Goal: Information Seeking & Learning: Learn about a topic

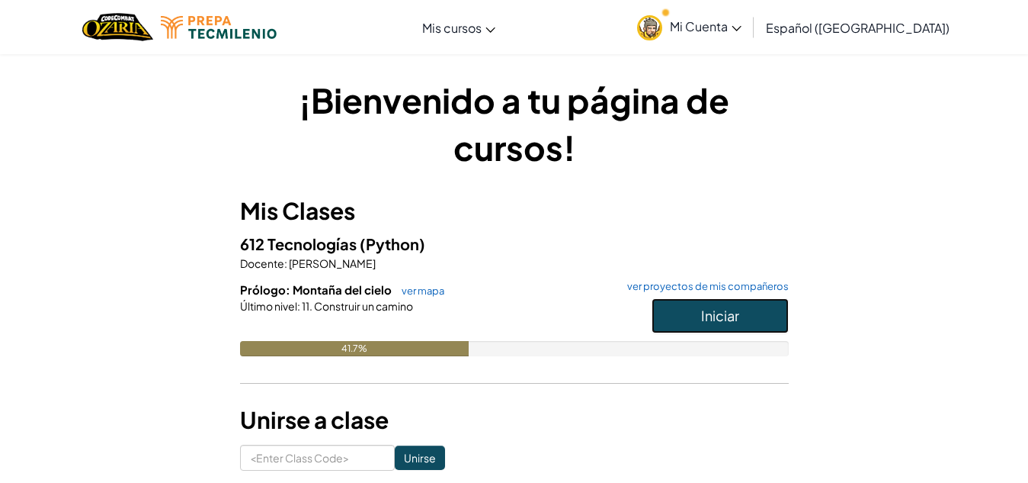
click at [714, 308] on span "Iniciar" at bounding box center [720, 315] width 38 height 18
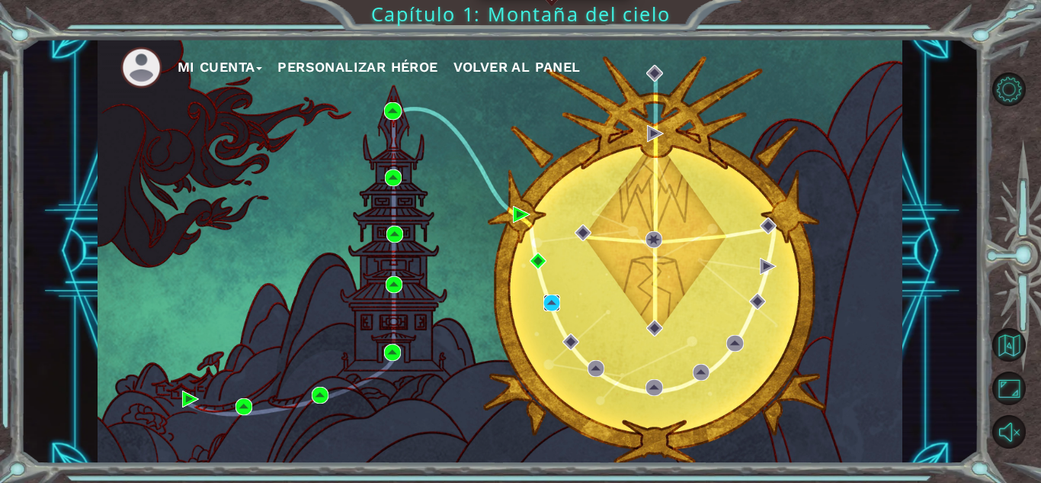
click at [553, 303] on img at bounding box center [552, 302] width 17 height 17
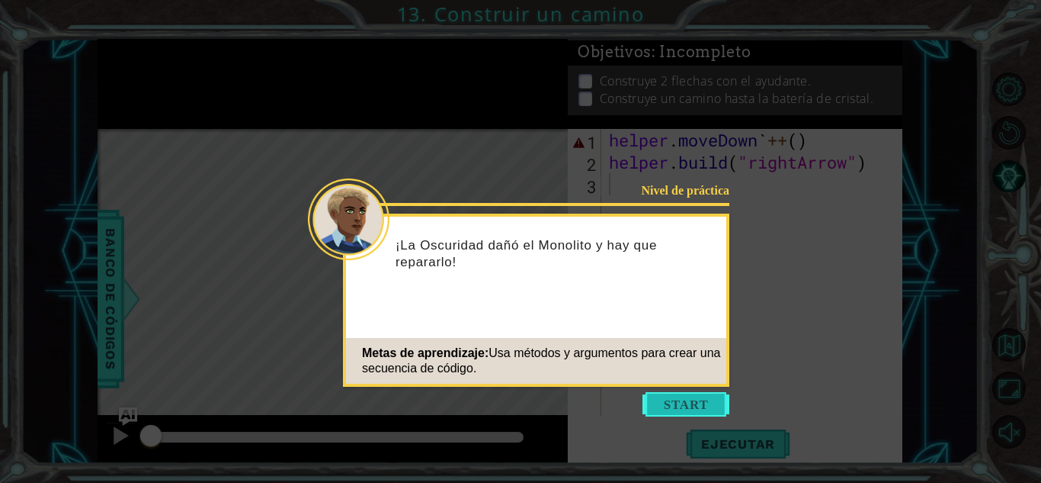
click at [704, 396] on button "Start" at bounding box center [686, 404] width 87 height 24
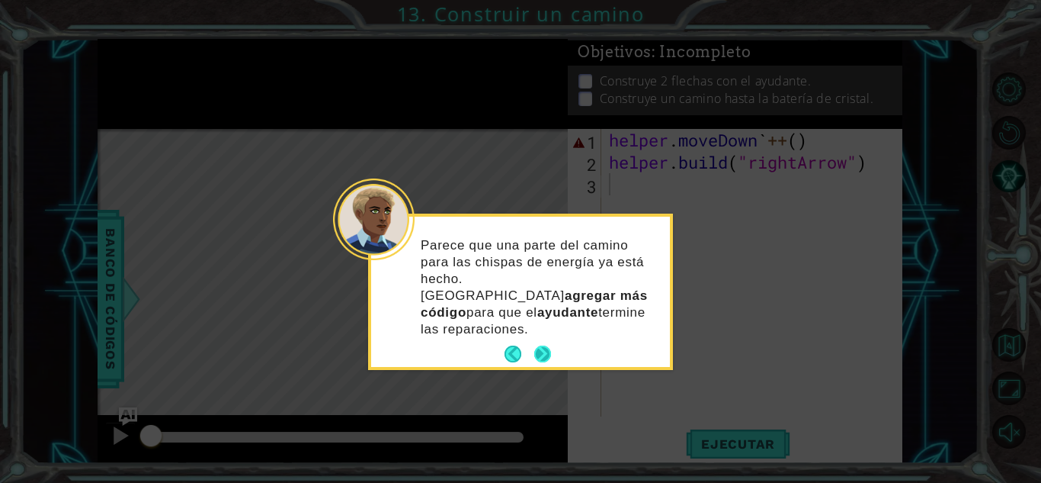
click at [537, 345] on button "Next" at bounding box center [542, 353] width 17 height 17
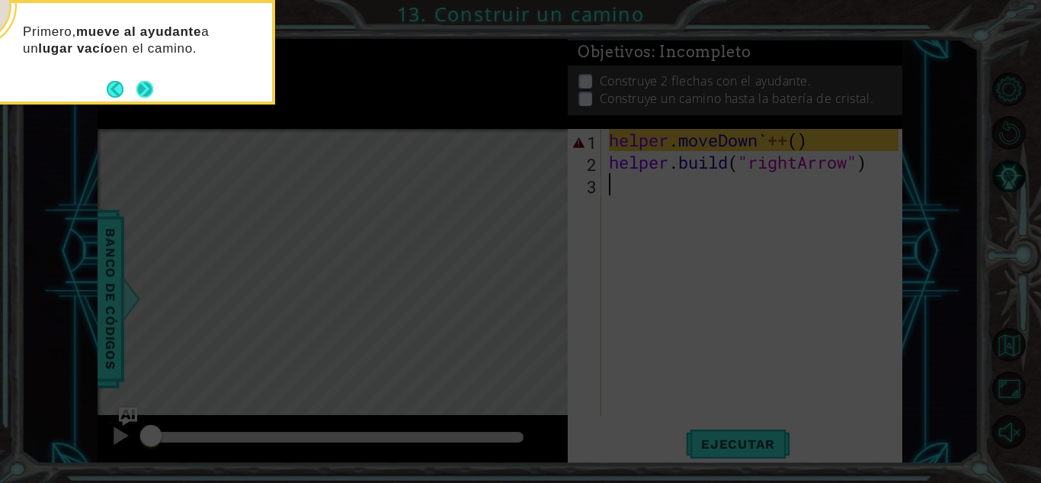
click at [145, 98] on button "Next" at bounding box center [144, 89] width 17 height 17
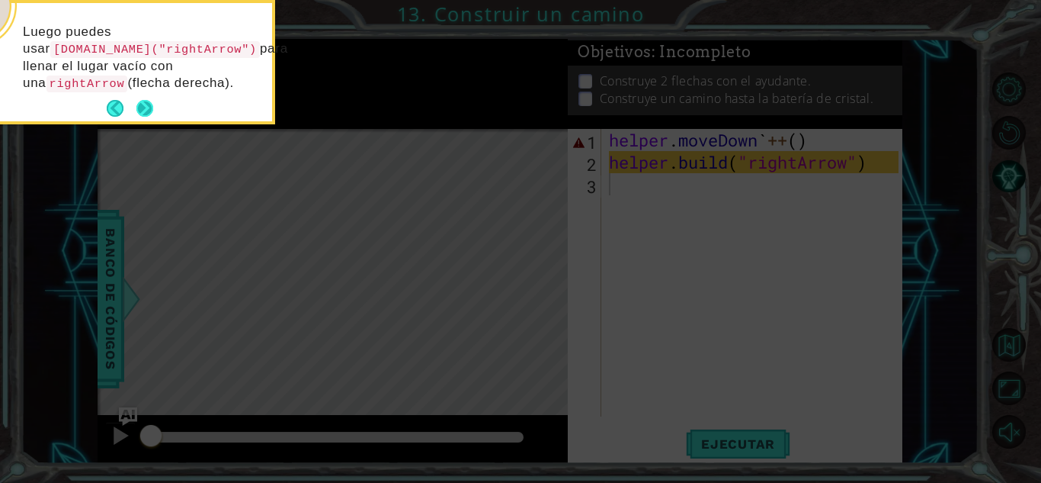
click at [145, 100] on button "Next" at bounding box center [144, 108] width 17 height 17
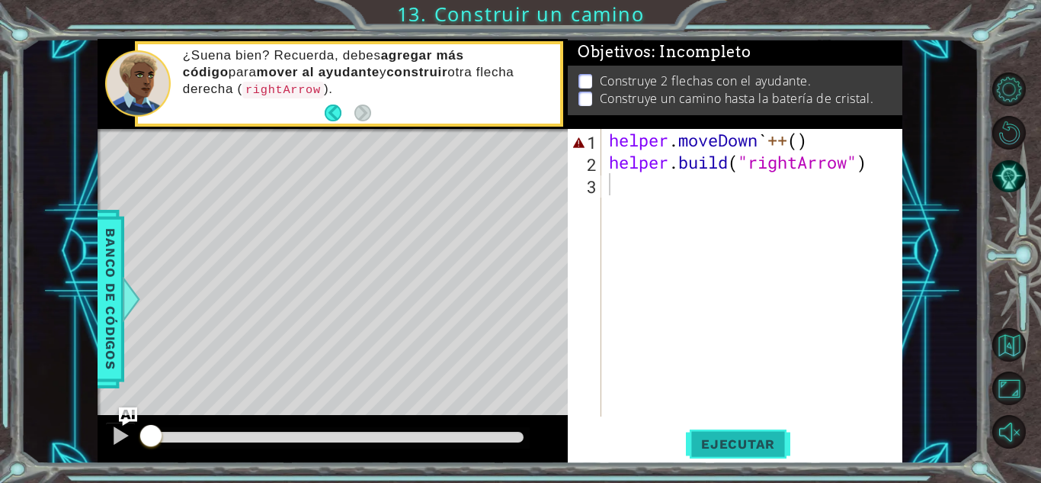
click at [717, 435] on button "Ejecutar" at bounding box center [738, 444] width 104 height 34
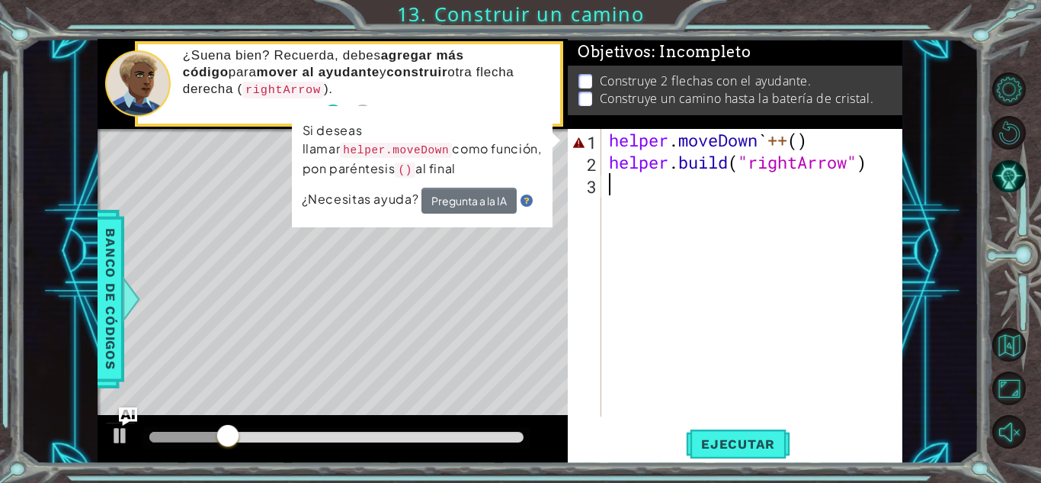
click at [805, 145] on div "helper . moveDown ` ++ ( ) helper . build ( "rightArrow" )" at bounding box center [756, 295] width 300 height 332
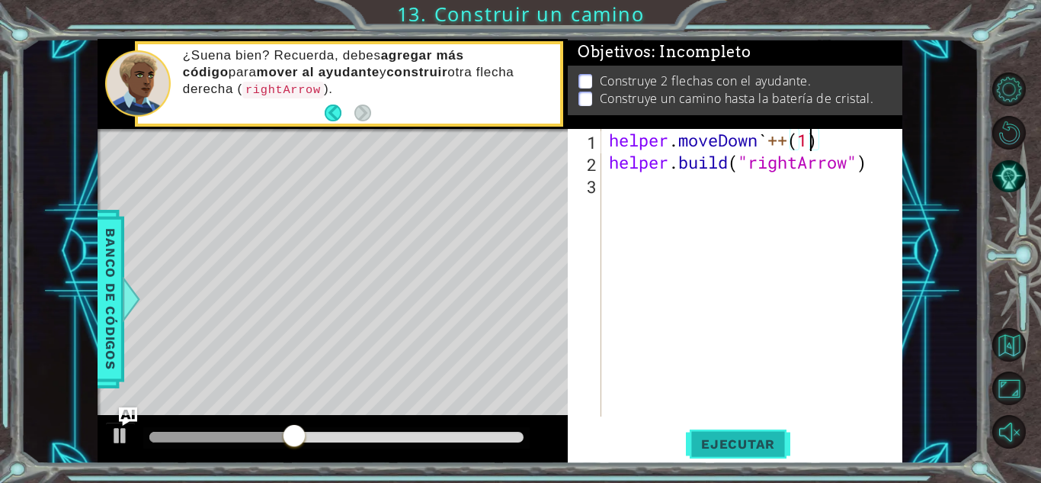
click at [769, 441] on span "Ejecutar" at bounding box center [738, 443] width 104 height 15
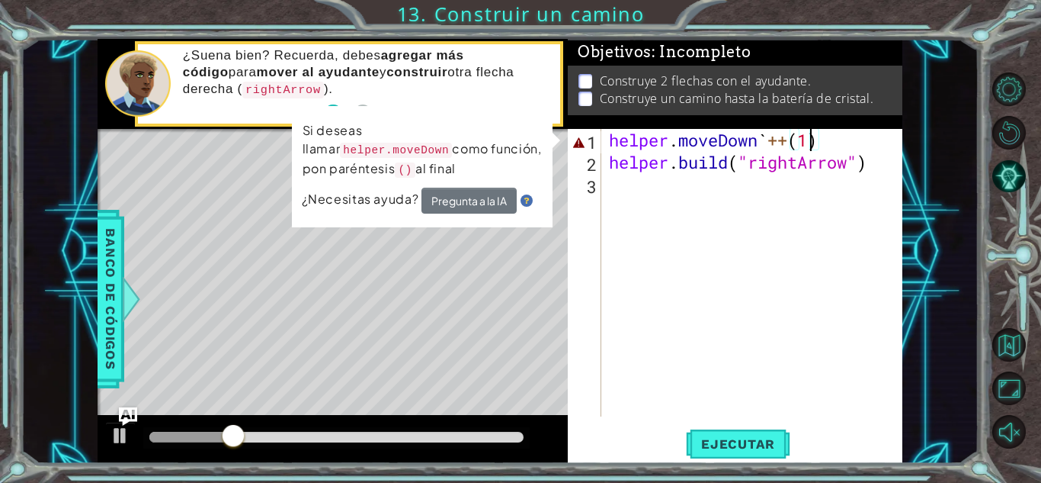
type textarea "helper.moveDown`++()"
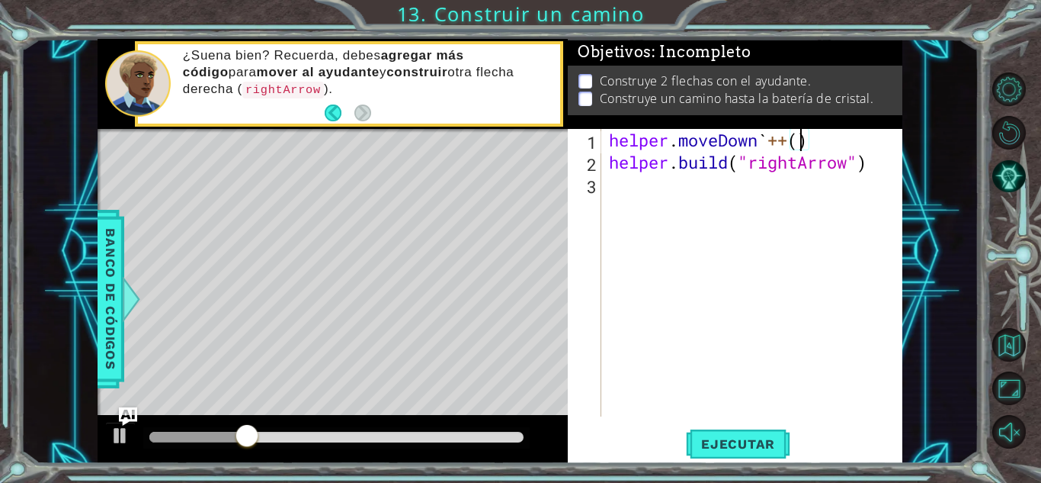
click at [817, 138] on div "helper . moveDown ` ++ ( ) helper . build ( "rightArrow" )" at bounding box center [756, 295] width 300 height 332
click at [755, 428] on button "Ejecutar" at bounding box center [738, 444] width 104 height 34
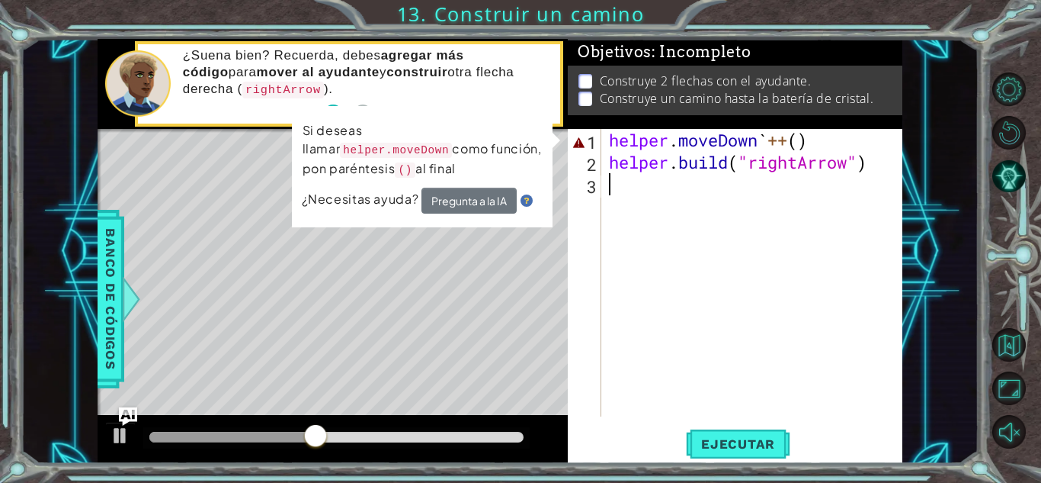
click at [664, 233] on div "helper . moveDown ` ++ ( ) helper . build ( "rightArrow" )" at bounding box center [756, 295] width 300 height 332
click at [789, 138] on div "helper . moveDown ` ++ ( ) helper . build ( "rightArrow" )" at bounding box center [756, 295] width 300 height 332
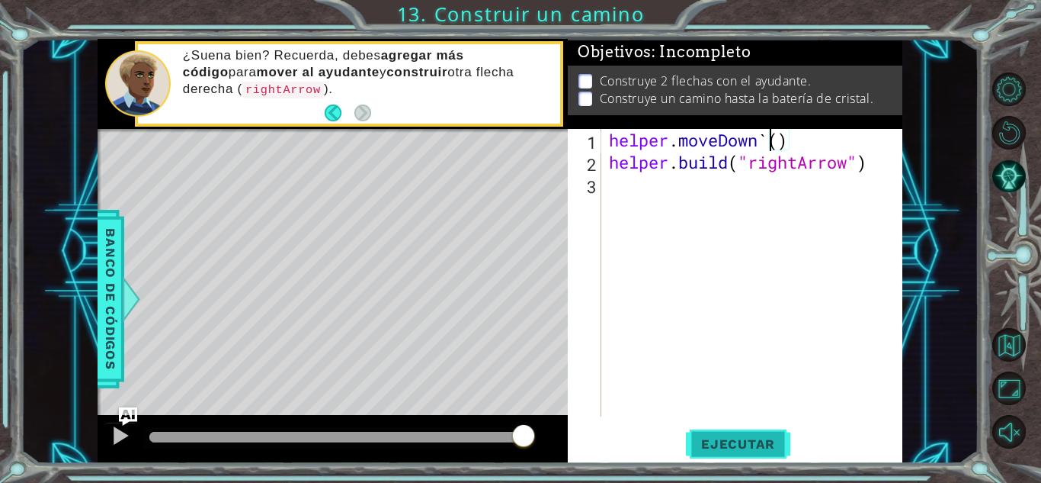
click at [740, 441] on span "Ejecutar" at bounding box center [738, 443] width 104 height 15
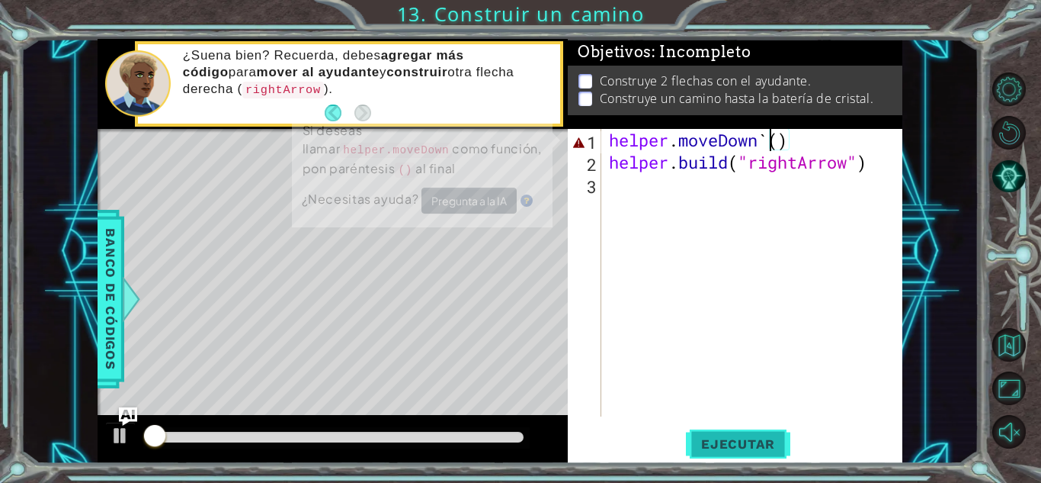
type textarea "helper.moveDown()"
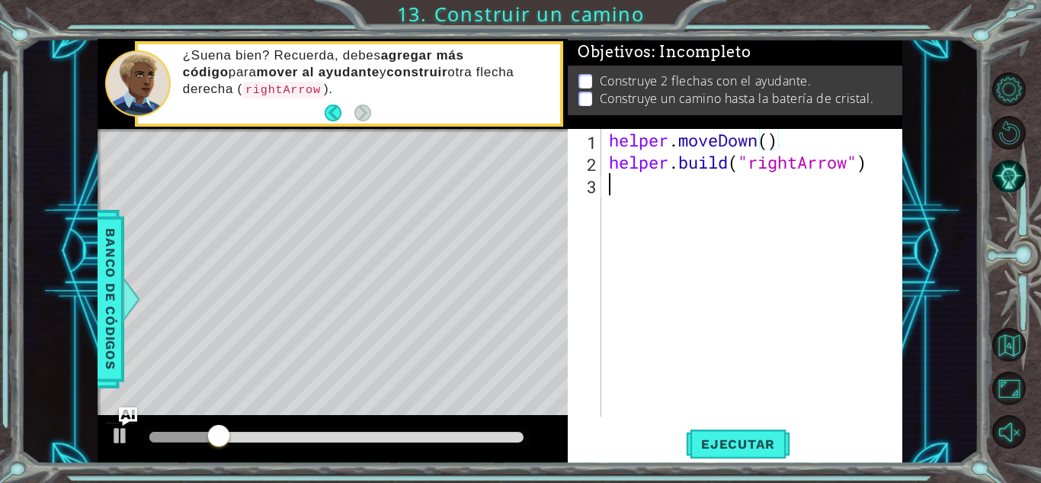
click at [800, 297] on div "helper . moveDown ( ) helper . build ( "rightArrow" )" at bounding box center [756, 295] width 300 height 332
click at [743, 439] on span "Ejecutar" at bounding box center [738, 443] width 104 height 15
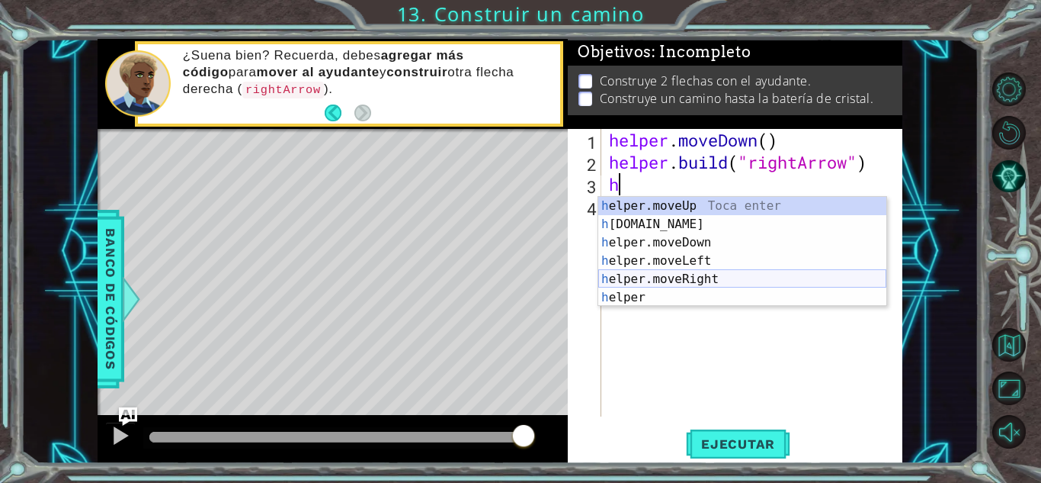
click at [701, 271] on div "h elper.moveUp Toca enter h [DOMAIN_NAME] Toca enter h elper.moveDown Toca ente…" at bounding box center [742, 270] width 288 height 146
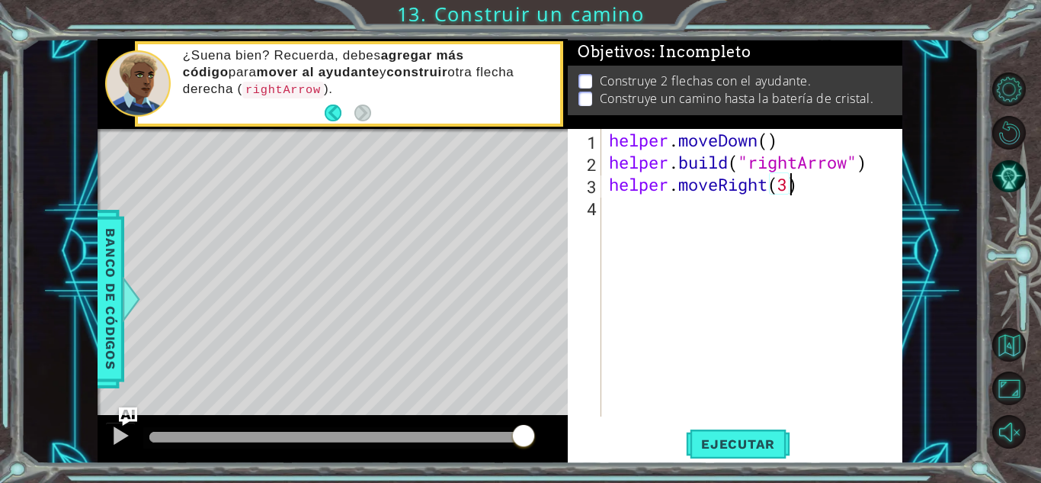
scroll to position [0, 8]
type textarea "helper.moveRight(3)"
click at [738, 441] on span "Ejecutar" at bounding box center [738, 443] width 104 height 15
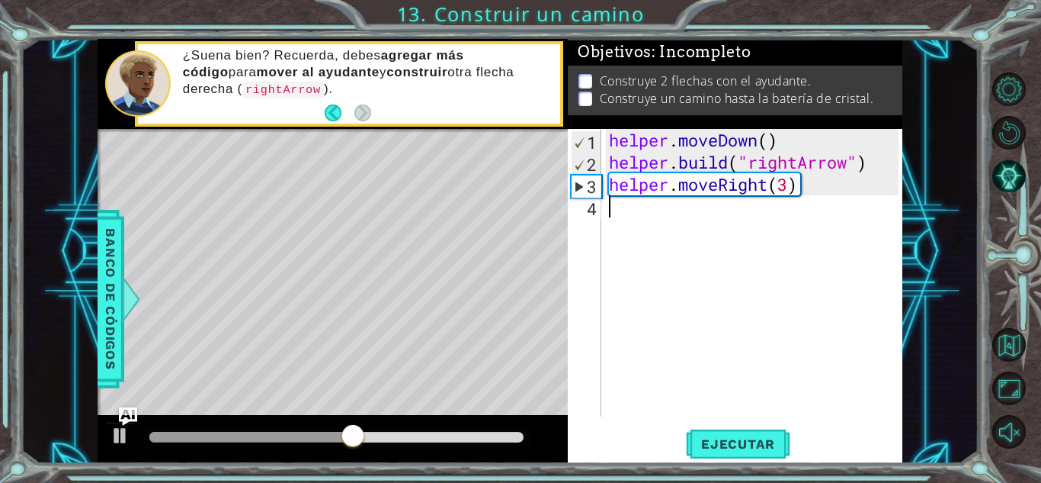
click at [731, 210] on div "helper . moveDown ( ) helper . build ( "rightArrow" ) helper . moveRight ( 3 )" at bounding box center [756, 295] width 300 height 332
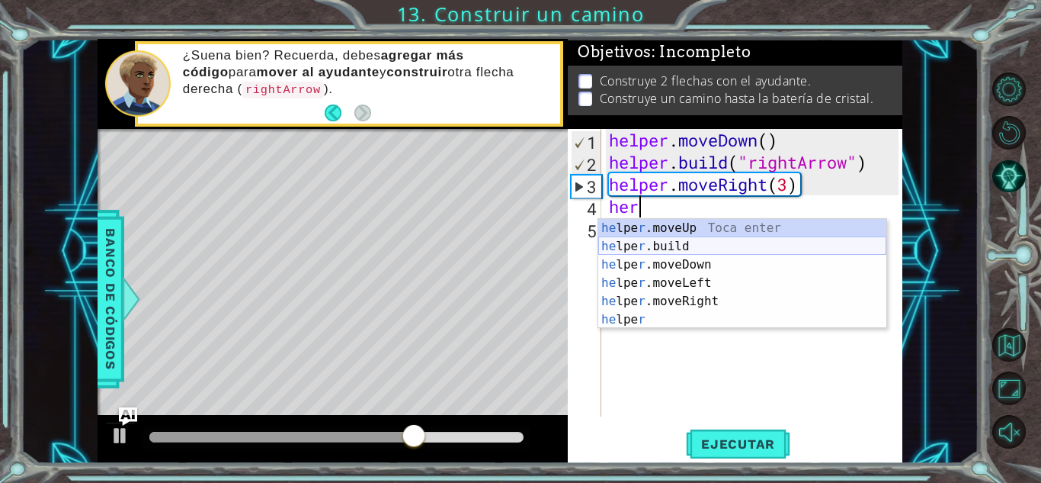
click at [677, 242] on div "he lpe r .moveUp Toca enter he lpe r .build Toca enter he lpe r .moveDown Toca …" at bounding box center [742, 292] width 288 height 146
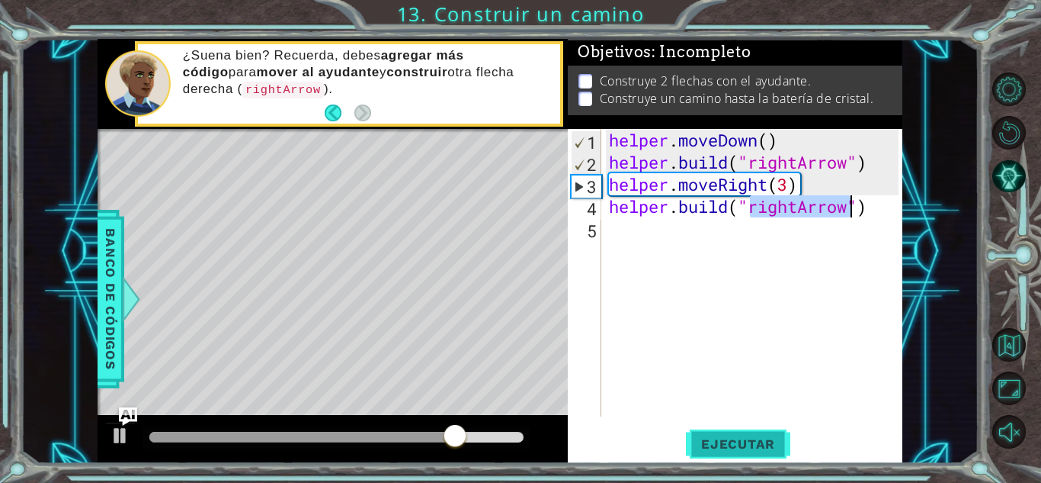
type textarea "[DOMAIN_NAME]("rightArrow")"
click at [736, 450] on span "Ejecutar" at bounding box center [738, 443] width 104 height 15
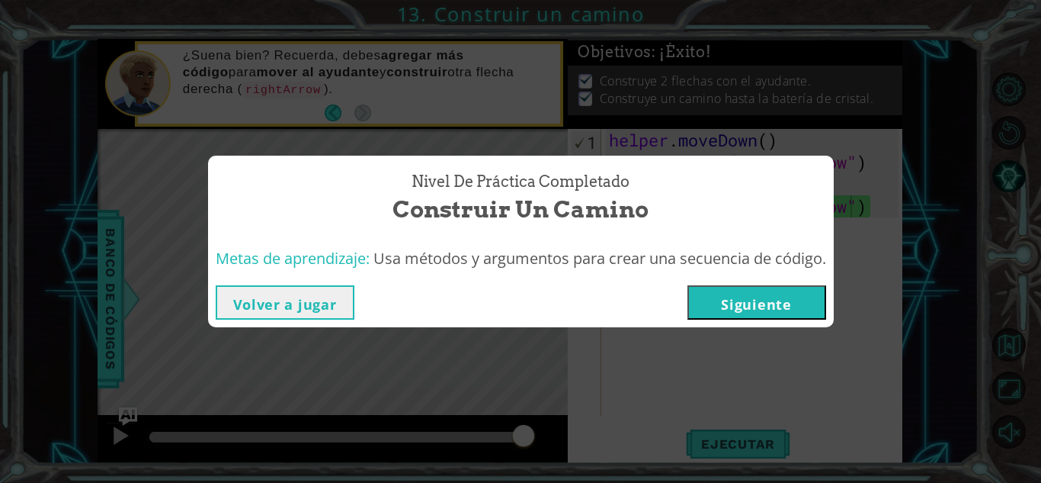
click at [263, 316] on button "Volver a jugar" at bounding box center [285, 302] width 139 height 34
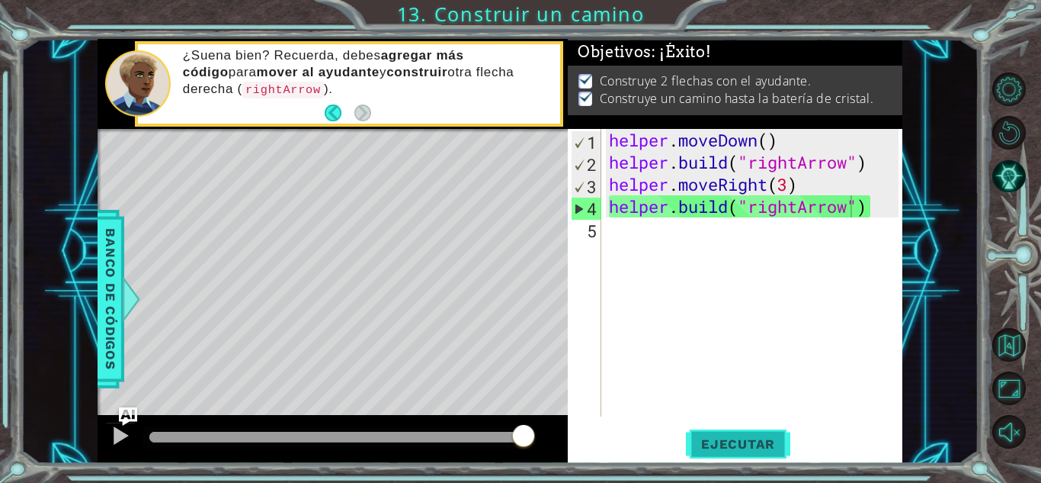
click at [720, 445] on span "Ejecutar" at bounding box center [738, 443] width 104 height 15
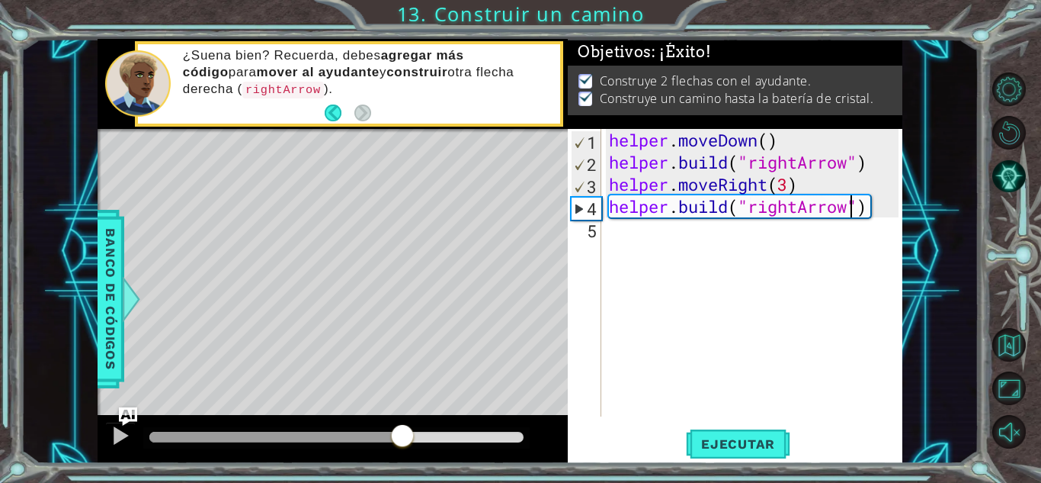
drag, startPoint x: 219, startPoint y: 431, endPoint x: 414, endPoint y: 425, distance: 195.2
click at [414, 425] on div at bounding box center [402, 436] width 27 height 27
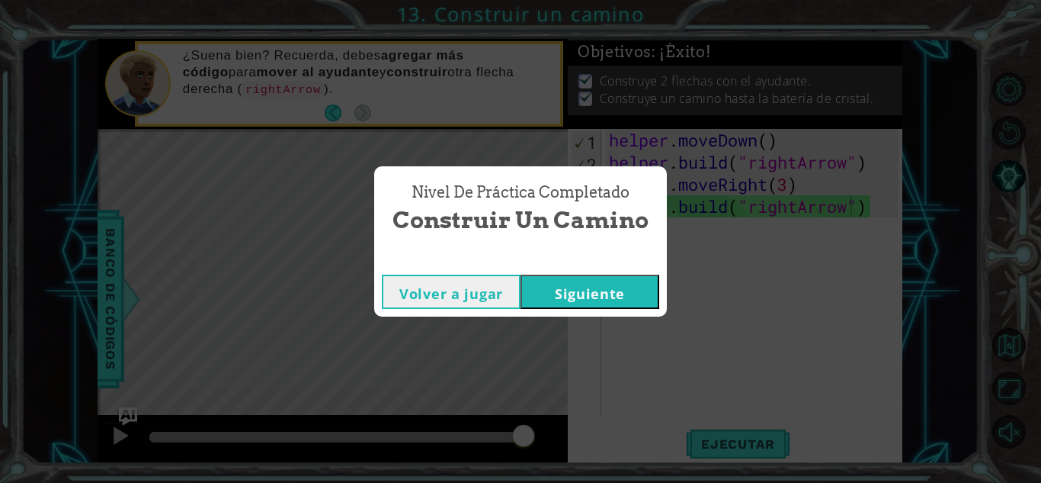
click at [599, 286] on button "Siguiente" at bounding box center [590, 291] width 139 height 34
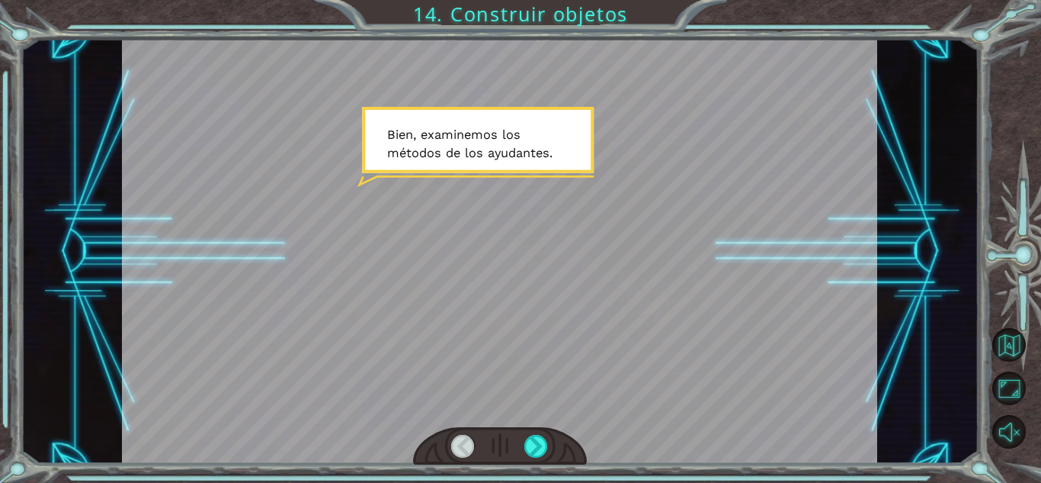
click at [566, 316] on div at bounding box center [499, 251] width 755 height 425
click at [644, 300] on div at bounding box center [499, 251] width 755 height 425
click at [643, 275] on div at bounding box center [499, 251] width 755 height 425
click at [640, 271] on div at bounding box center [499, 251] width 755 height 425
click at [603, 191] on div at bounding box center [499, 251] width 755 height 425
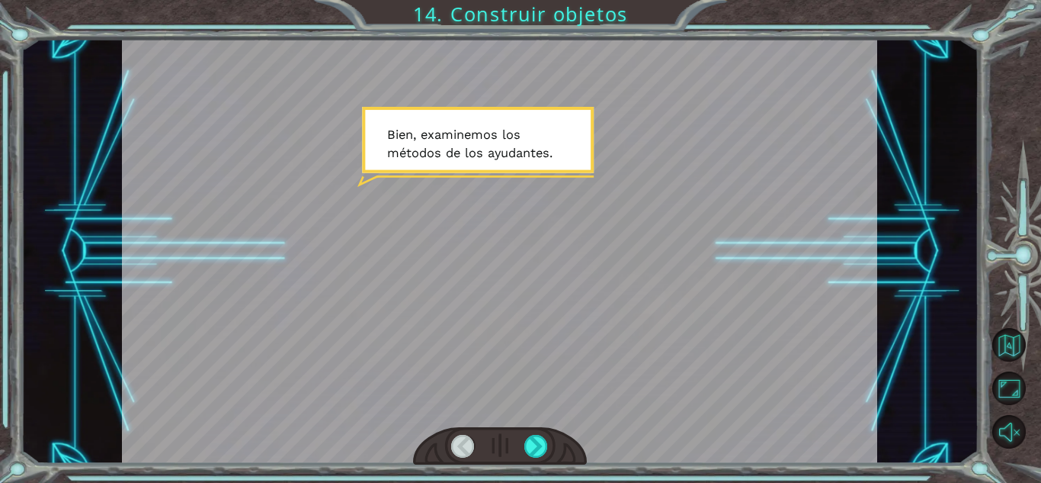
click at [600, 191] on div at bounding box center [499, 251] width 755 height 425
click at [578, 172] on div at bounding box center [499, 251] width 755 height 425
click at [541, 441] on div at bounding box center [536, 446] width 24 height 23
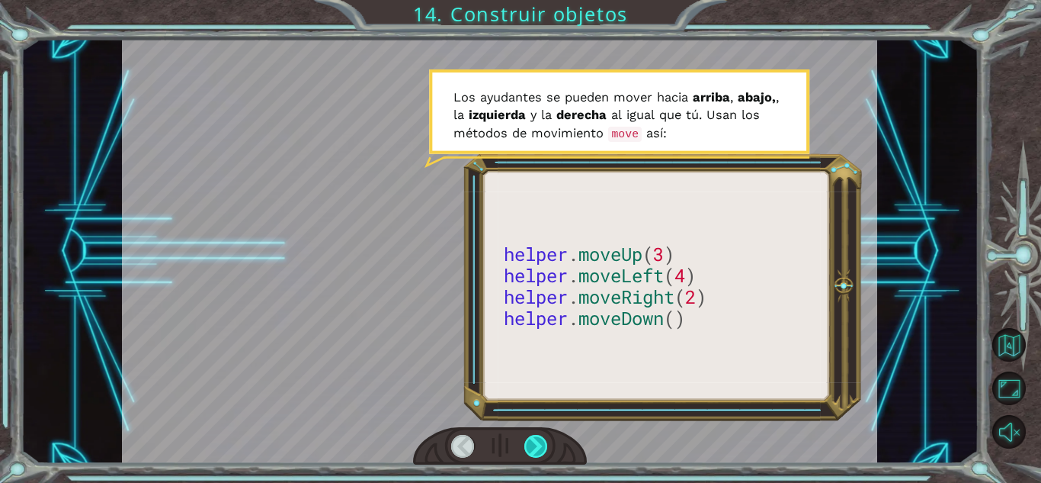
click at [541, 441] on div at bounding box center [536, 446] width 24 height 23
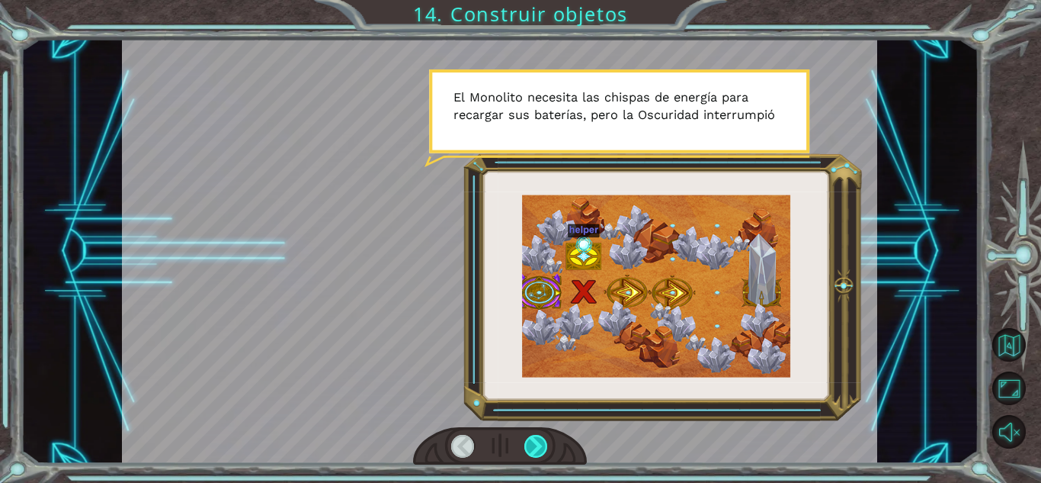
click at [539, 443] on div at bounding box center [536, 446] width 24 height 23
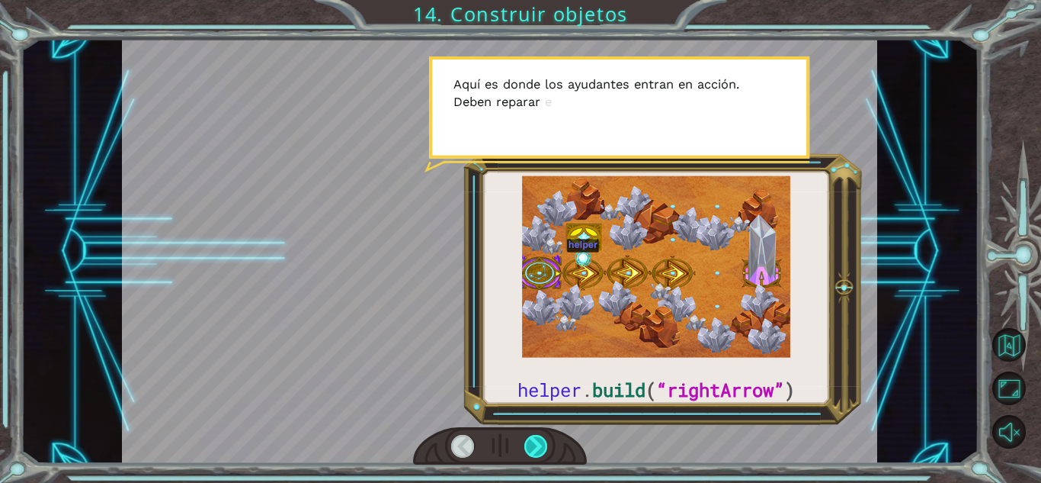
click at [539, 445] on div at bounding box center [536, 446] width 24 height 23
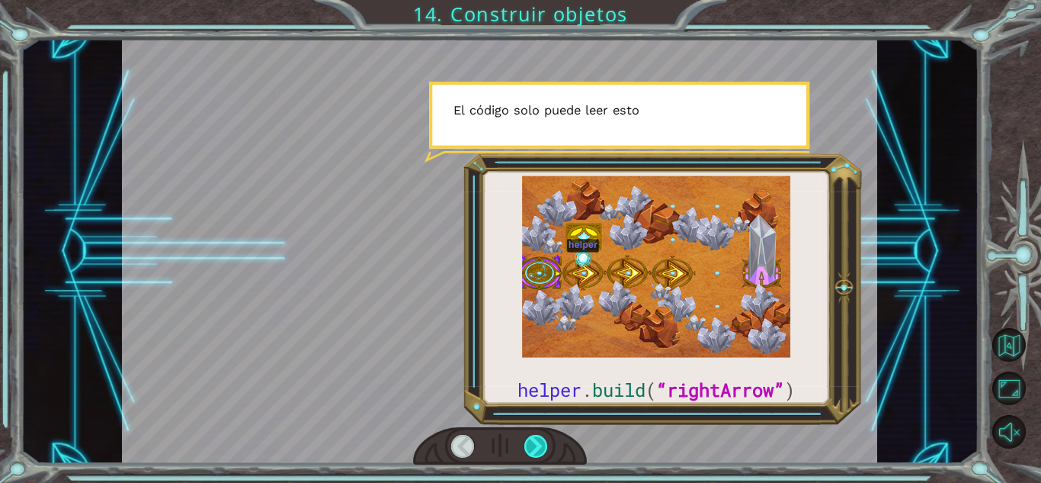
click at [539, 445] on div at bounding box center [536, 446] width 24 height 23
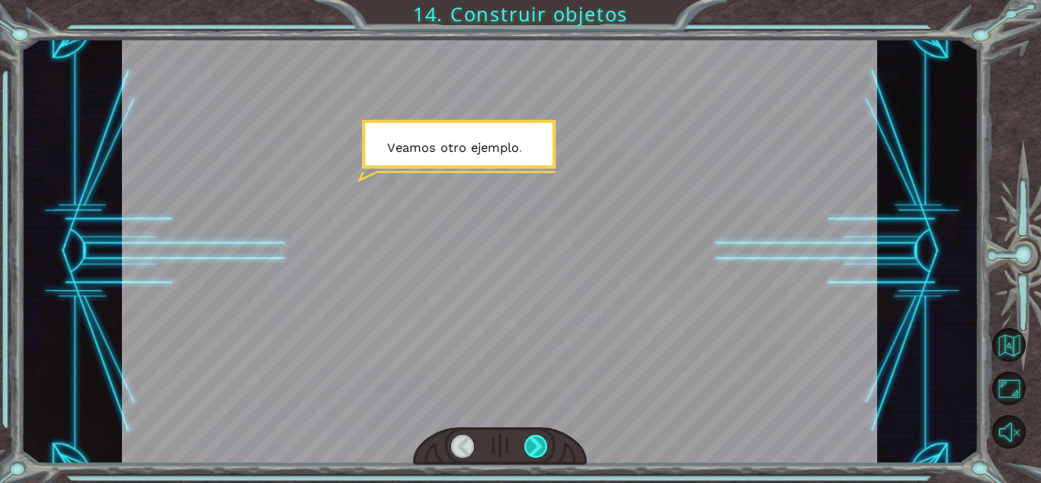
click at [539, 445] on div at bounding box center [536, 446] width 24 height 23
click at [539, 0] on div "helper . build ( “rightArrow” ) B i e n , e x a m i n e m o s l o s m é t o d o…" at bounding box center [520, 0] width 1041 height 0
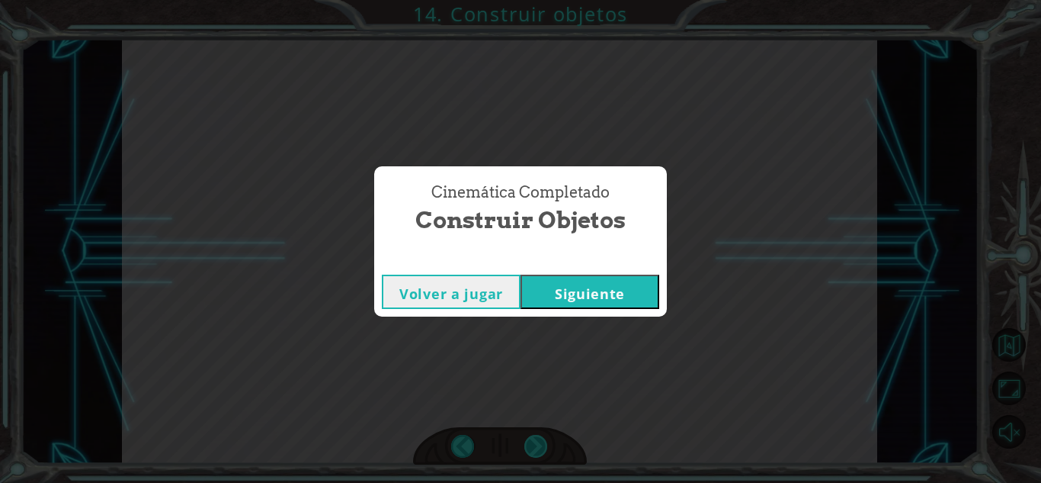
click at [539, 445] on div "Cinemática Completado Construir objetos Volver a jugar [GEOGRAPHIC_DATA]" at bounding box center [520, 241] width 1041 height 483
click at [577, 301] on button "Siguiente" at bounding box center [590, 291] width 139 height 34
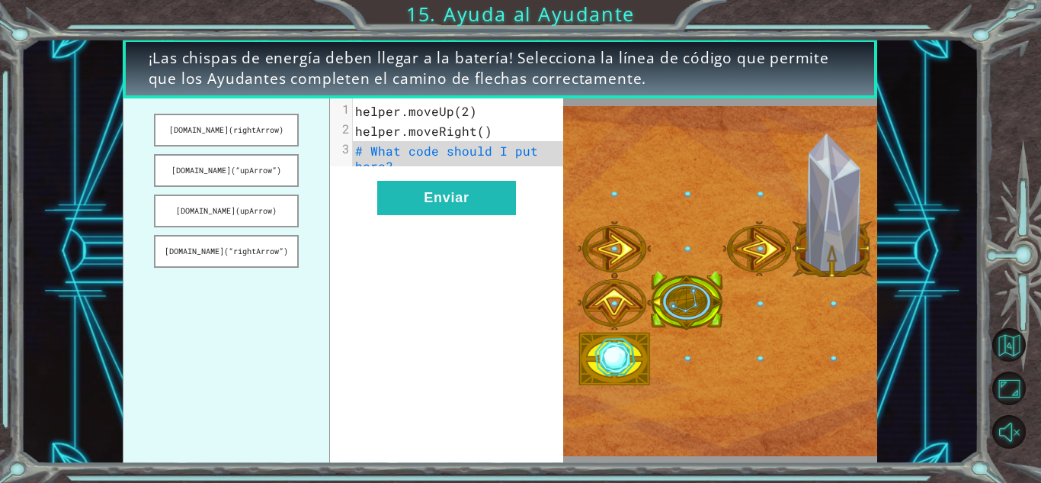
click at [439, 160] on pre "# What code should I put here?" at bounding box center [464, 158] width 223 height 35
click at [436, 162] on pre "# What code should I put here?" at bounding box center [464, 158] width 223 height 35
drag, startPoint x: 432, startPoint y: 162, endPoint x: 399, endPoint y: 155, distance: 33.5
click at [422, 159] on pre "# What code should I put here?" at bounding box center [464, 158] width 223 height 35
click at [399, 155] on span "# What code should I put here?" at bounding box center [450, 158] width 191 height 31
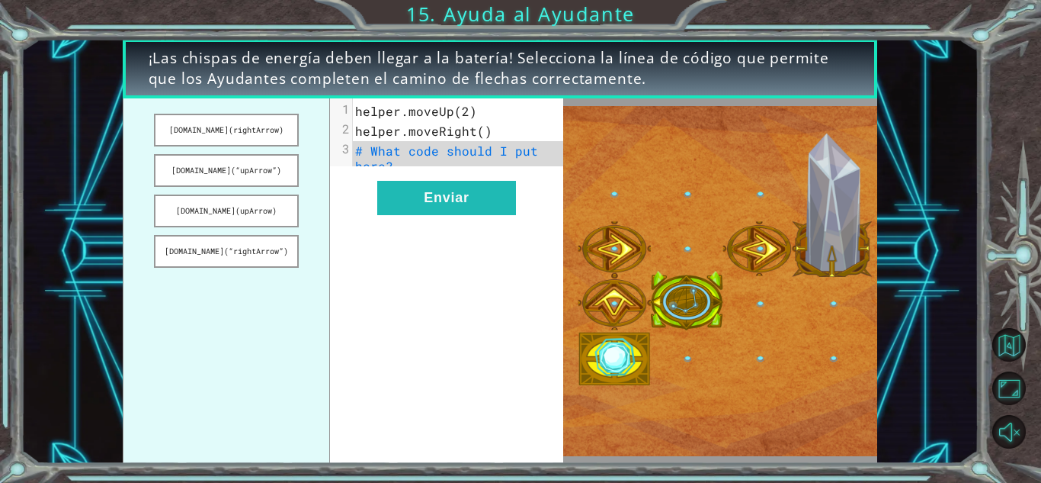
click at [357, 147] on span "# What code should I put here?" at bounding box center [450, 158] width 191 height 31
click at [232, 136] on button "[DOMAIN_NAME](rightArrow)" at bounding box center [226, 130] width 144 height 33
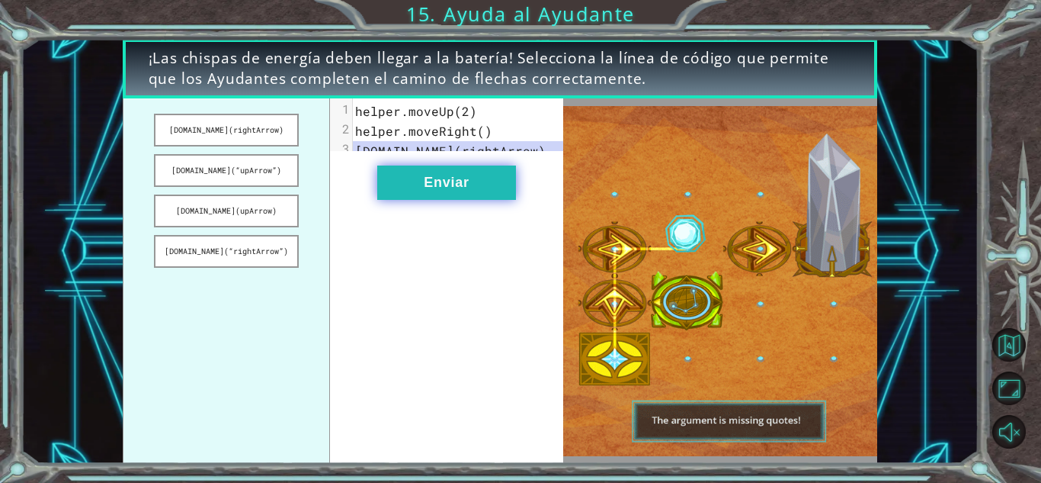
click at [457, 200] on button "Enviar" at bounding box center [446, 182] width 139 height 34
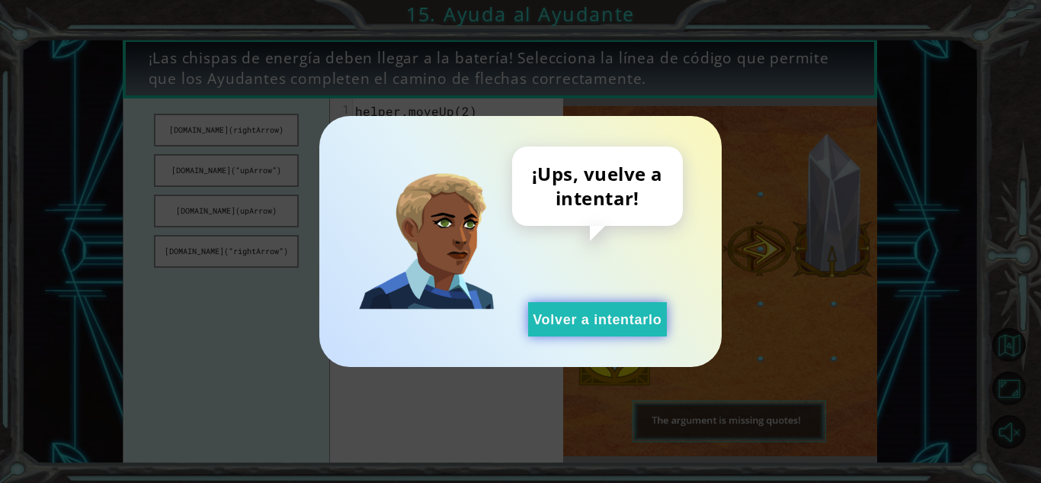
click at [614, 313] on button "Volver a intentarlo" at bounding box center [597, 319] width 139 height 34
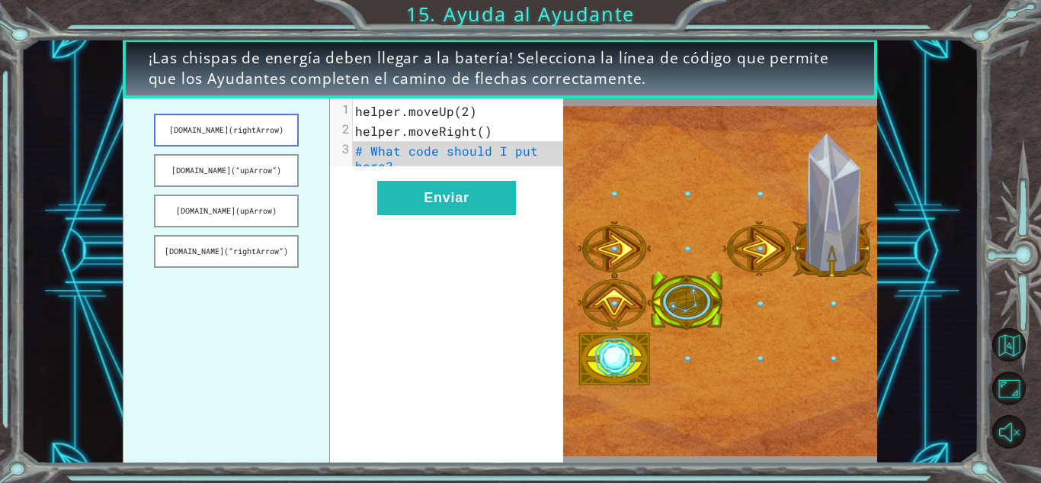
click at [255, 127] on button "[DOMAIN_NAME](rightArrow)" at bounding box center [226, 130] width 144 height 33
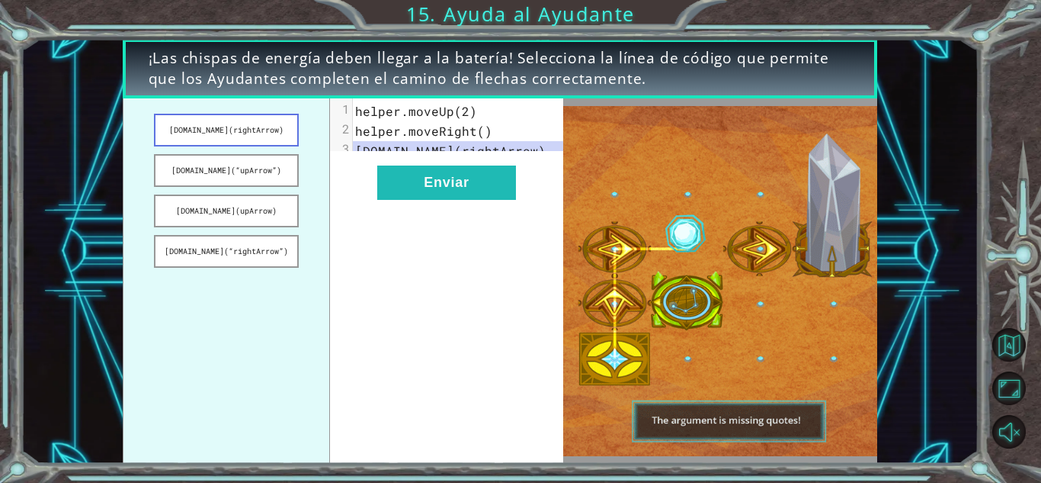
click at [231, 145] on button "[DOMAIN_NAME](rightArrow)" at bounding box center [226, 130] width 144 height 33
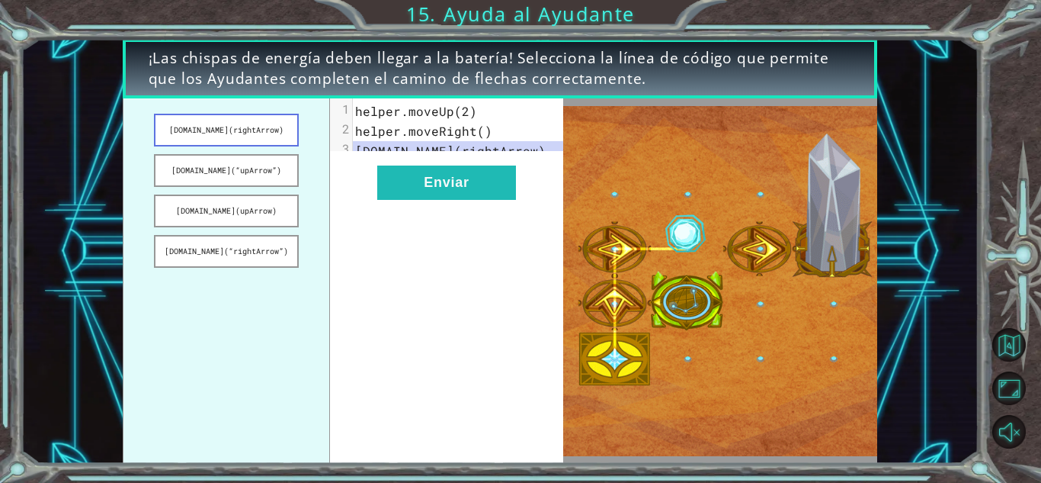
click at [236, 140] on button "[DOMAIN_NAME](rightArrow)" at bounding box center [226, 130] width 144 height 33
click at [258, 168] on button "[DOMAIN_NAME](“upArrow”)" at bounding box center [226, 170] width 144 height 33
click at [254, 134] on button "[DOMAIN_NAME](rightArrow)" at bounding box center [226, 130] width 144 height 33
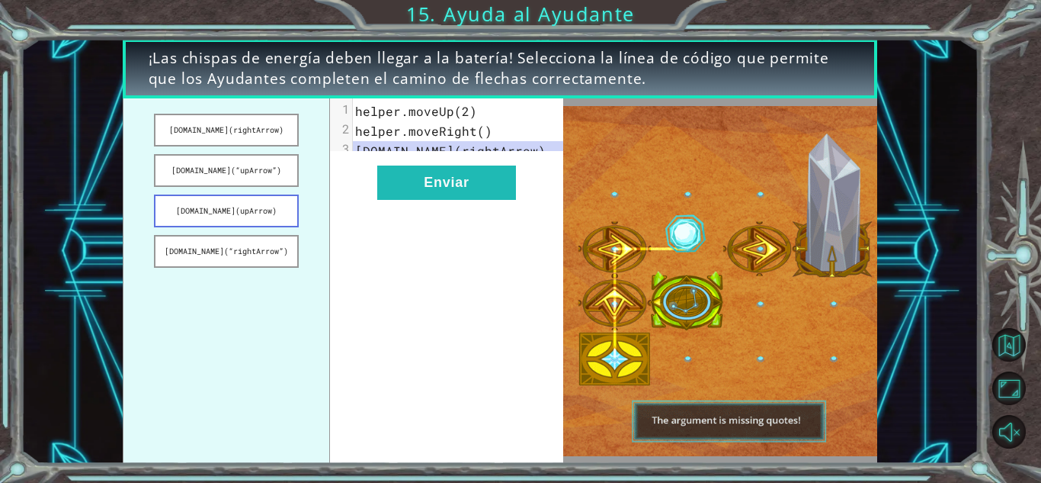
click at [280, 207] on button "[DOMAIN_NAME](upArrow)" at bounding box center [226, 210] width 144 height 33
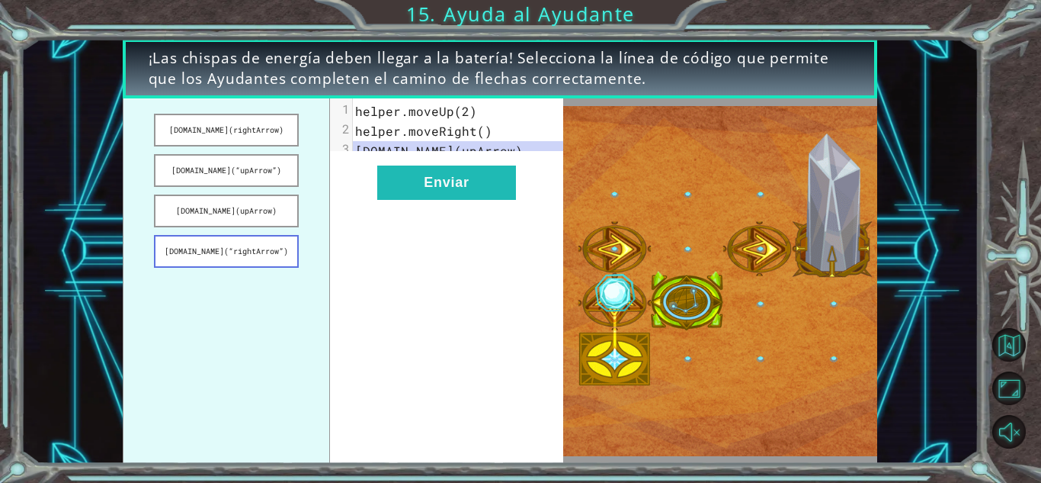
click at [264, 254] on button "[DOMAIN_NAME](“rightArrow”)" at bounding box center [226, 251] width 144 height 33
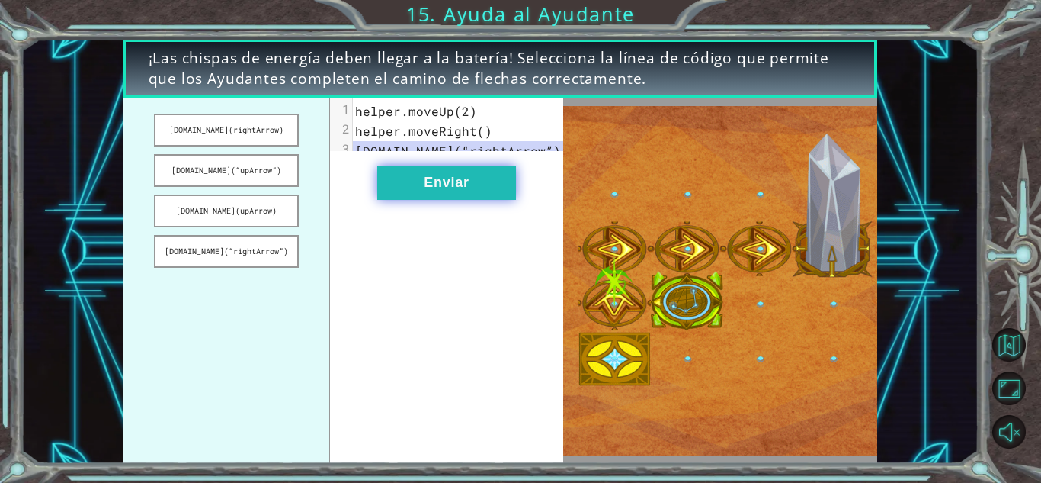
click at [439, 197] on button "Enviar" at bounding box center [446, 182] width 139 height 34
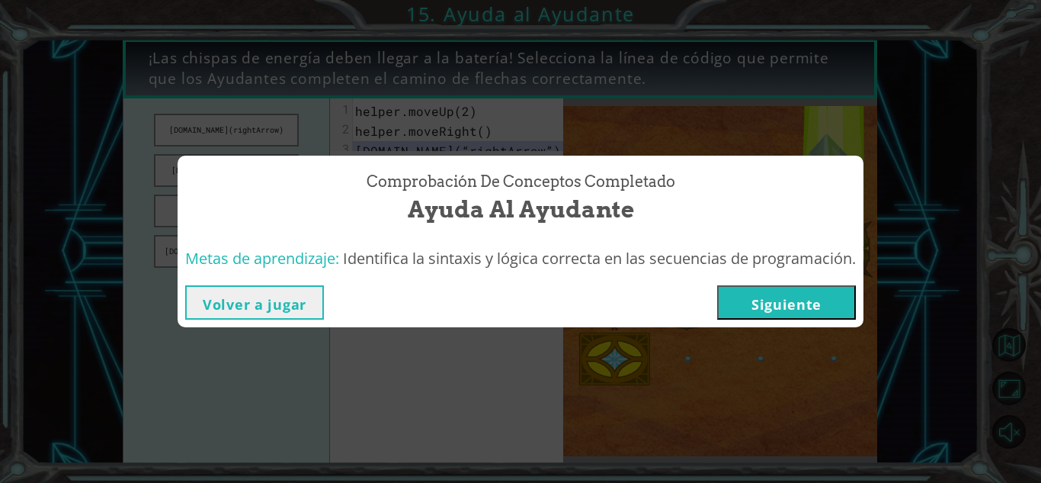
click at [816, 303] on button "Siguiente" at bounding box center [786, 302] width 139 height 34
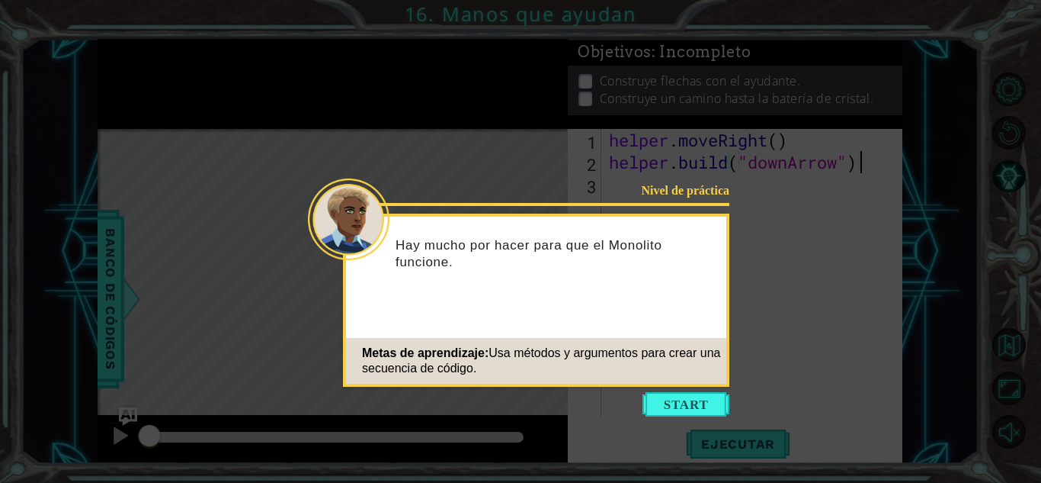
click at [661, 401] on button "Start" at bounding box center [686, 404] width 87 height 24
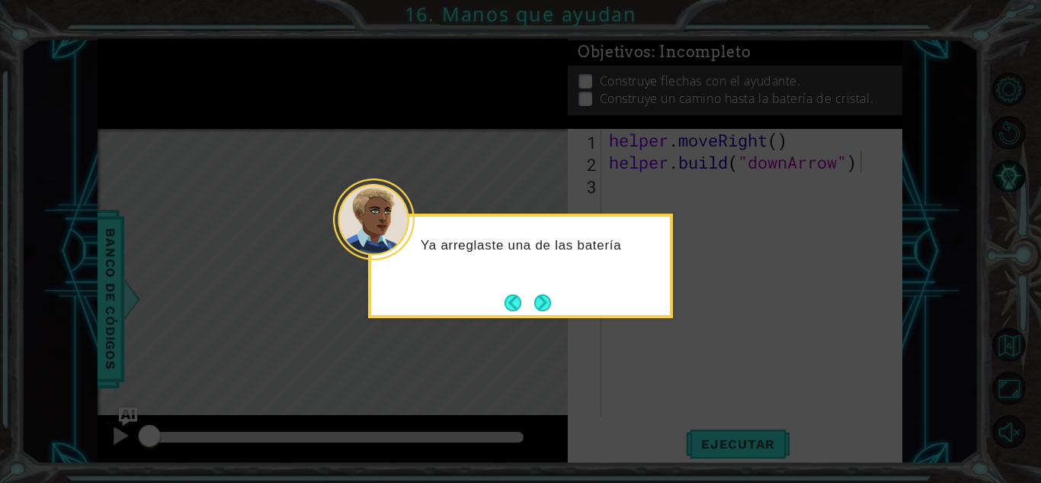
click at [576, 371] on icon at bounding box center [520, 241] width 1041 height 483
click at [546, 298] on button "Next" at bounding box center [543, 302] width 18 height 18
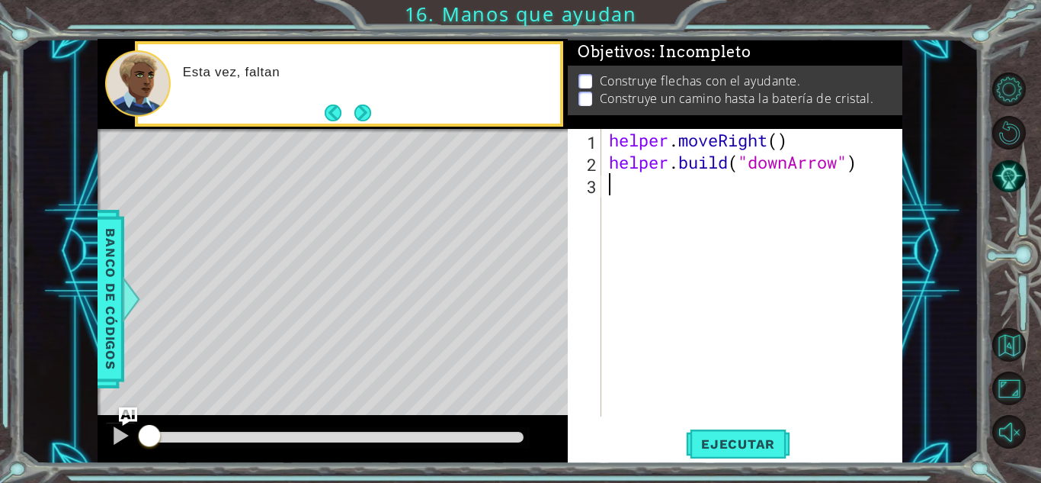
click at [742, 193] on div "helper . moveRight ( ) helper . build ( "downArrow" )" at bounding box center [756, 295] width 300 height 332
click at [679, 188] on div "helper . moveRight ( ) helper . build ( "downArrow" )" at bounding box center [756, 295] width 300 height 332
click at [754, 444] on span "Ejecutar" at bounding box center [738, 443] width 104 height 15
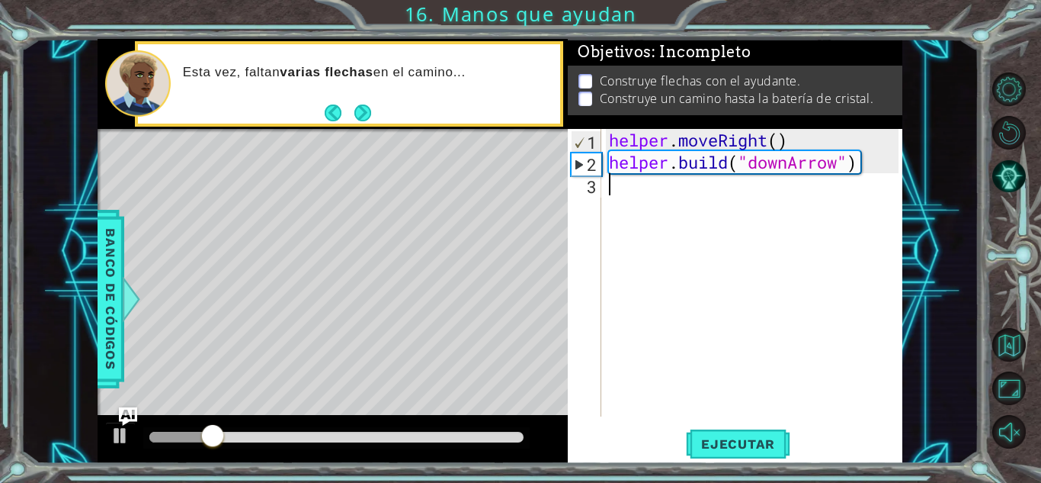
click at [678, 195] on div "helper . moveRight ( ) helper . build ( "downArrow" )" at bounding box center [756, 295] width 300 height 332
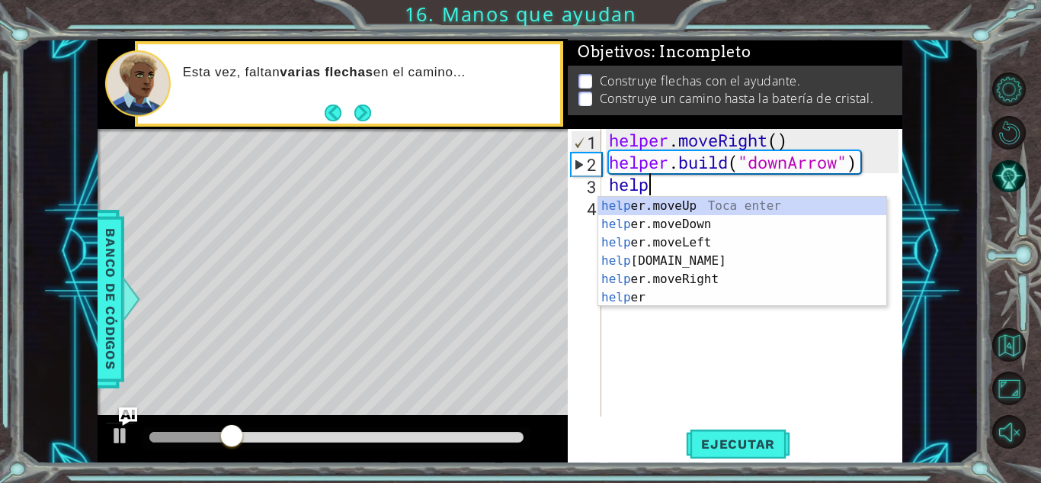
scroll to position [0, 2]
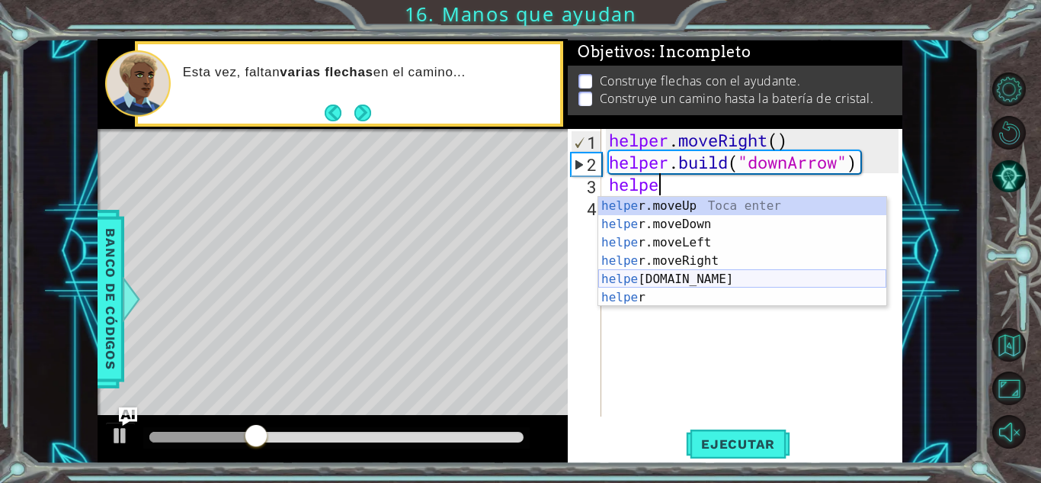
click at [679, 277] on div "helpe [PERSON_NAME]moveUp Toca enter helpe r.moveDown Toca enter helpe r.moveLe…" at bounding box center [742, 270] width 288 height 146
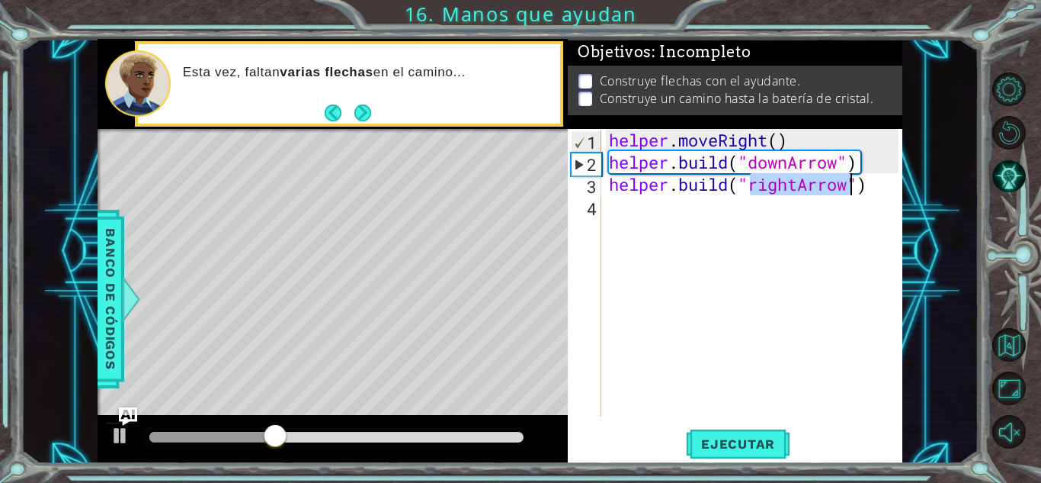
click at [787, 188] on div "helper . moveRight ( ) helper . build ( "downArrow" ) helper . build ( "rightAr…" at bounding box center [752, 272] width 293 height 287
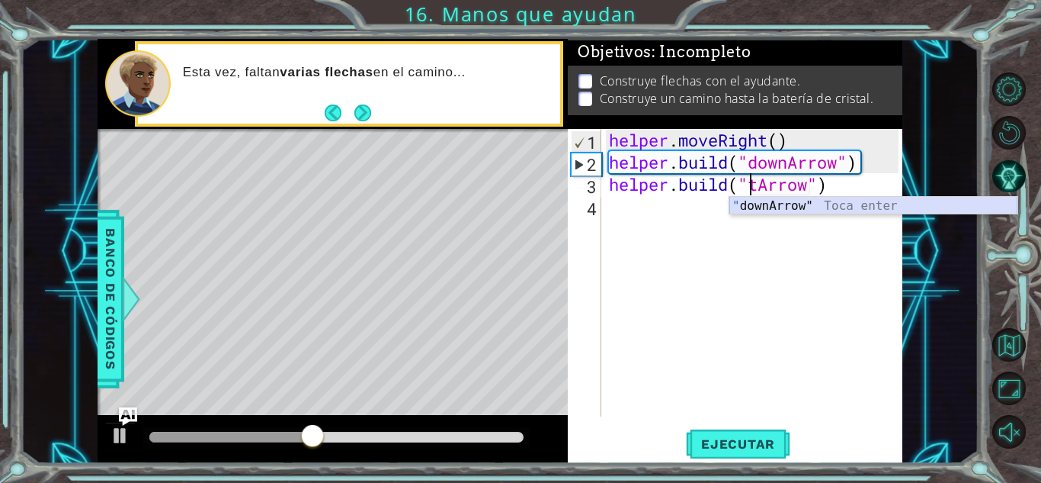
click at [840, 208] on div "" downArrow" Toca enter" at bounding box center [874, 224] width 288 height 55
type textarea "[DOMAIN_NAME]("downArrow")"
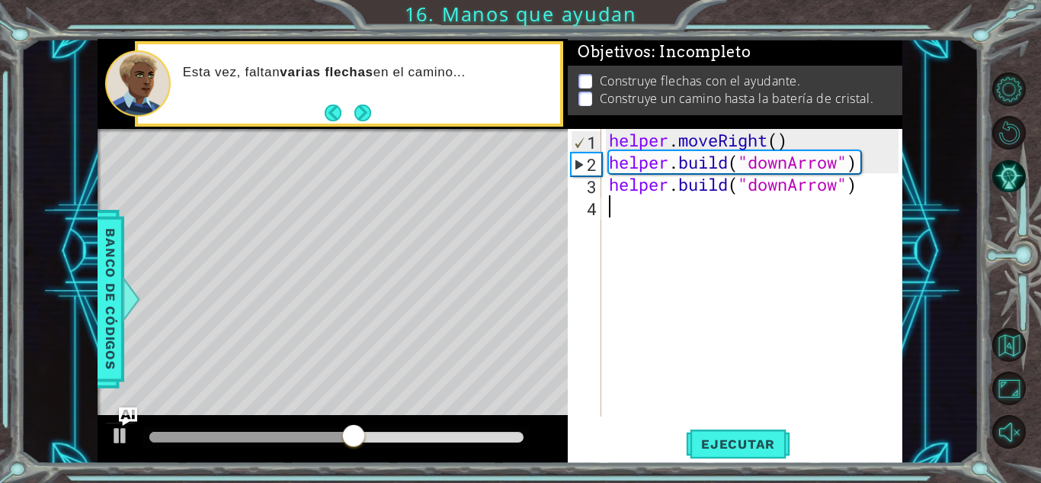
click at [667, 213] on div "helper . moveRight ( ) helper . build ( "downArrow" ) helper . build ( "downArr…" at bounding box center [756, 295] width 300 height 332
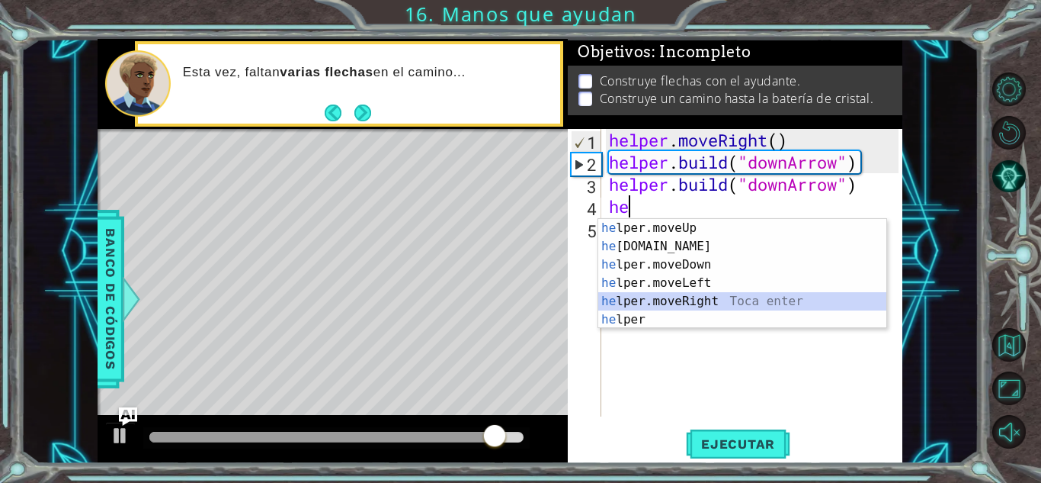
click at [685, 303] on div "he lper.moveUp Toca enter he [DOMAIN_NAME] Toca enter he lper.moveDown Toca ent…" at bounding box center [742, 292] width 288 height 146
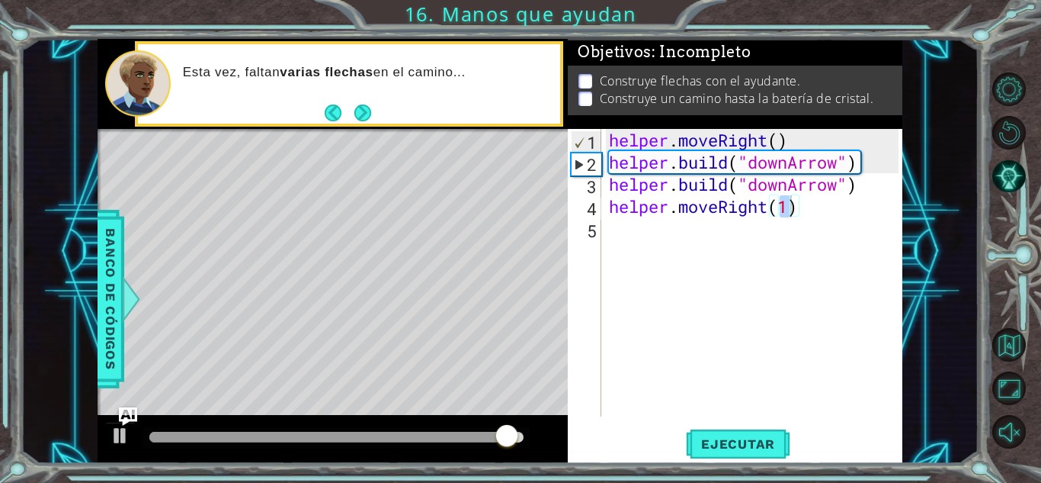
drag, startPoint x: 765, startPoint y: 447, endPoint x: 614, endPoint y: 438, distance: 150.5
click at [764, 447] on span "Ejecutar" at bounding box center [738, 443] width 104 height 15
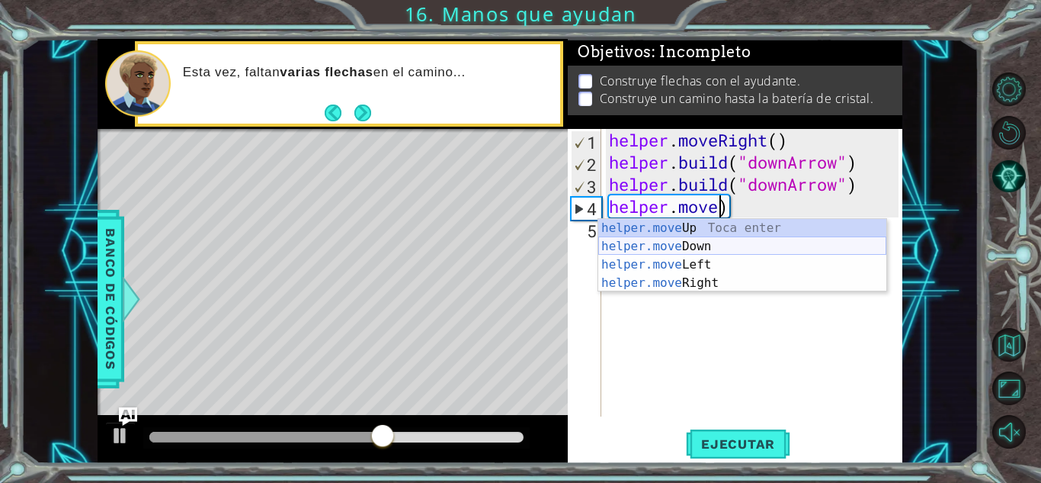
click at [655, 243] on div "helper.move Up Toca enter helper.move Down Toca enter helper.move Left Toca ent…" at bounding box center [742, 274] width 288 height 110
type textarea "helper.moveDown(1)"
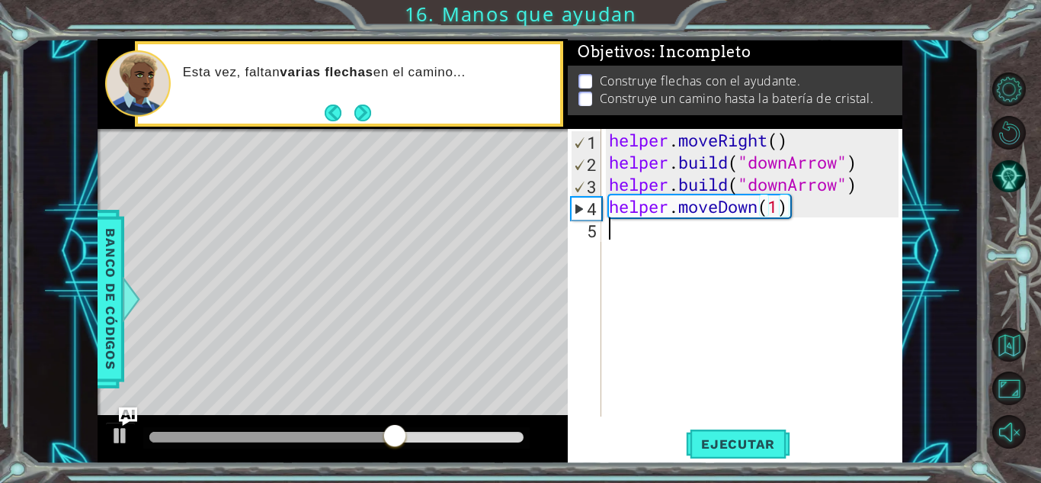
click at [743, 248] on div "helper . moveRight ( ) helper . build ( "downArrow" ) helper . build ( "downArr…" at bounding box center [756, 295] width 300 height 332
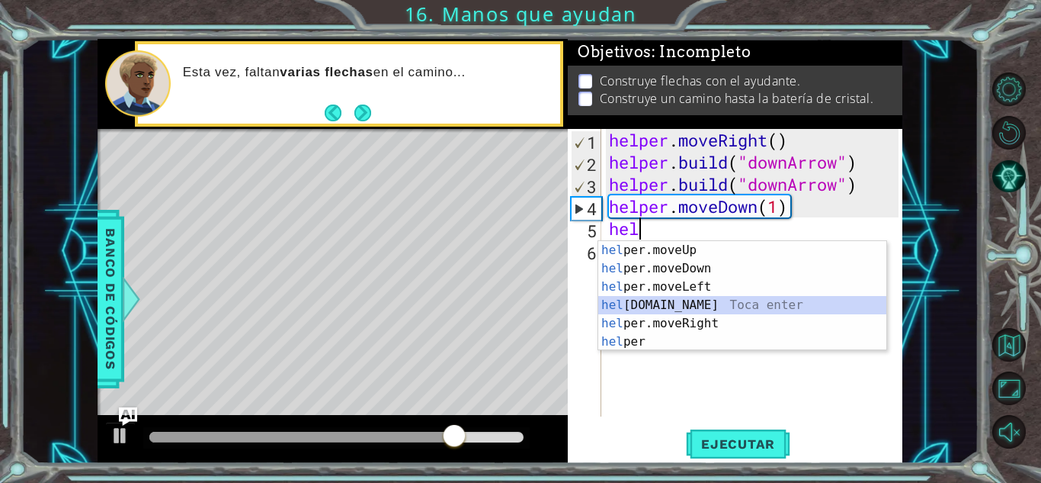
click at [708, 303] on div "hel per.moveUp Toca enter hel per.moveDown Toca enter hel per.moveLeft Toca ent…" at bounding box center [742, 314] width 288 height 146
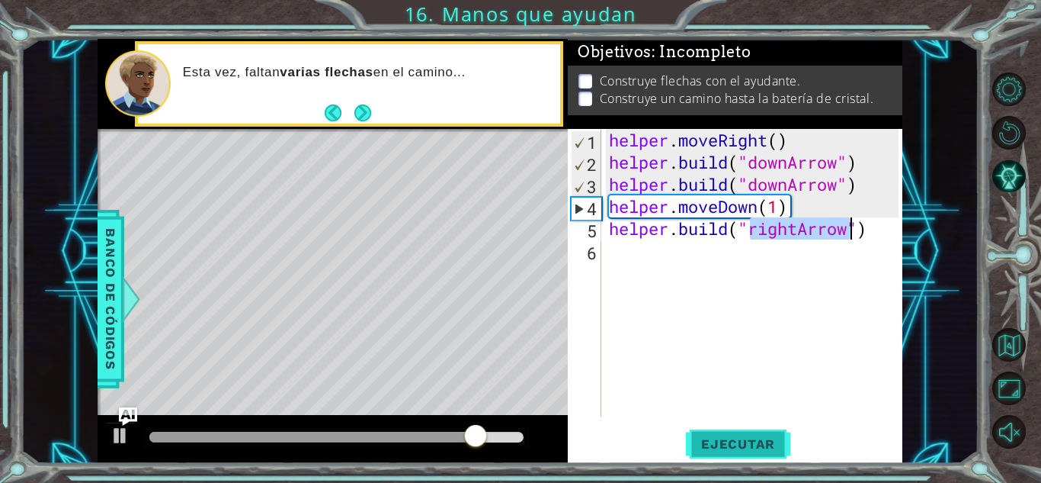
type textarea "[DOMAIN_NAME]("rightArrow")"
click at [725, 440] on span "Ejecutar" at bounding box center [738, 443] width 104 height 15
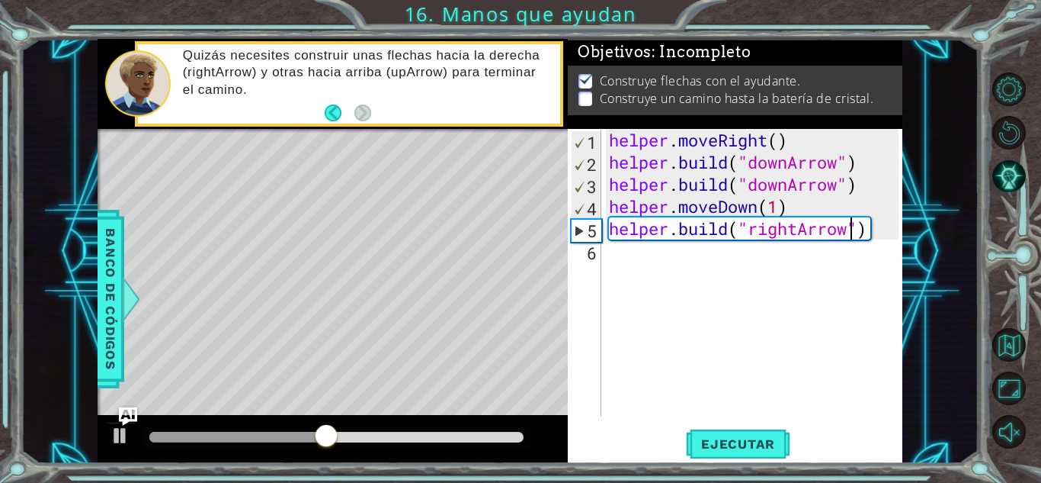
click at [649, 258] on div "helper . moveRight ( ) helper . build ( "downArrow" ) helper . build ( "downArr…" at bounding box center [756, 295] width 300 height 332
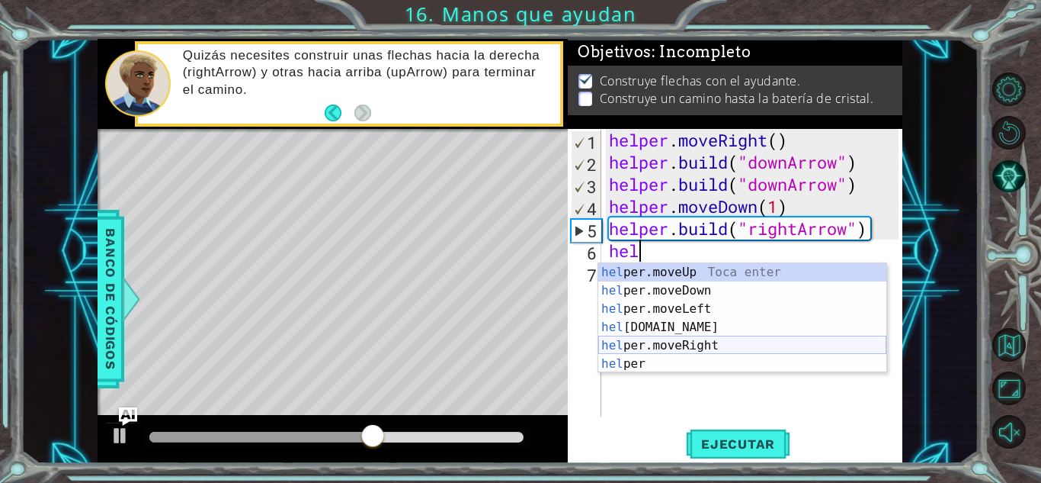
click at [703, 349] on div "hel per.moveUp Toca enter hel per.moveDown Toca enter hel per.moveLeft Toca ent…" at bounding box center [742, 336] width 288 height 146
type textarea "helper.moveRight(1)"
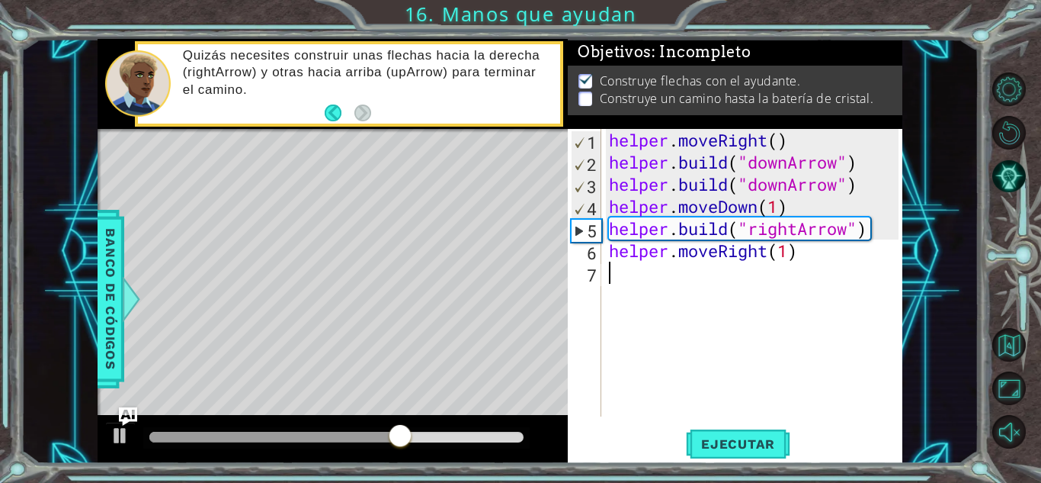
click at [789, 271] on div "helper . moveRight ( ) helper . build ( "downArrow" ) helper . build ( "downArr…" at bounding box center [756, 295] width 300 height 332
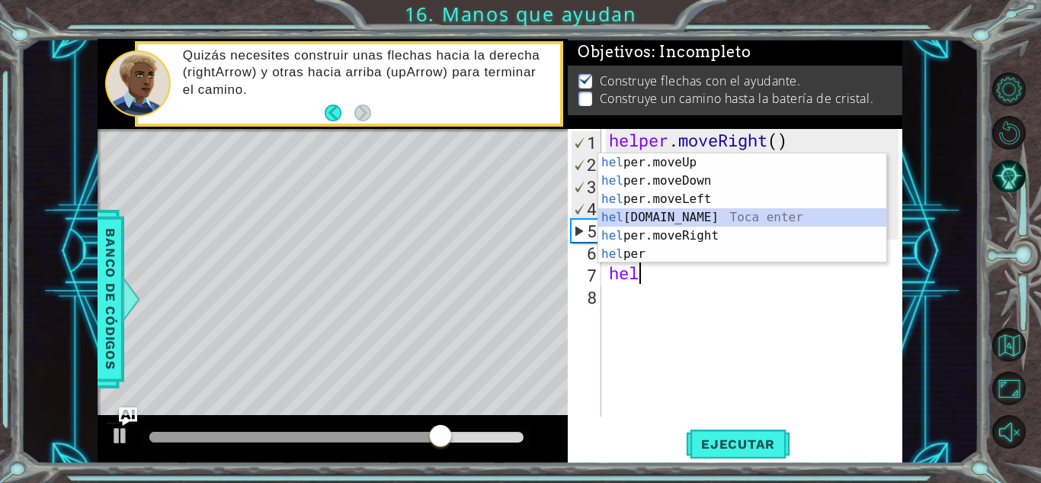
click at [720, 219] on div "hel per.moveUp Toca enter hel per.moveDown Toca enter hel per.moveLeft Toca ent…" at bounding box center [742, 226] width 288 height 146
type textarea "[DOMAIN_NAME]("rightArrow")"
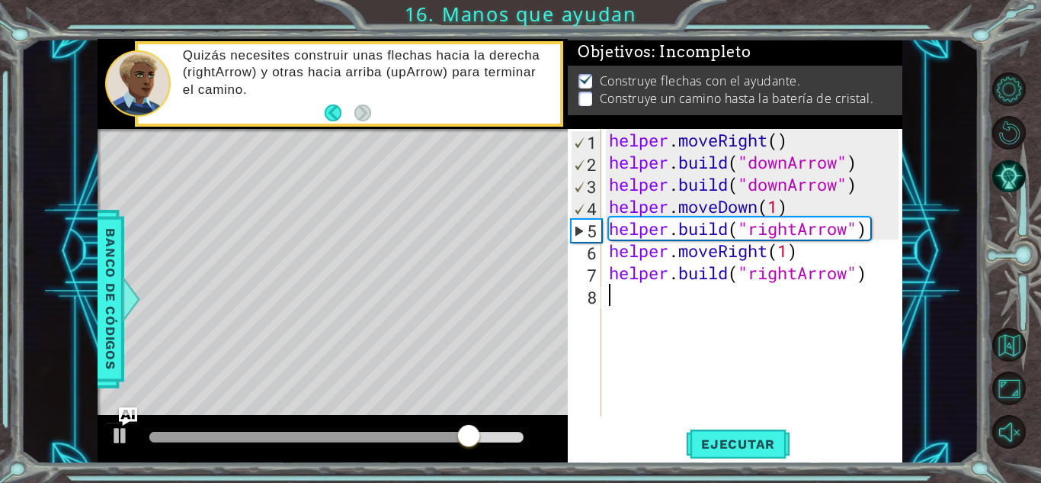
click at [678, 299] on div "helper . moveRight ( ) helper . build ( "downArrow" ) helper . build ( "downArr…" at bounding box center [756, 295] width 300 height 332
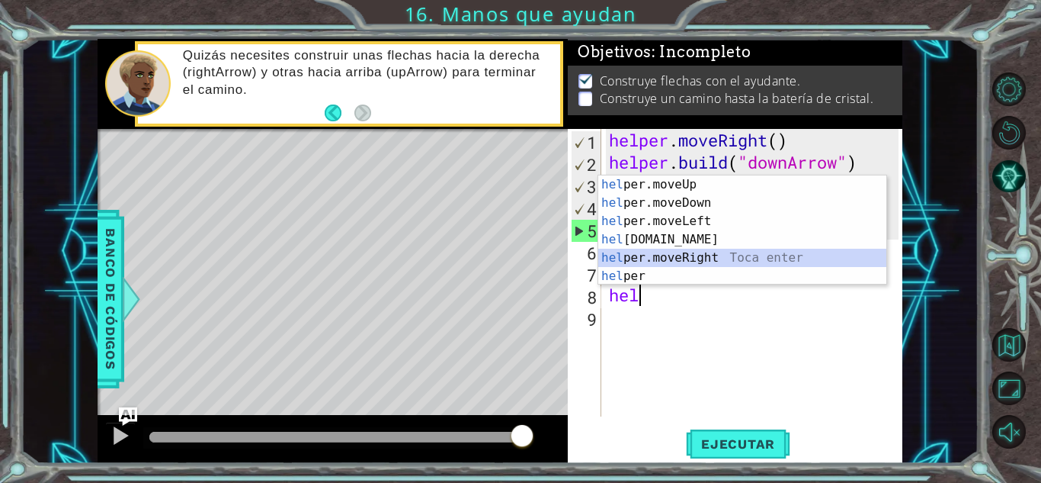
click at [704, 258] on div "hel per.moveUp Toca enter hel per.moveDown Toca enter hel per.moveLeft Toca ent…" at bounding box center [742, 248] width 288 height 146
type textarea "helper.moveRight(1)"
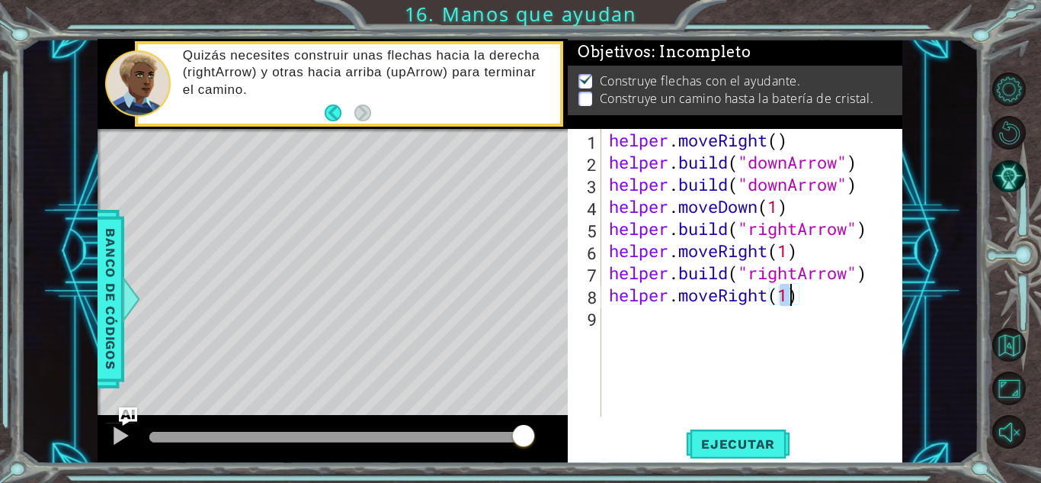
click at [695, 322] on div "helper . moveRight ( ) helper . build ( "downArrow" ) helper . build ( "downArr…" at bounding box center [756, 295] width 300 height 332
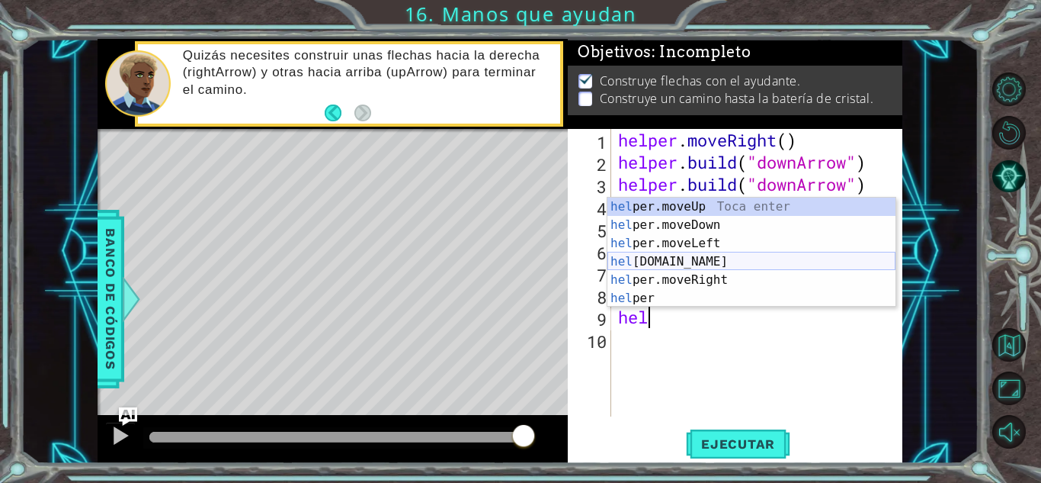
click at [704, 265] on div "hel per.moveUp Toca enter hel per.moveDown Toca enter hel per.moveLeft Toca ent…" at bounding box center [752, 270] width 288 height 146
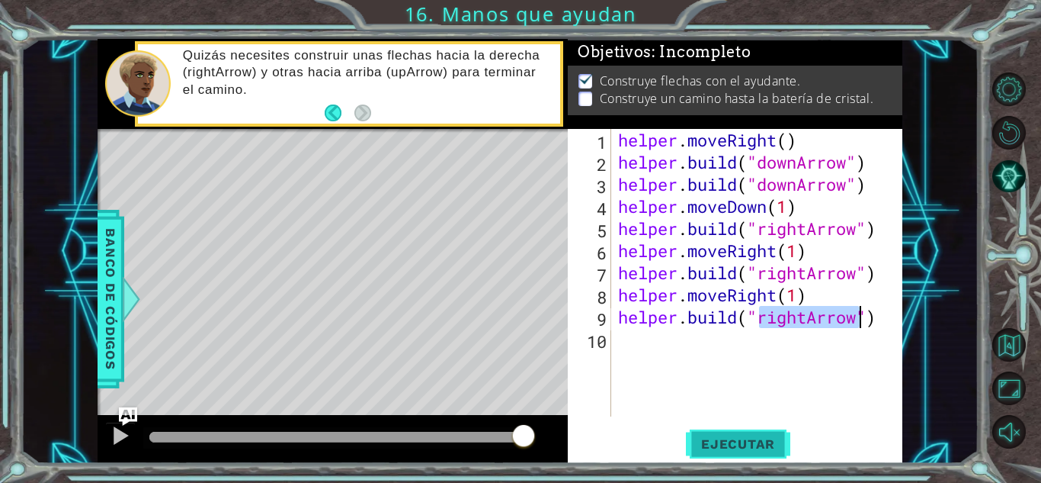
click at [757, 446] on span "Ejecutar" at bounding box center [738, 443] width 104 height 15
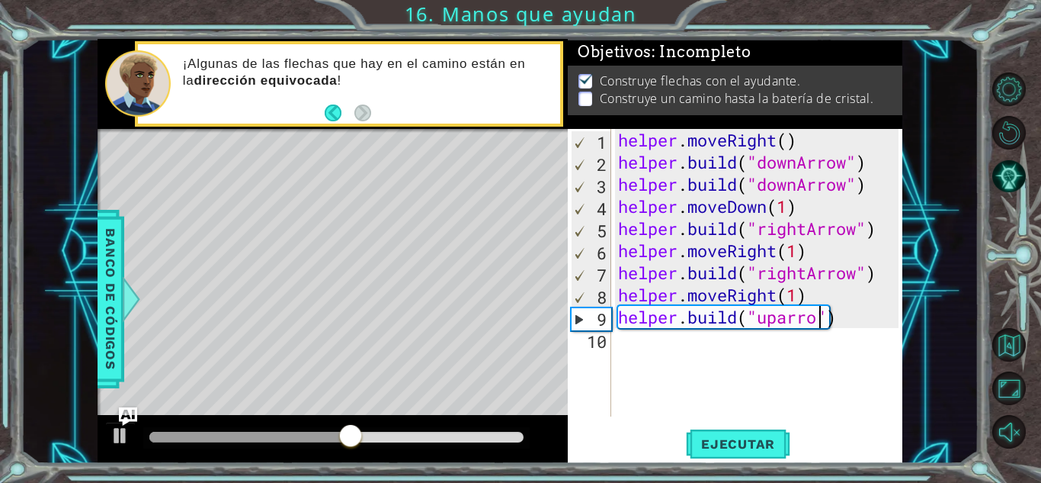
scroll to position [0, 9]
drag, startPoint x: 767, startPoint y: 440, endPoint x: 763, endPoint y: 429, distance: 11.3
click at [768, 440] on span "Ejecutar" at bounding box center [738, 443] width 104 height 15
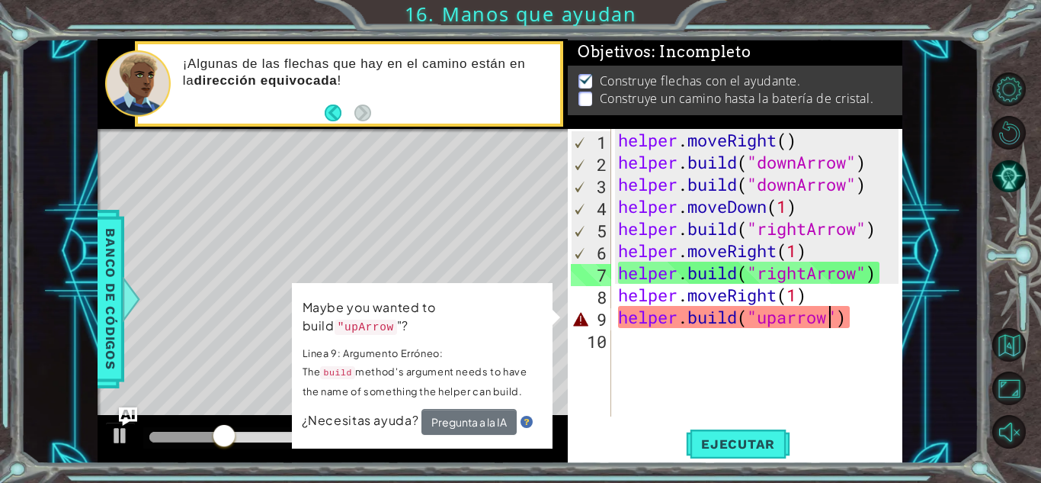
click at [855, 319] on div "helper . moveRight ( ) helper . build ( "downArrow" ) helper . build ( "downArr…" at bounding box center [760, 295] width 291 height 332
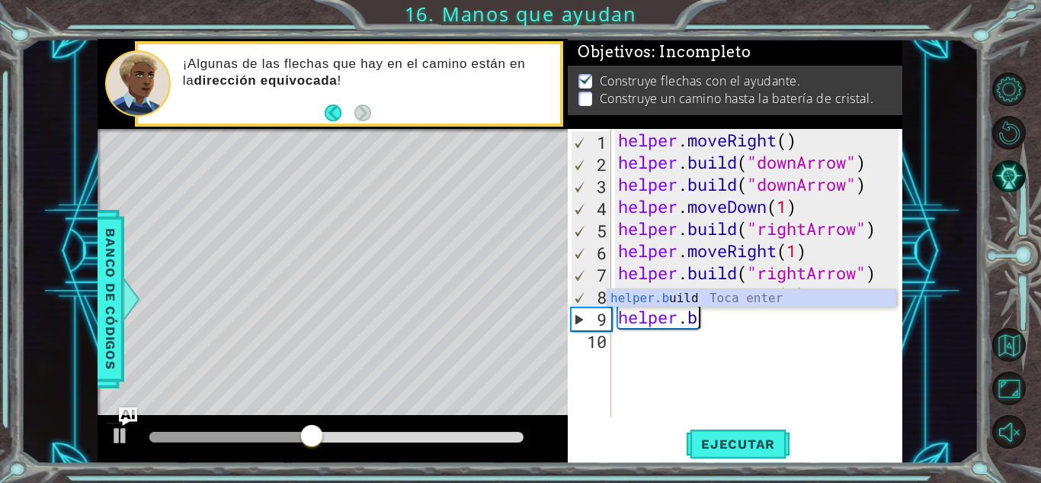
scroll to position [0, 2]
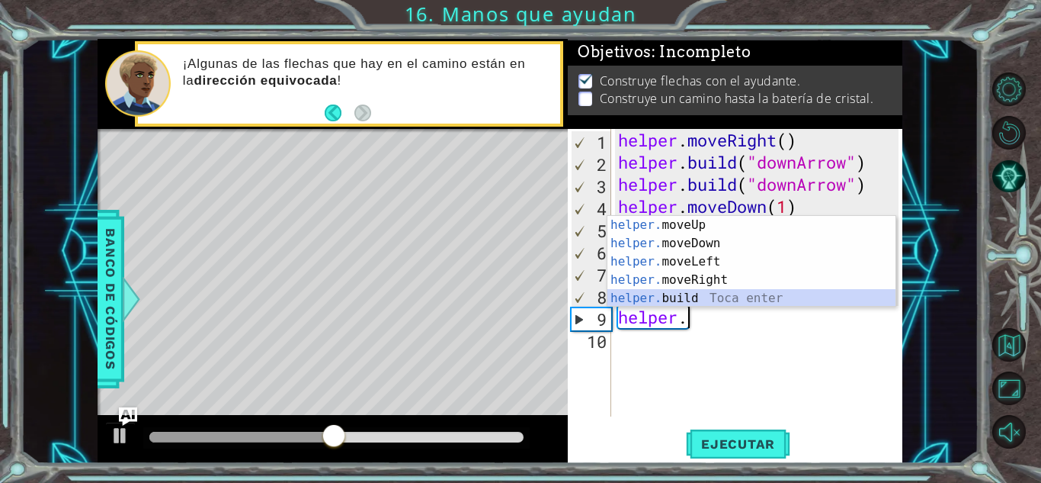
click at [741, 297] on div "helper. moveUp Toca enter helper. moveDown Toca enter helper. moveLeft Toca ent…" at bounding box center [752, 280] width 288 height 128
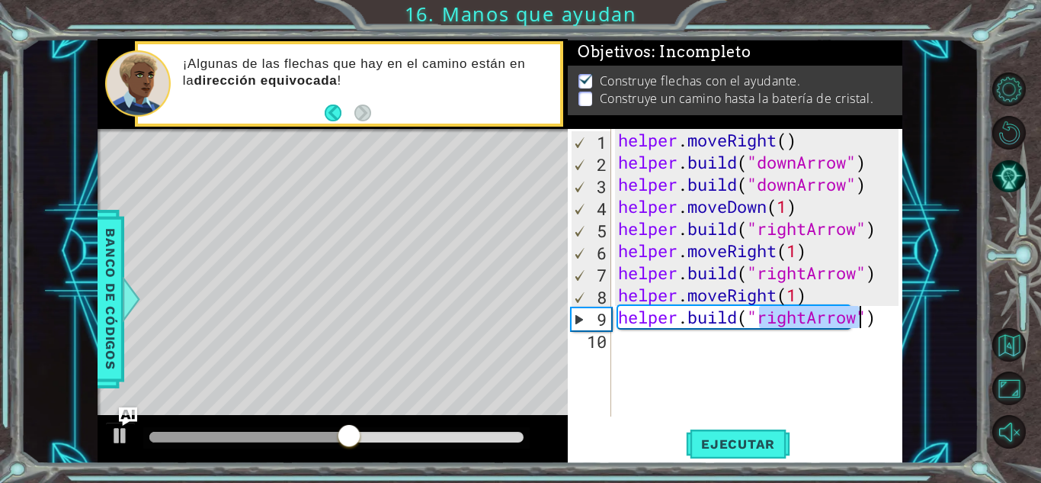
click at [798, 313] on div "helper . moveRight ( ) helper . build ( "downArrow" ) helper . build ( "downArr…" at bounding box center [757, 272] width 284 height 287
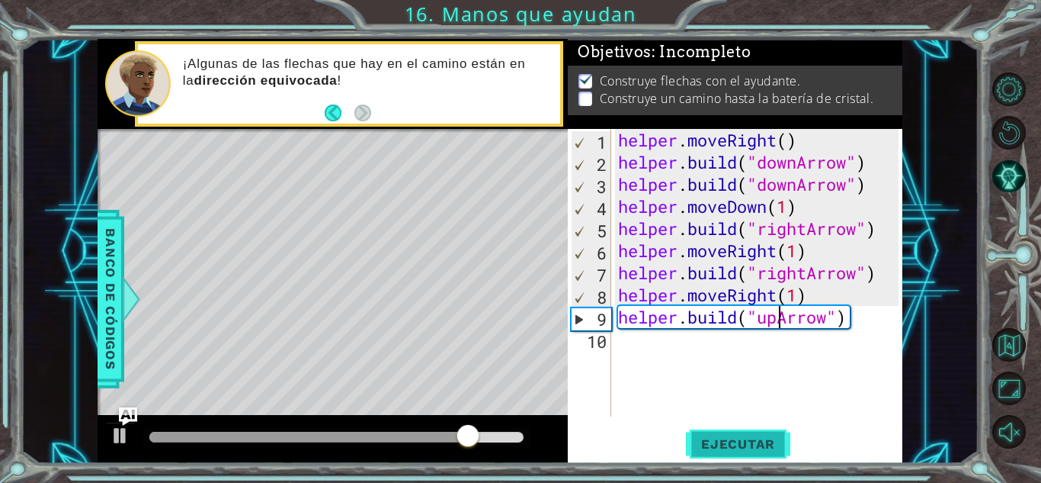
type textarea "[DOMAIN_NAME]("upArrow")"
click at [776, 445] on span "Ejecutar" at bounding box center [738, 443] width 104 height 15
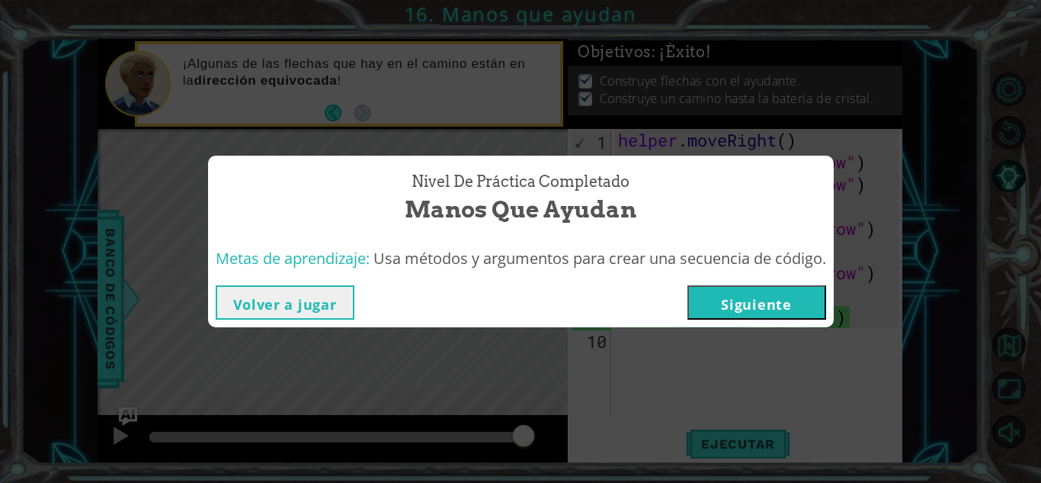
click at [798, 310] on button "Siguiente" at bounding box center [757, 302] width 139 height 34
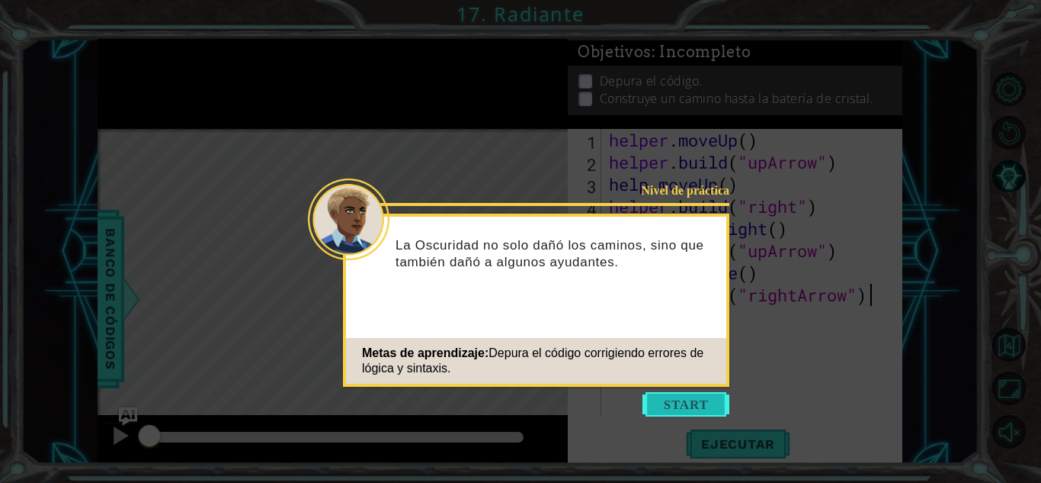
click at [686, 393] on button "Start" at bounding box center [686, 404] width 87 height 24
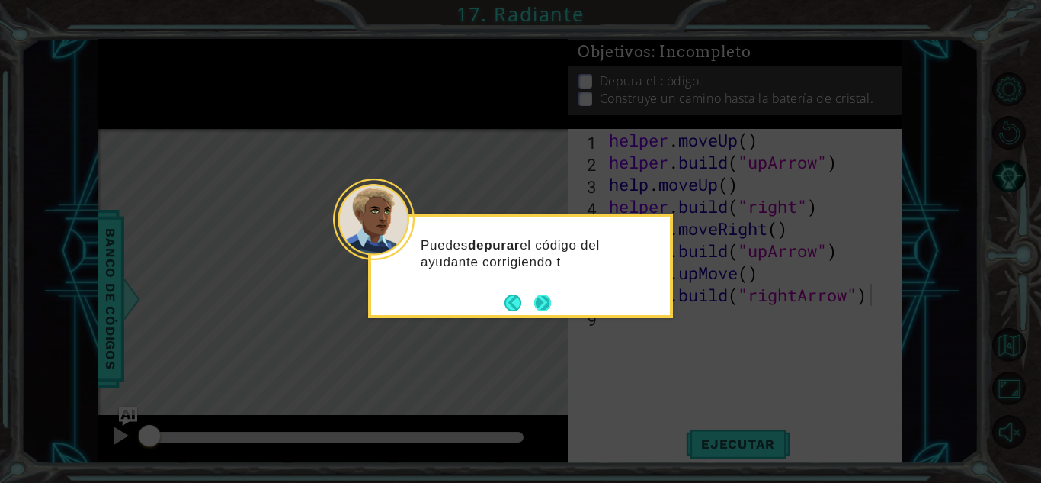
click at [540, 302] on button "Next" at bounding box center [542, 302] width 17 height 17
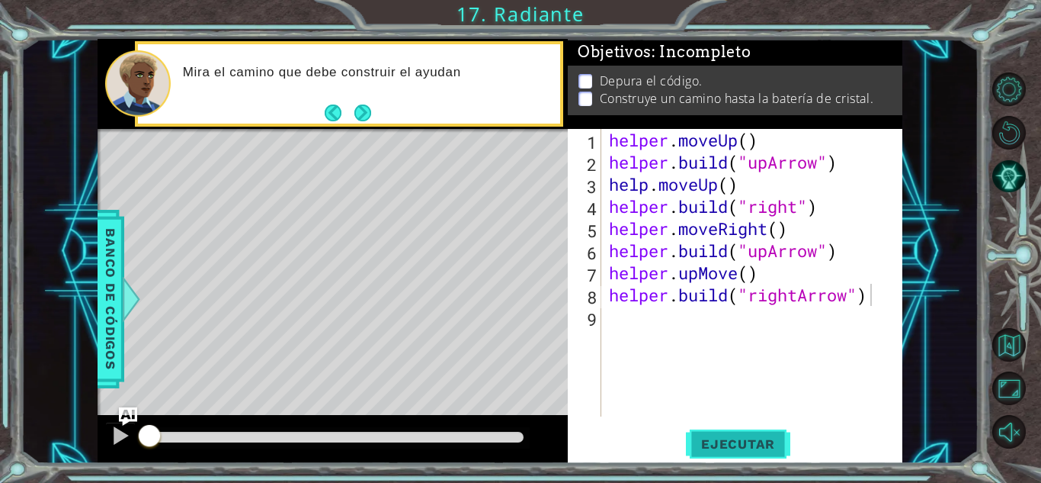
click at [752, 438] on span "Ejecutar" at bounding box center [738, 443] width 104 height 15
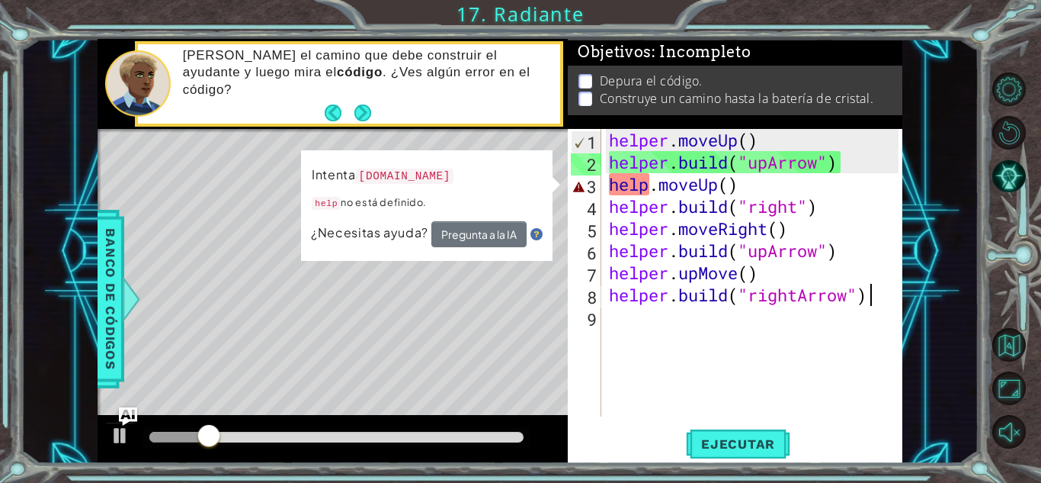
click at [726, 186] on div "helper . moveUp ( ) helper . build ( "upArrow" ) help . moveUp ( ) helper . bui…" at bounding box center [756, 295] width 300 height 332
click at [733, 440] on span "Ejecutar" at bounding box center [738, 443] width 104 height 15
type textarea "help.moveUp(1)"
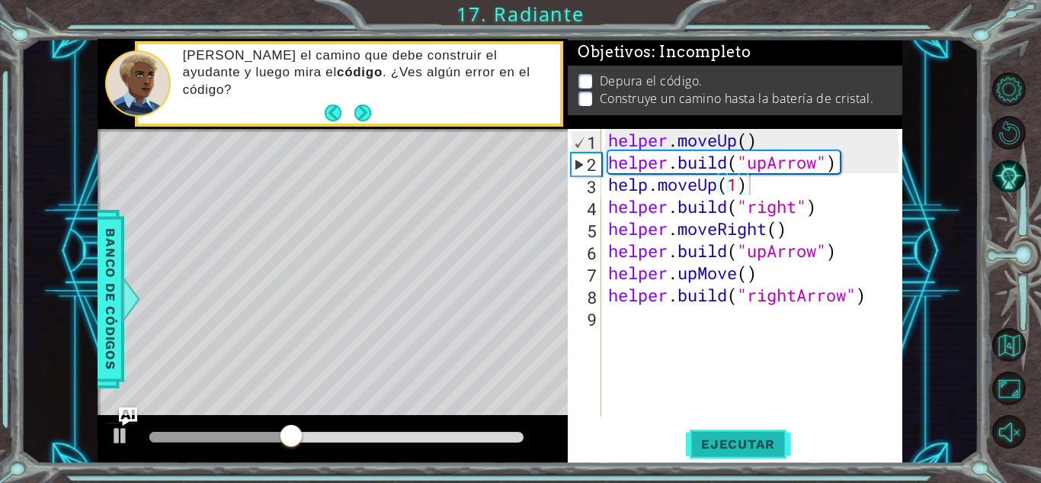
click at [738, 445] on span "Ejecutar" at bounding box center [738, 443] width 104 height 15
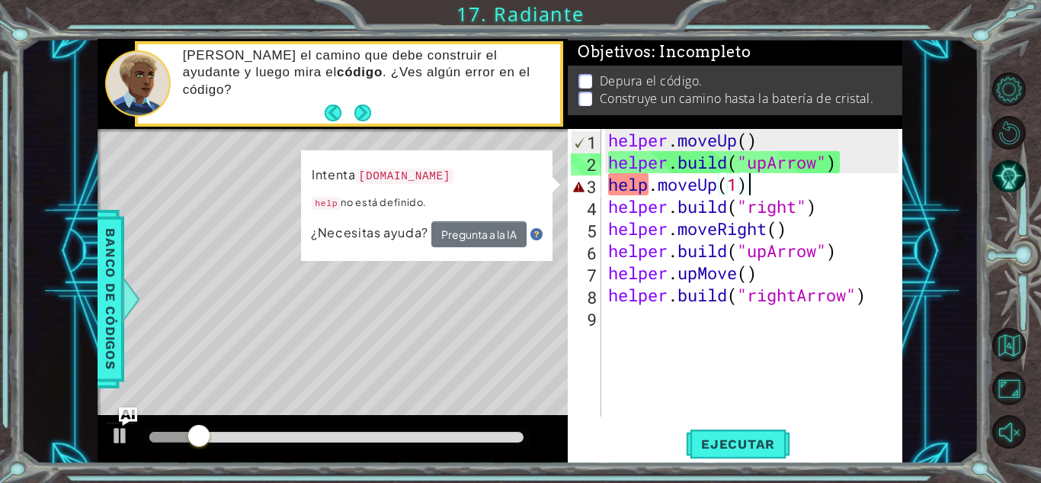
click at [789, 185] on div "helper . moveUp ( ) helper . build ( "upArrow" ) help . moveUp ( 1 ) helper . b…" at bounding box center [755, 295] width 301 height 332
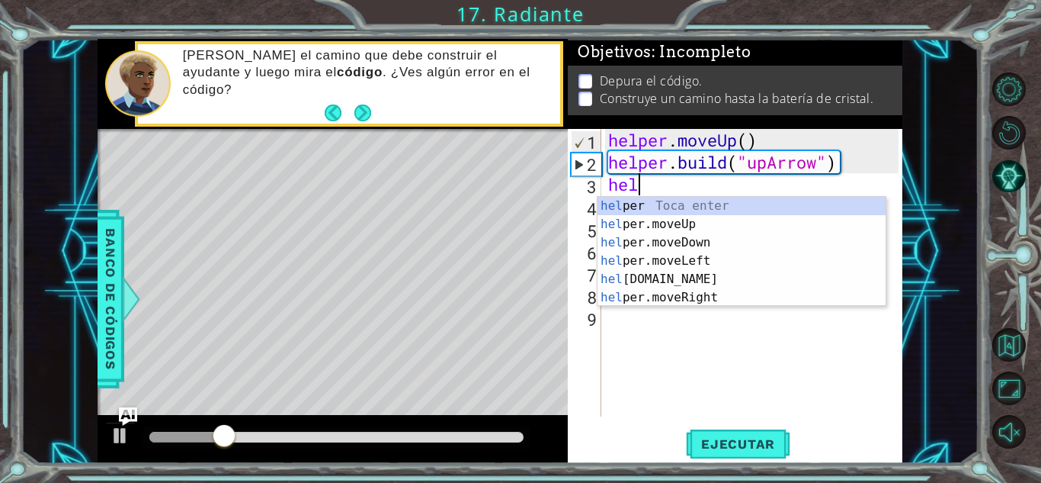
type textarea "h"
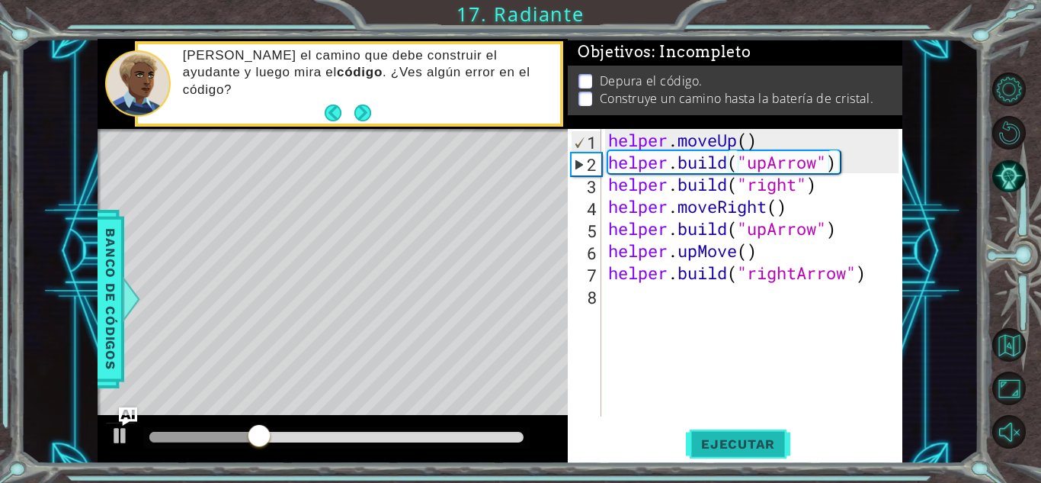
click at [739, 451] on span "Ejecutar" at bounding box center [738, 443] width 104 height 15
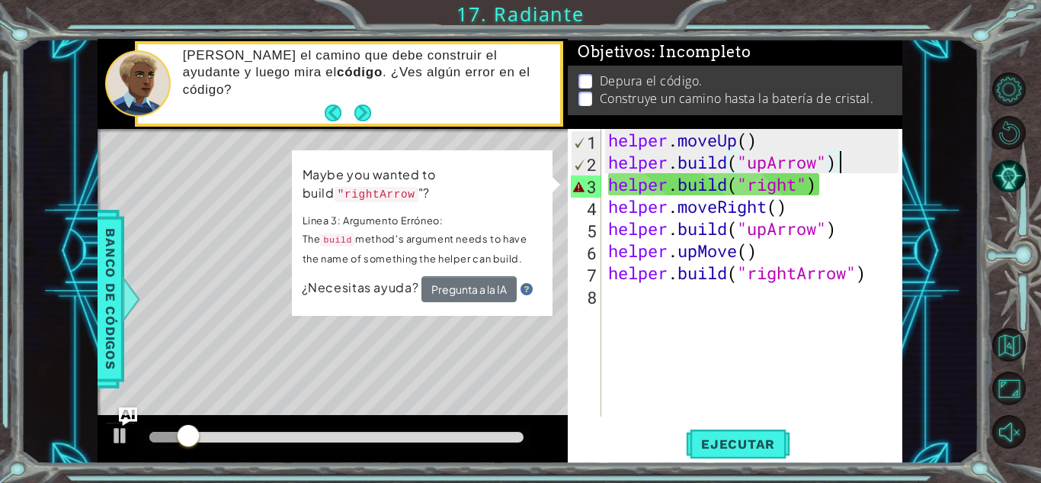
drag, startPoint x: 844, startPoint y: 180, endPoint x: 836, endPoint y: 168, distance: 14.4
click at [843, 180] on div "helper . moveUp ( ) helper . build ( "upArrow" ) helper . build ( "right" ) hel…" at bounding box center [755, 295] width 301 height 332
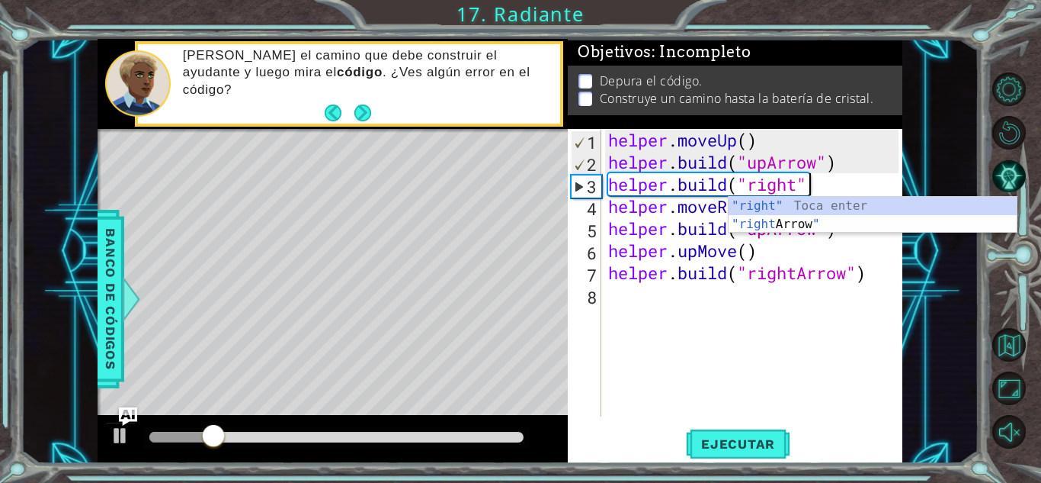
click at [871, 275] on div "helper . moveUp ( ) helper . build ( "upArrow" ) helper . build ( "right" helpe…" at bounding box center [755, 295] width 301 height 332
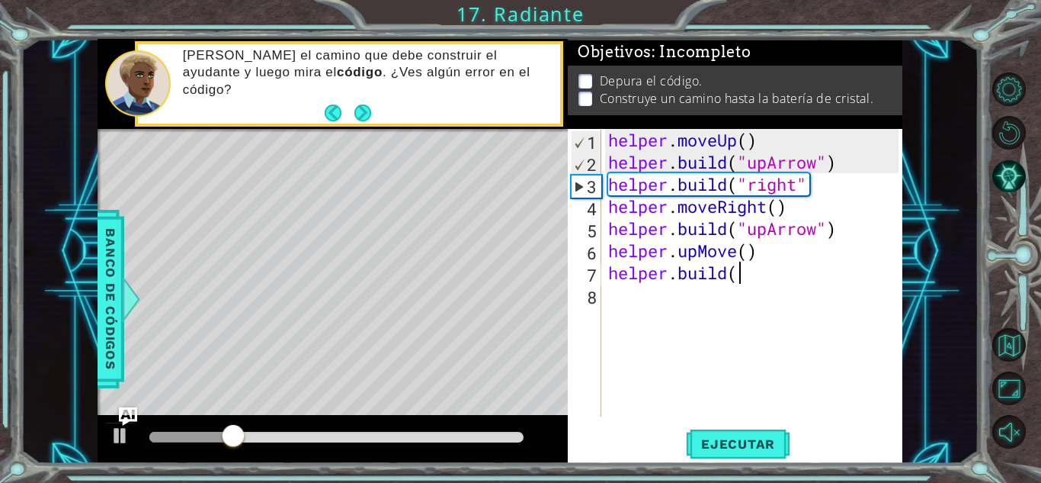
type textarea "h"
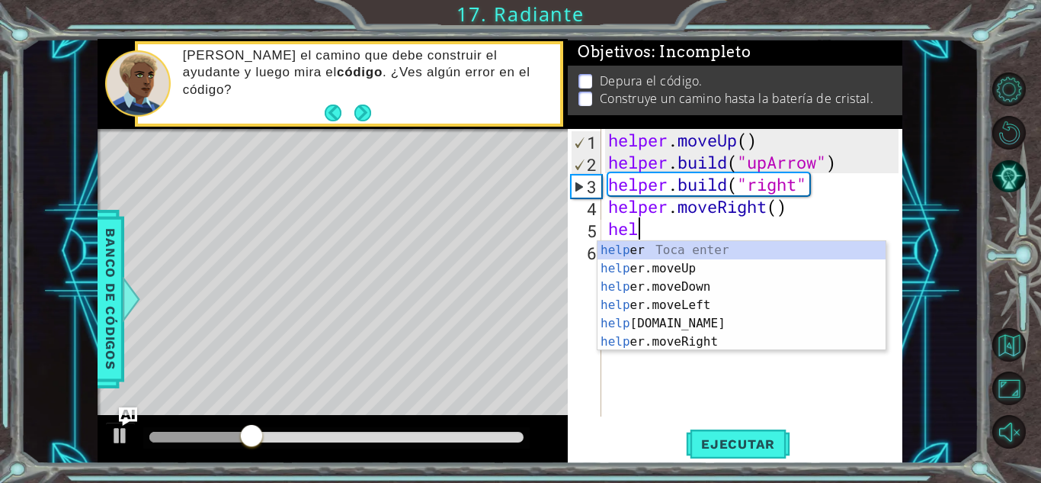
type textarea "h"
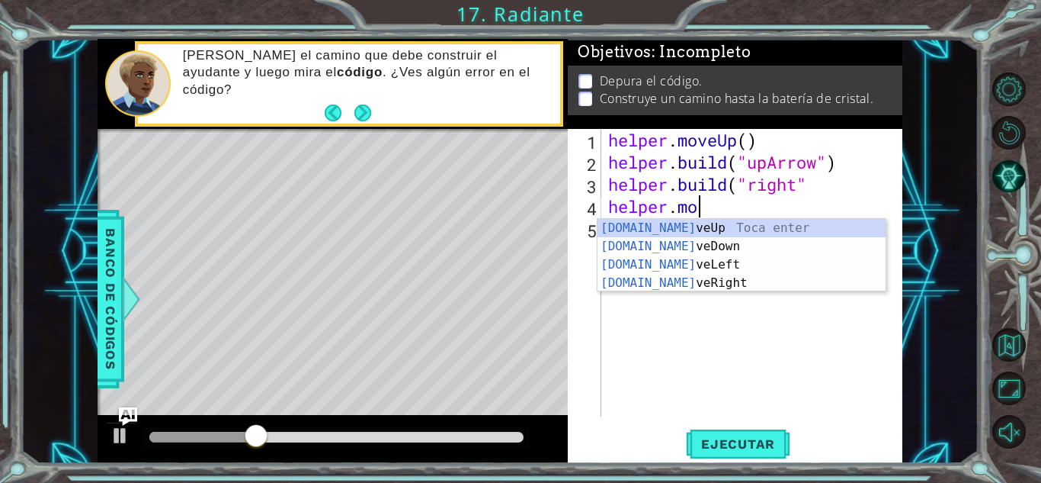
type textarea "h"
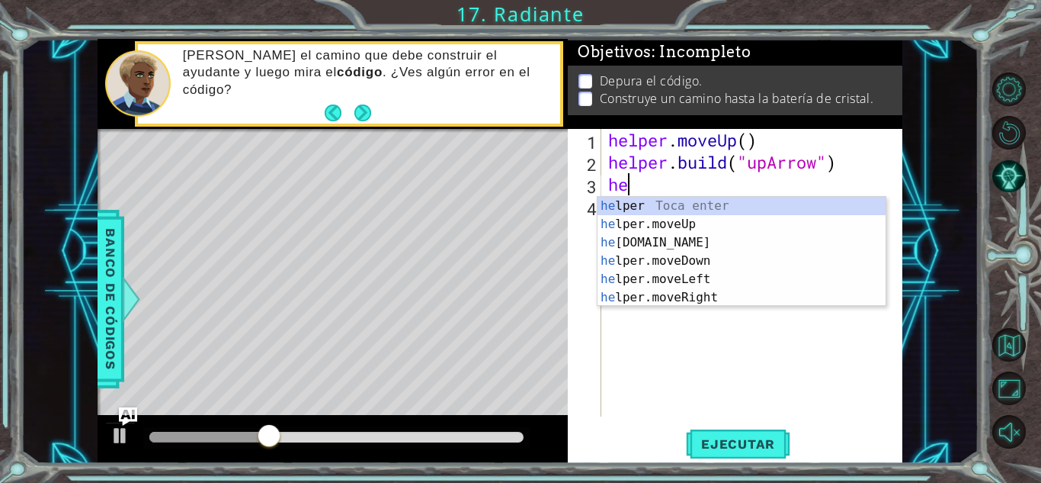
type textarea "h"
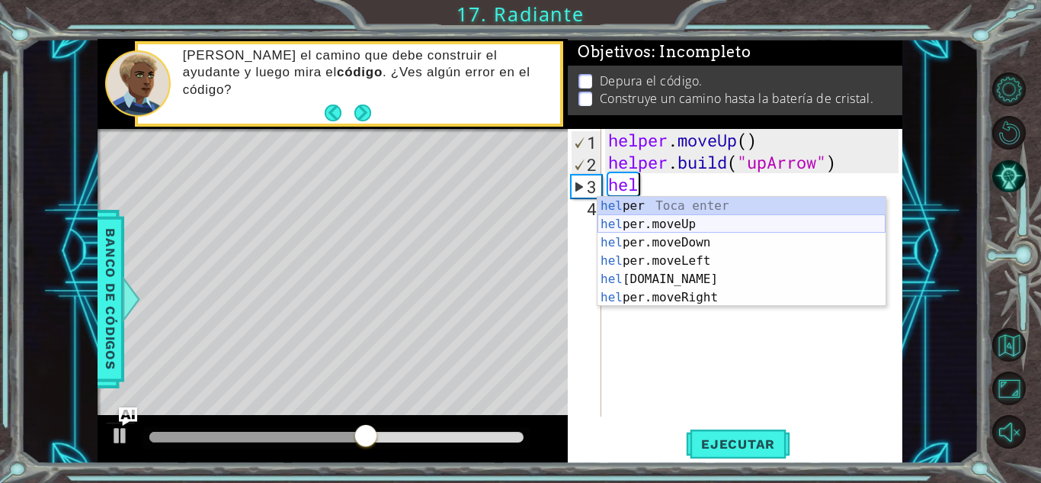
click at [672, 218] on div "hel per Toca enter hel per.moveUp Toca enter hel per.moveDown Toca enter hel pe…" at bounding box center [742, 270] width 288 height 146
type textarea "helper.moveUp(1)"
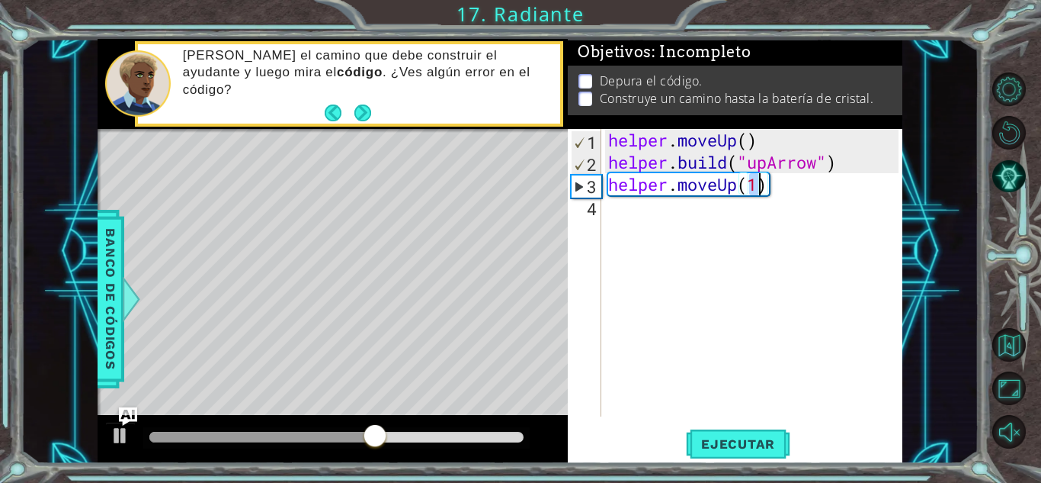
click at [687, 213] on div "helper . moveUp ( ) helper . build ( "upArrow" ) helper . moveUp ( 1 )" at bounding box center [755, 295] width 301 height 332
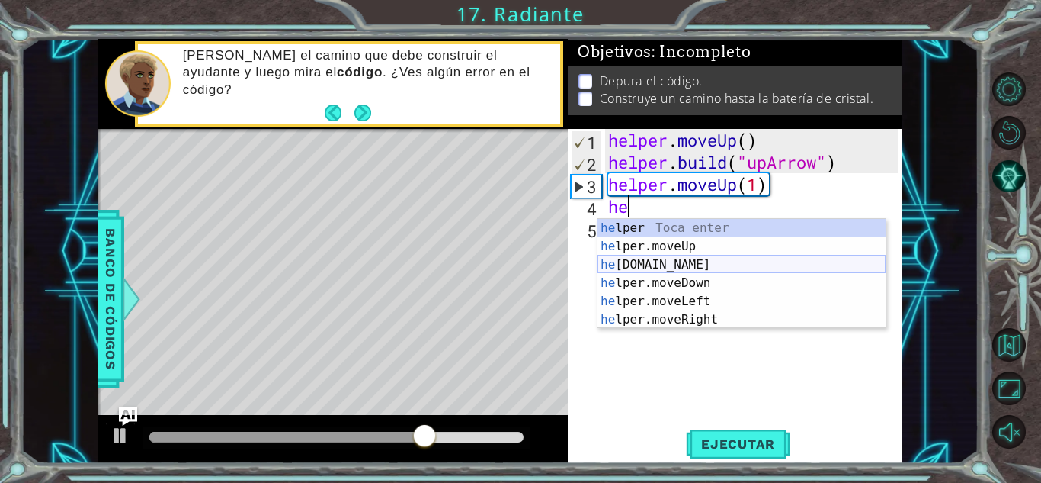
click at [674, 258] on div "he lper Toca enter he lper.moveUp Toca enter he [DOMAIN_NAME] Toca enter he lpe…" at bounding box center [742, 292] width 288 height 146
type textarea "[DOMAIN_NAME]("rightArrow")"
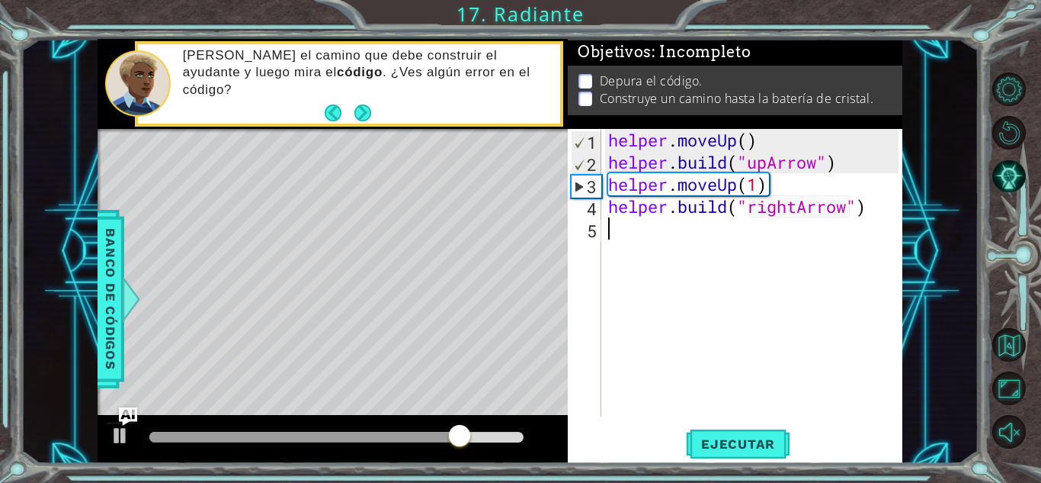
click at [816, 242] on div "helper . moveUp ( ) helper . build ( "upArrow" ) helper . moveUp ( 1 ) helper .…" at bounding box center [755, 295] width 301 height 332
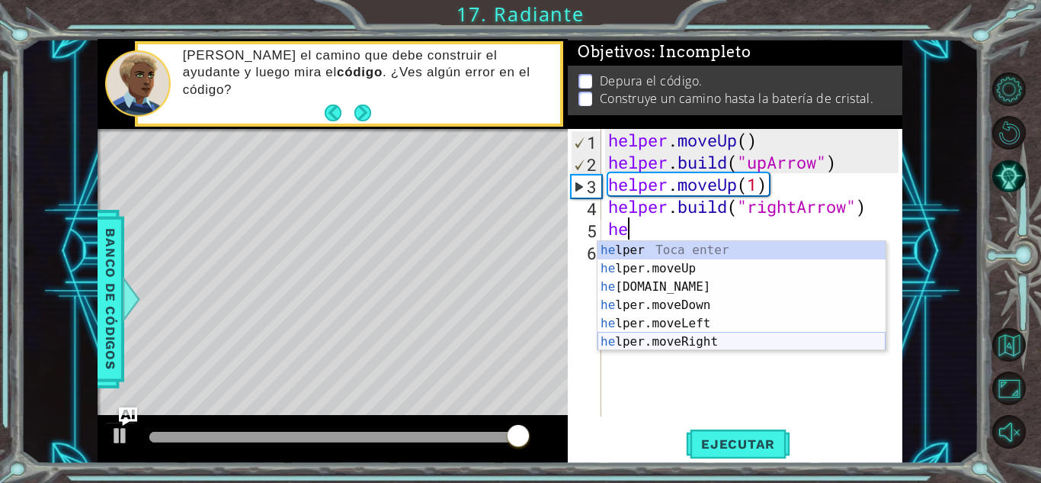
click at [683, 345] on div "he lper Toca enter he lper.moveUp Toca enter he [DOMAIN_NAME] Toca enter he lpe…" at bounding box center [742, 314] width 288 height 146
type textarea "helper.moveRight(1)"
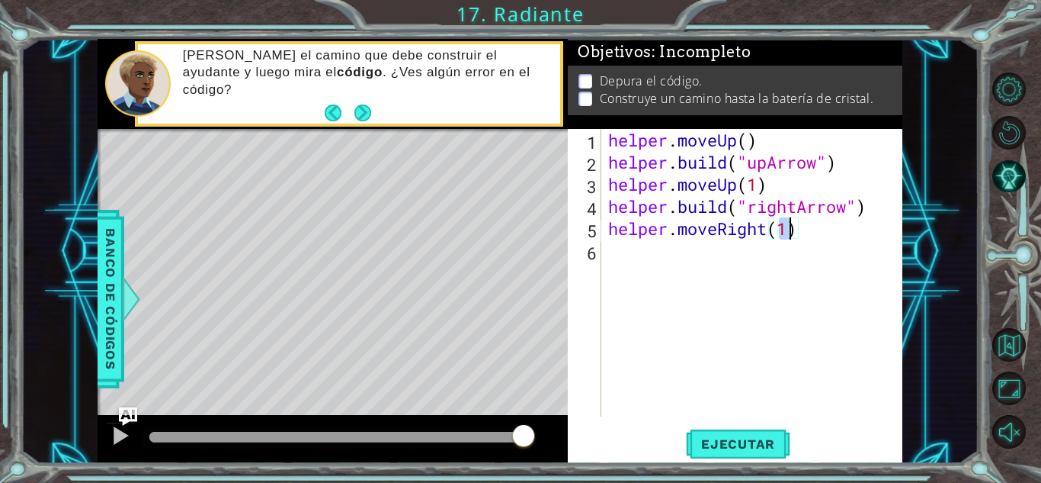
click at [682, 262] on div "helper . moveUp ( ) helper . build ( "upArrow" ) helper . moveUp ( 1 ) helper .…" at bounding box center [755, 295] width 301 height 332
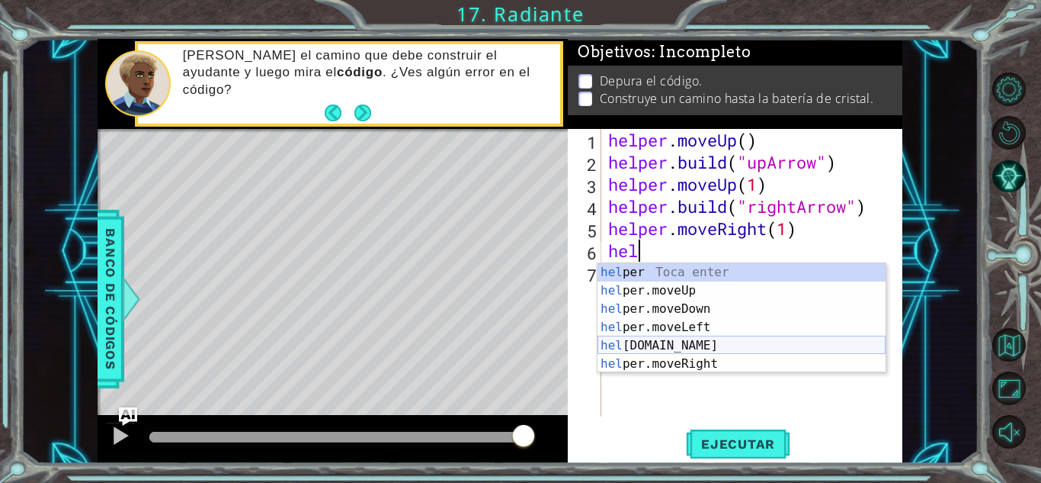
click at [676, 342] on div "hel per Toca enter hel per.moveUp Toca enter hel per.moveDown Toca enter hel pe…" at bounding box center [742, 336] width 288 height 146
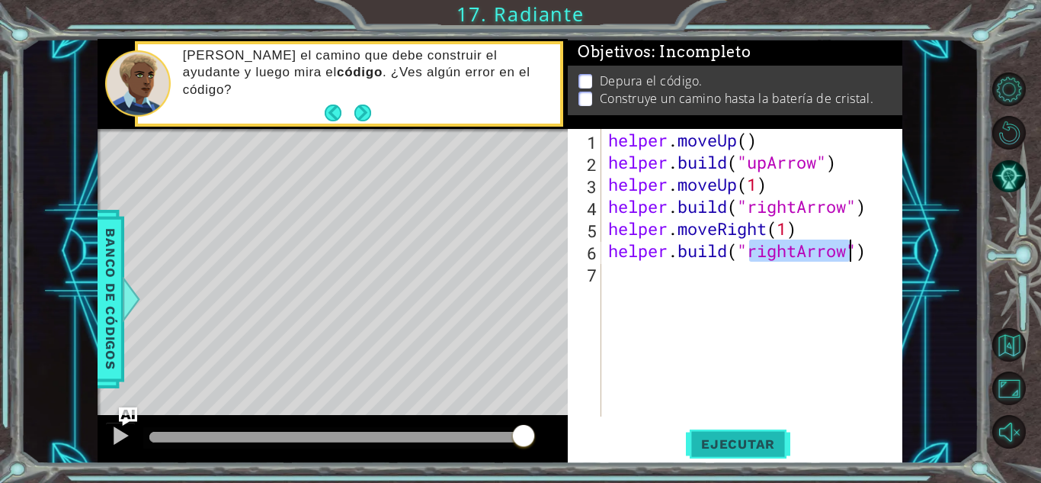
type textarea "[DOMAIN_NAME]("rightArrow")"
click at [770, 438] on span "Ejecutar" at bounding box center [738, 443] width 104 height 15
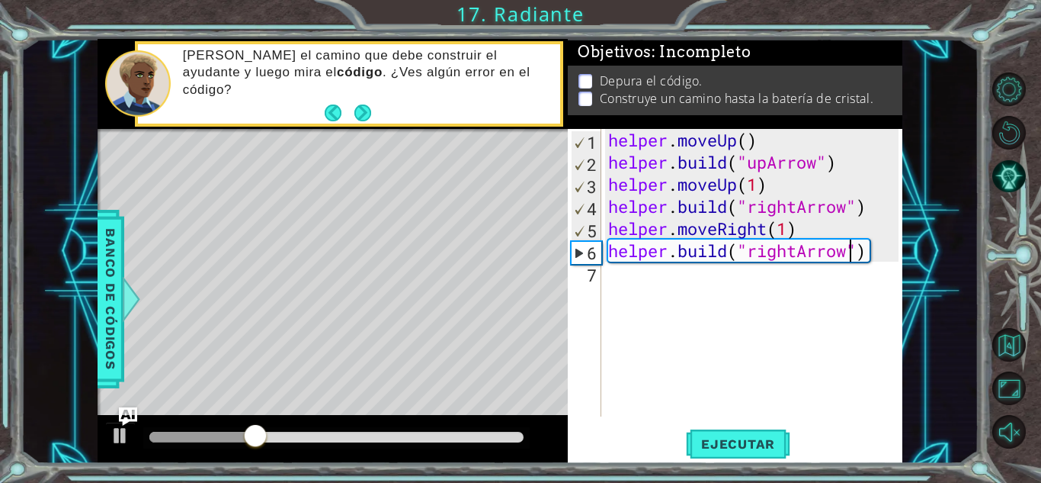
click at [659, 292] on div "helper . moveUp ( ) helper . build ( "upArrow" ) helper . moveUp ( 1 ) helper .…" at bounding box center [755, 295] width 301 height 332
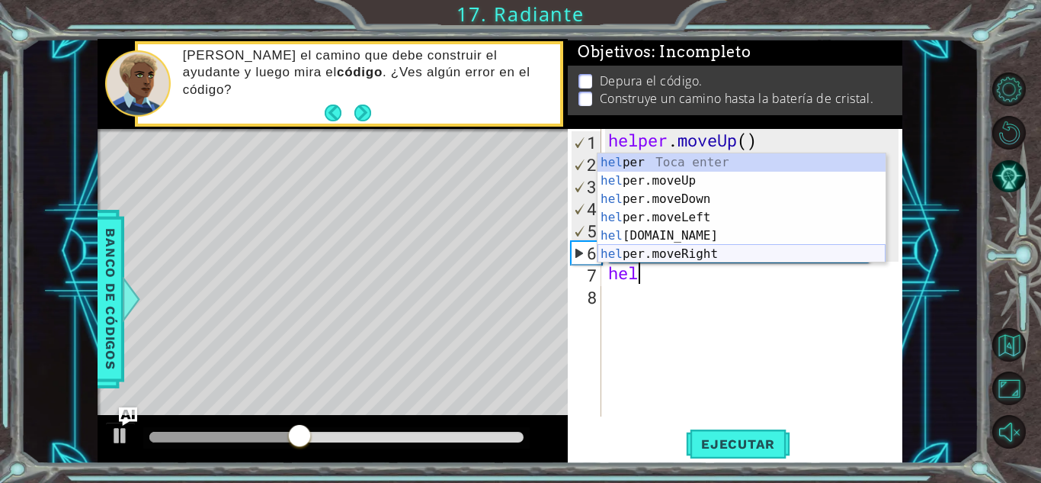
click at [690, 249] on div "hel per Toca enter hel per.moveUp Toca enter hel per.moveDown Toca enter hel pe…" at bounding box center [742, 226] width 288 height 146
type textarea "helper.moveRight(1)"
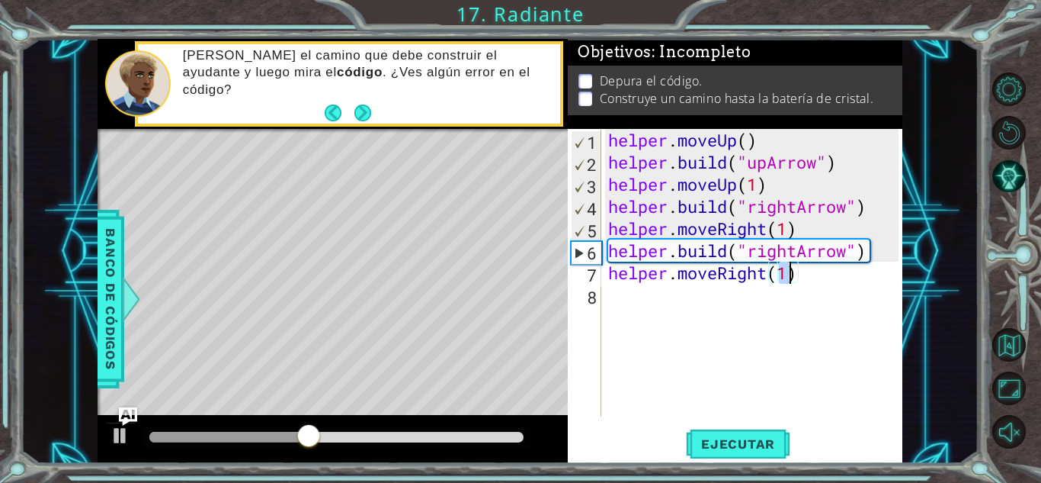
click at [701, 293] on div "helper . moveUp ( ) helper . build ( "upArrow" ) helper . moveUp ( 1 ) helper .…" at bounding box center [755, 295] width 301 height 332
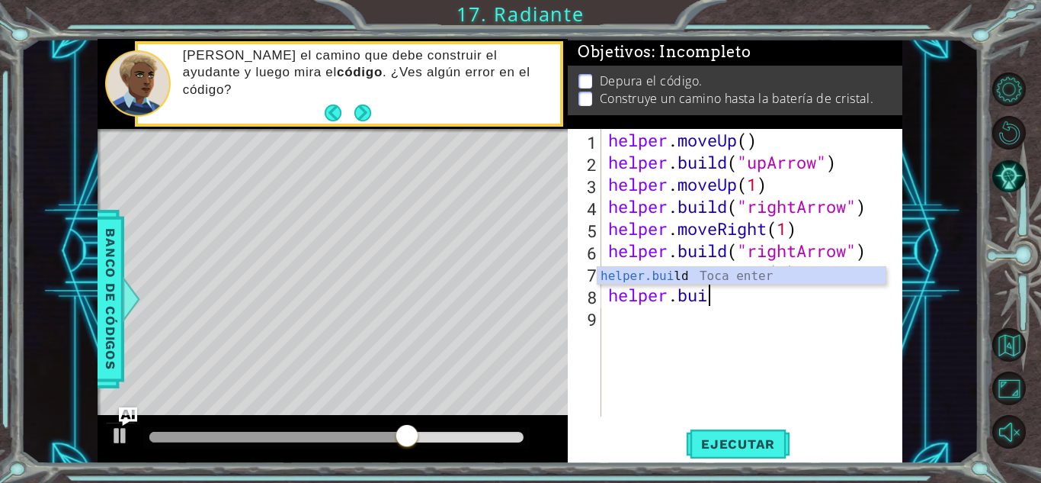
scroll to position [0, 4]
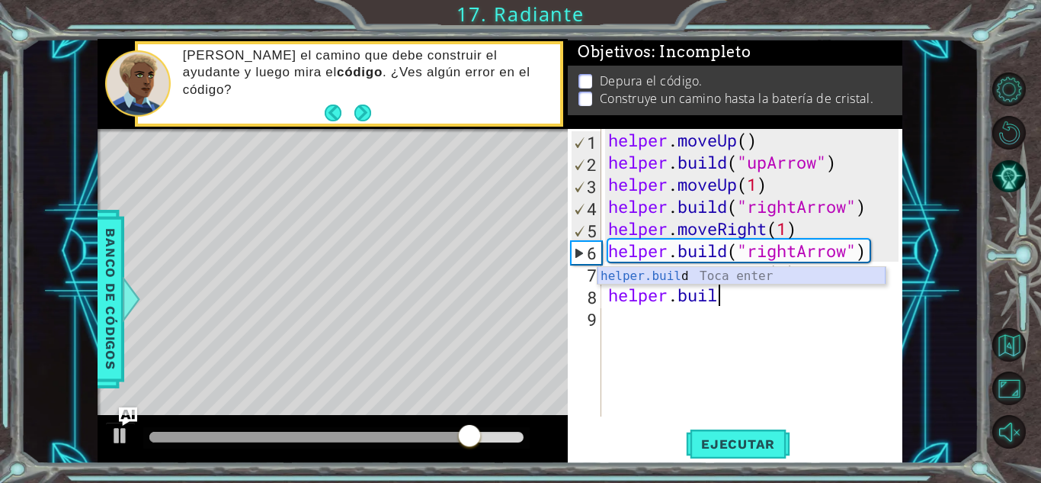
click at [702, 277] on div "helper.buil d Toca enter" at bounding box center [742, 294] width 288 height 55
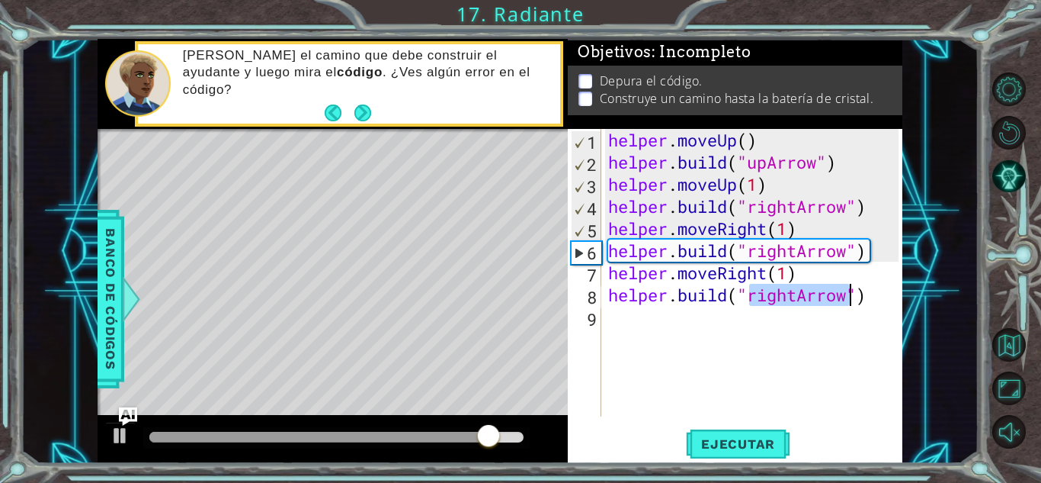
click at [788, 292] on div "helper . moveUp ( ) helper . build ( "upArrow" ) helper . moveUp ( 1 ) helper .…" at bounding box center [751, 272] width 293 height 287
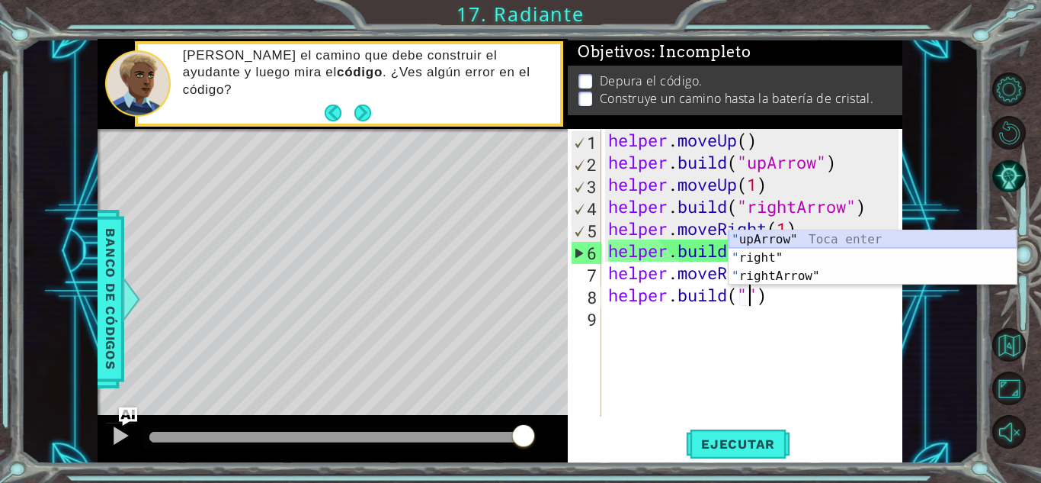
click at [810, 236] on div "" upArrow" Toca enter " right" Toca enter " rightArrow" Toca enter" at bounding box center [873, 275] width 288 height 91
type textarea "[DOMAIN_NAME]("upArrow")"
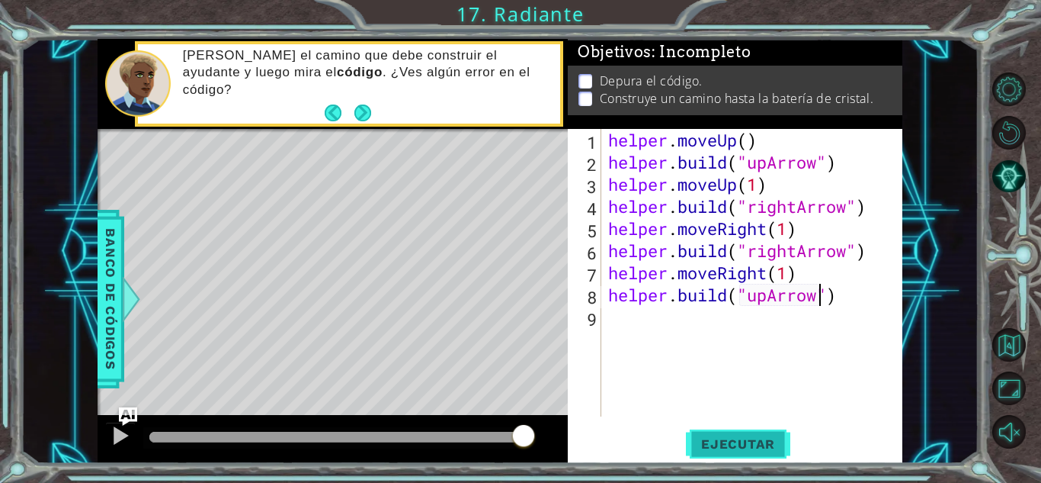
click at [758, 435] on button "Ejecutar" at bounding box center [738, 444] width 104 height 34
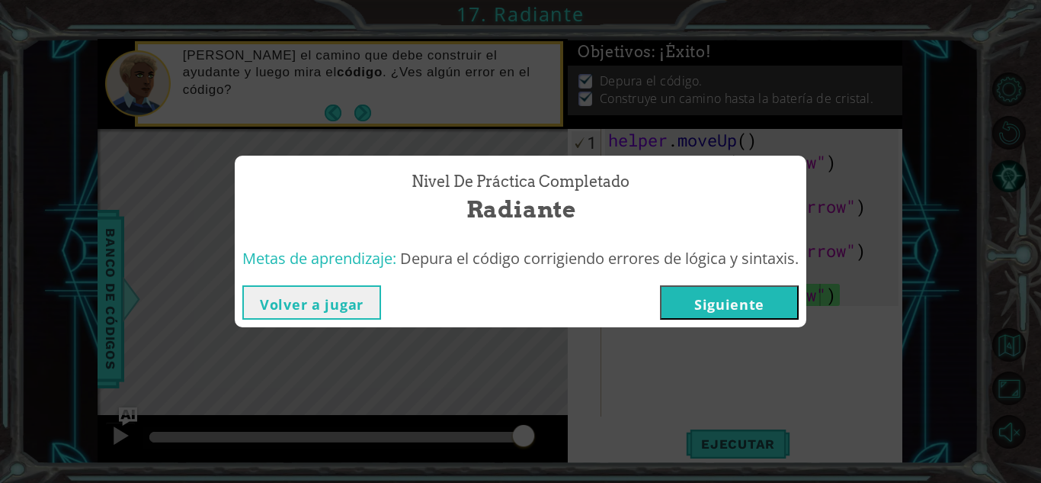
click at [691, 303] on button "Siguiente" at bounding box center [729, 302] width 139 height 34
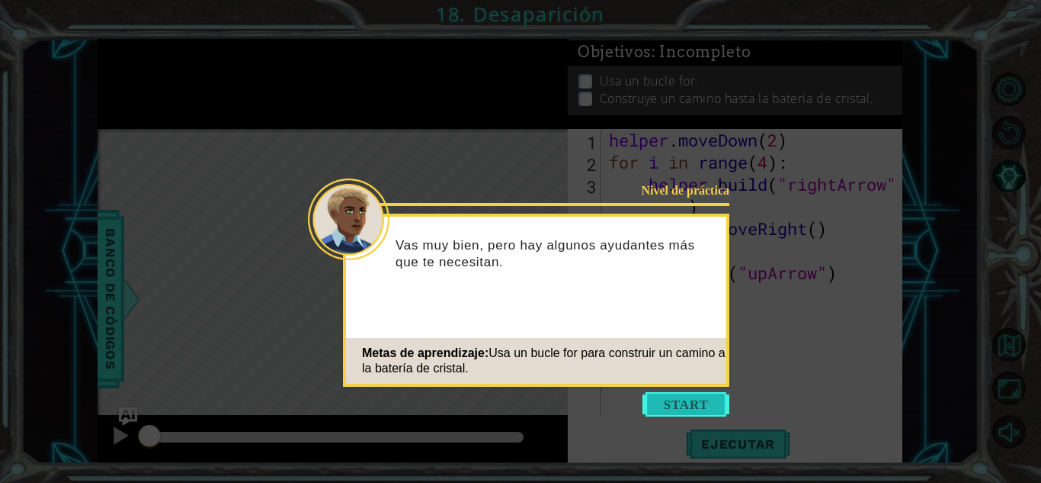
click at [673, 393] on button "Start" at bounding box center [686, 404] width 87 height 24
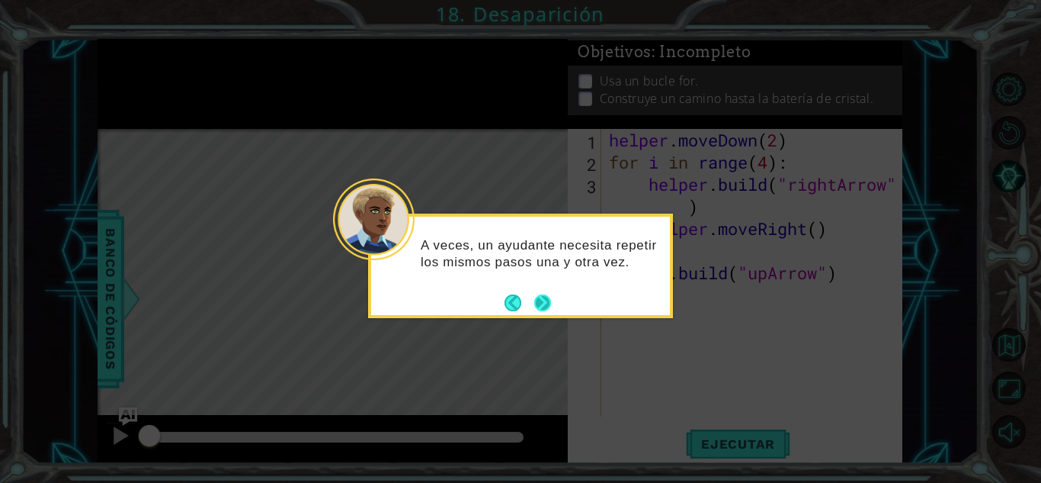
click at [550, 302] on button "Next" at bounding box center [542, 302] width 17 height 17
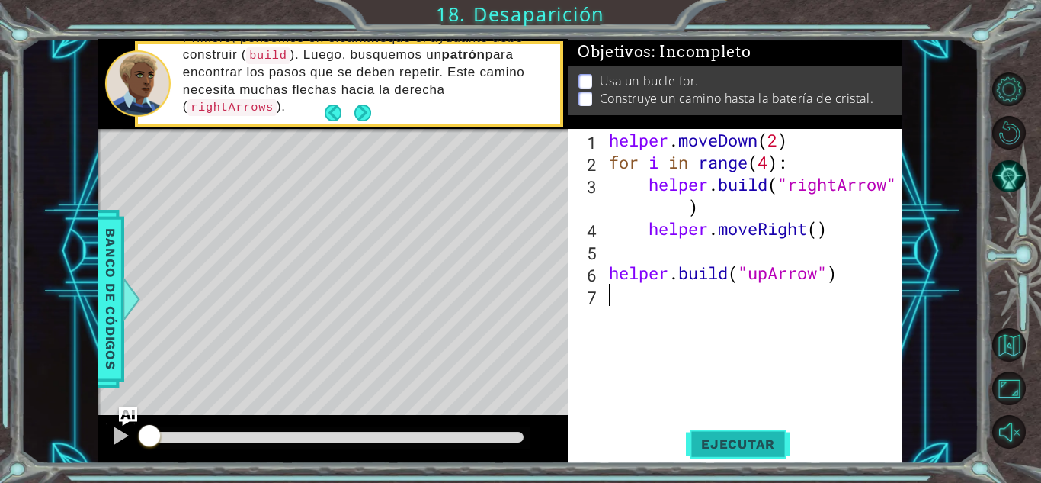
click at [767, 429] on button "Ejecutar" at bounding box center [738, 444] width 104 height 34
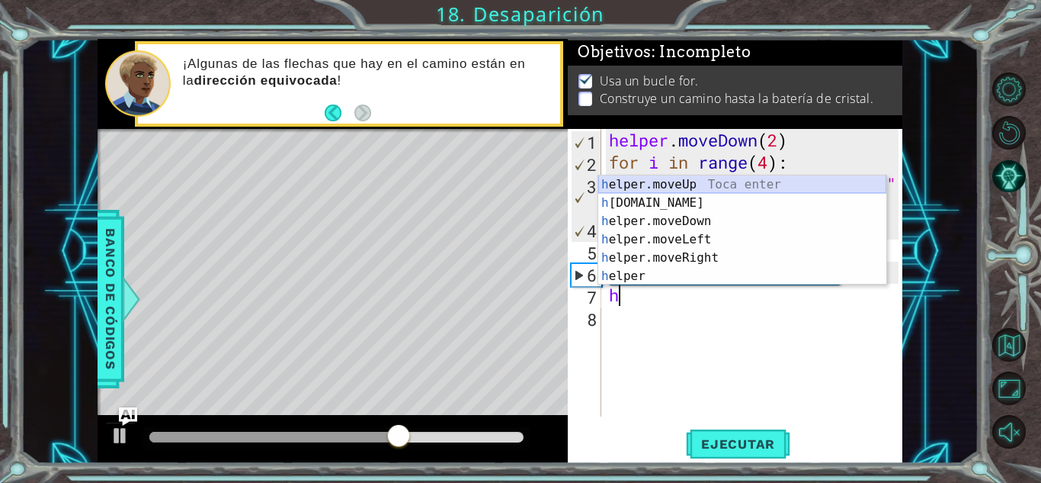
click at [691, 187] on div "h elper.moveUp Toca enter h [DOMAIN_NAME] Toca enter h elper.moveDown Toca ente…" at bounding box center [742, 248] width 288 height 146
type textarea "helper.moveUp(1)"
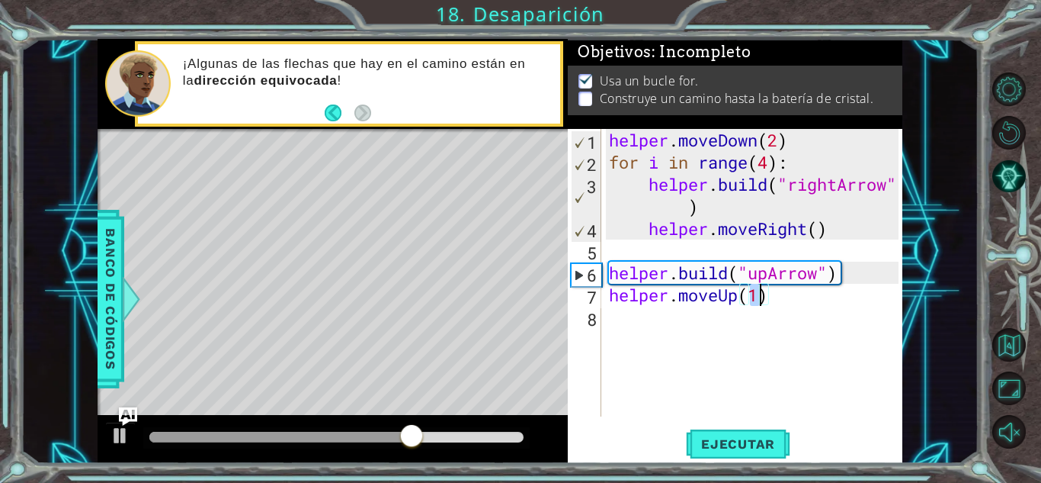
click at [659, 316] on div "helper . moveDown ( 2 ) for i in range ( 4 ) : helper . build ( "rightArrow" ) …" at bounding box center [756, 295] width 300 height 332
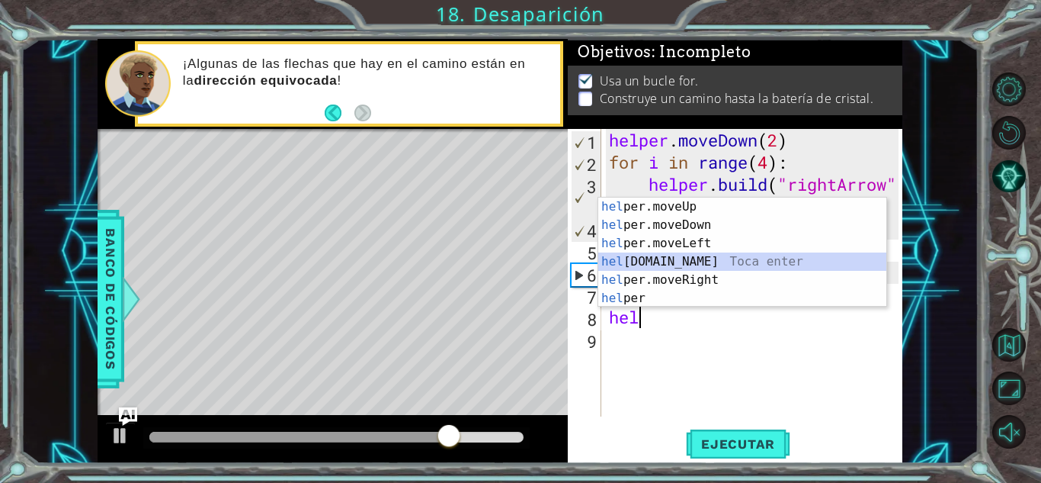
click at [681, 253] on div "hel per.moveUp Toca enter hel per.moveDown Toca enter hel per.moveLeft Toca ent…" at bounding box center [742, 270] width 288 height 146
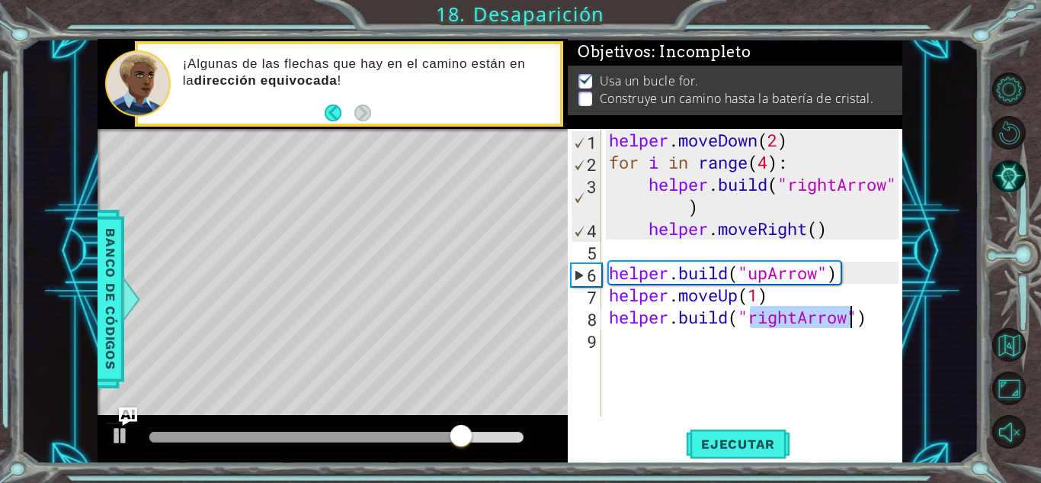
click at [801, 323] on div "helper . moveDown ( 2 ) for i in range ( 4 ) : helper . build ( "rightArrow" ) …" at bounding box center [752, 272] width 293 height 287
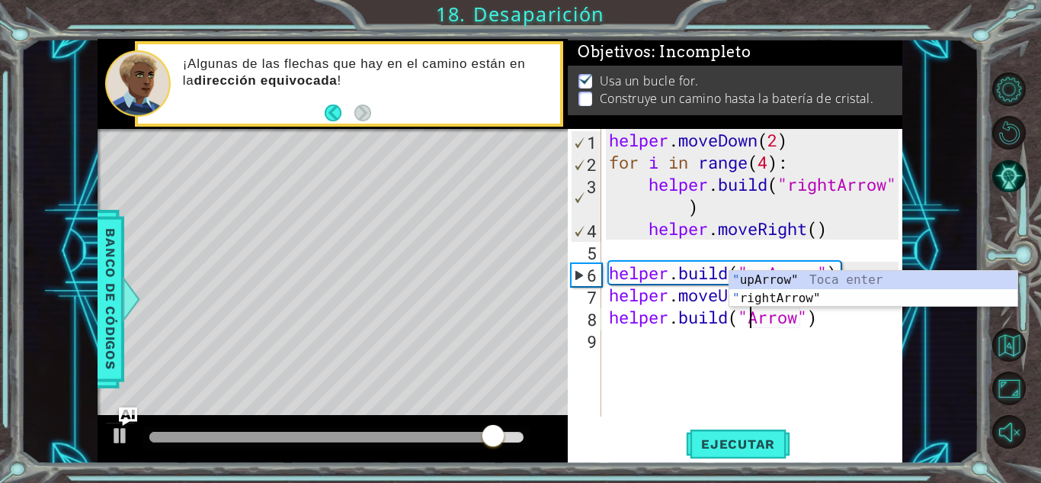
scroll to position [0, 7]
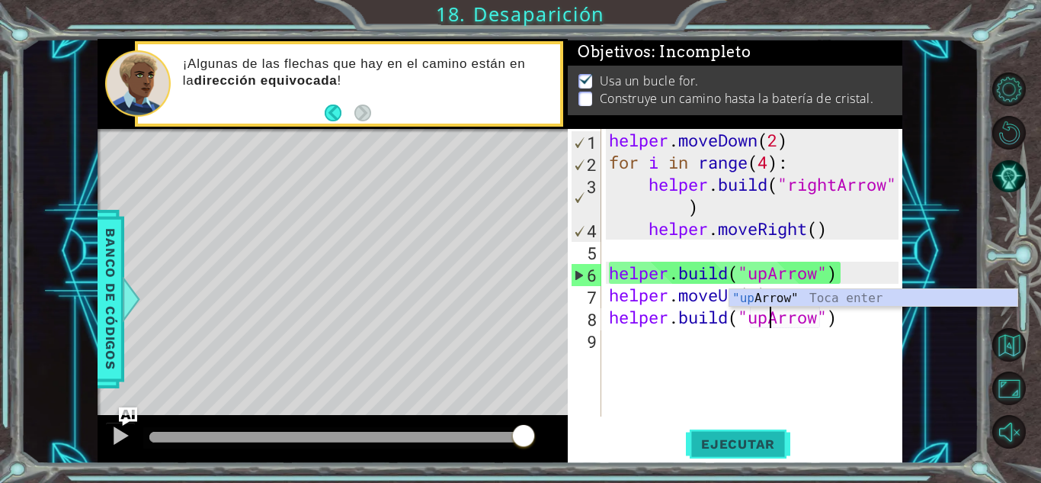
type textarea "[DOMAIN_NAME]("upArrow")"
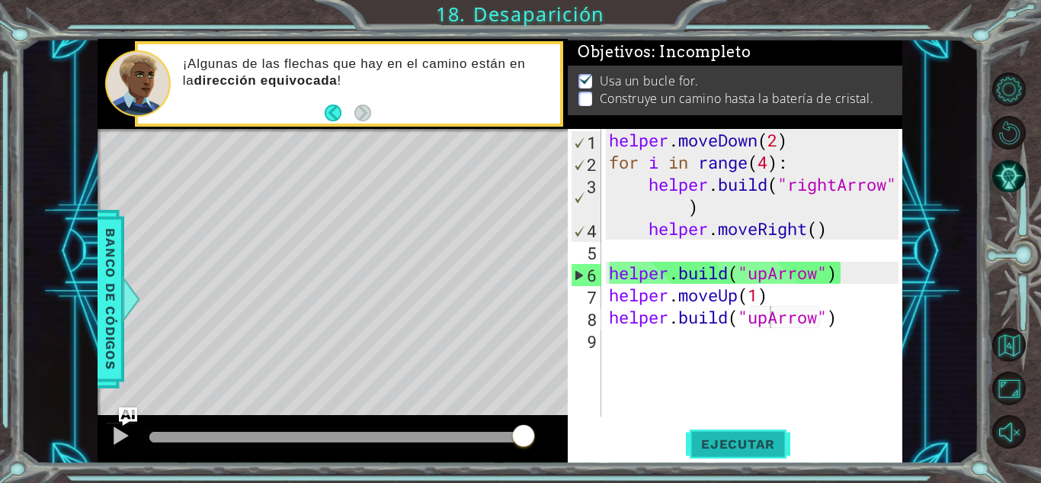
click at [728, 445] on span "Ejecutar" at bounding box center [738, 443] width 104 height 15
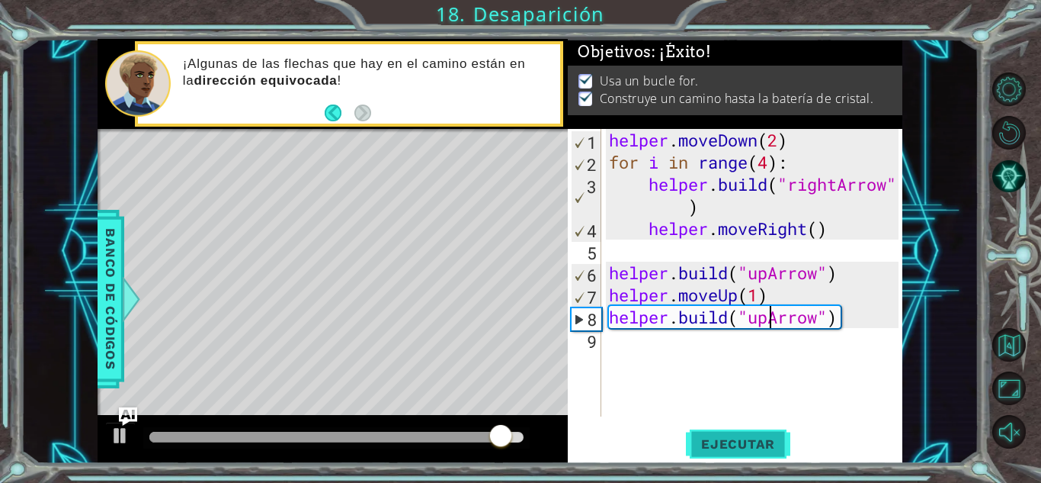
click at [742, 445] on span "Ejecutar" at bounding box center [738, 443] width 104 height 15
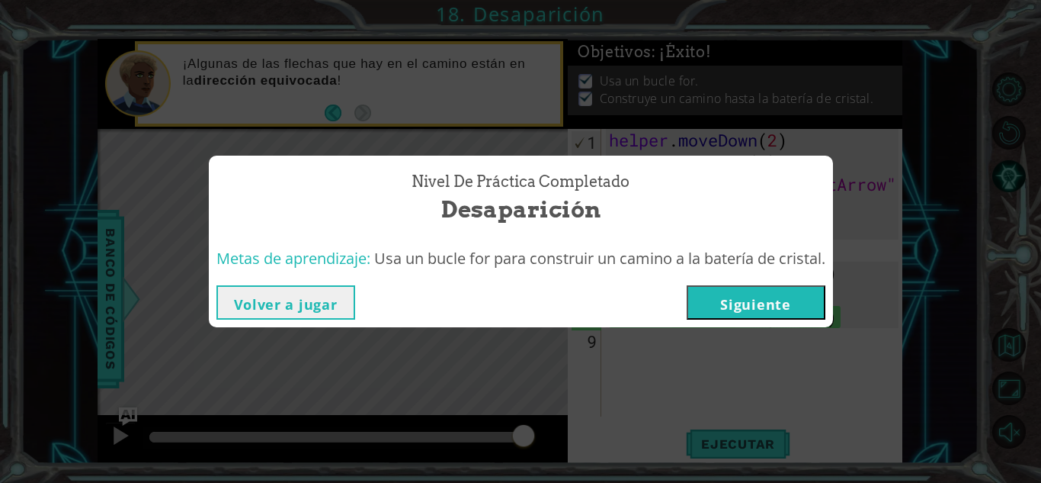
click at [797, 312] on button "Siguiente" at bounding box center [756, 302] width 139 height 34
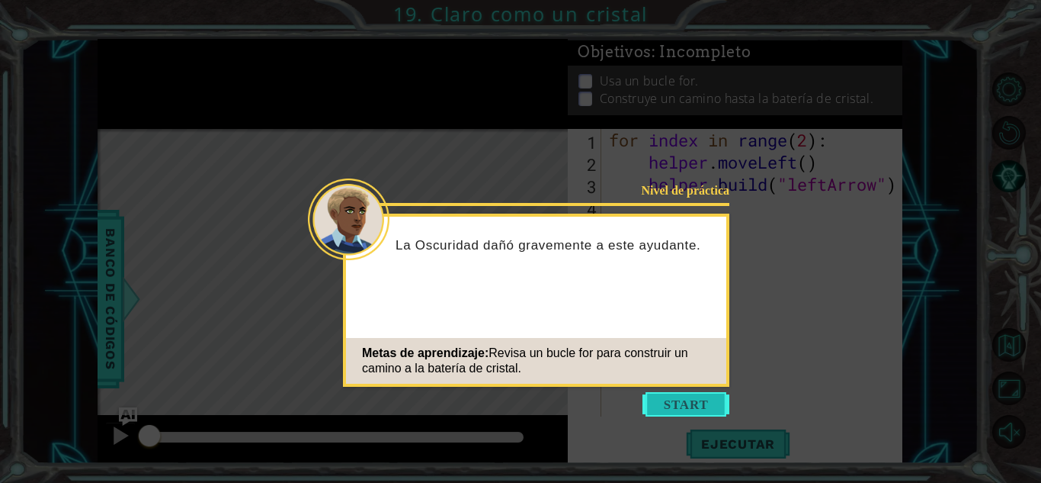
click at [700, 400] on button "Start" at bounding box center [686, 404] width 87 height 24
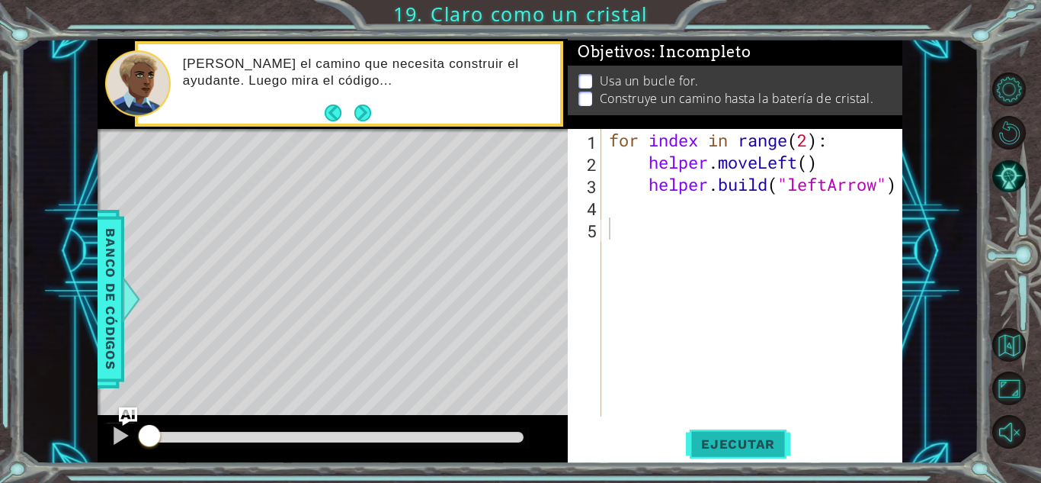
click at [730, 427] on button "Ejecutar" at bounding box center [738, 444] width 104 height 34
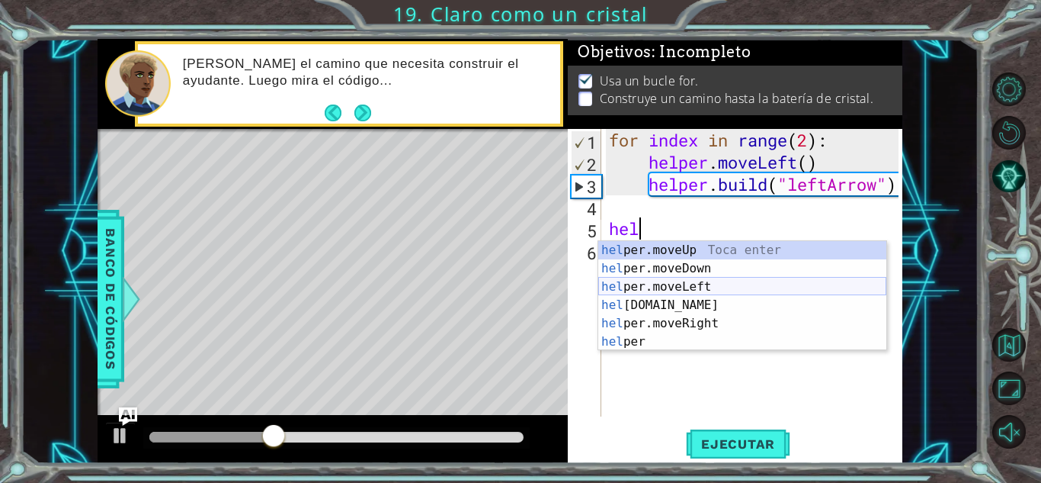
click at [712, 284] on div "hel per.moveUp Toca enter hel per.moveDown Toca enter hel per.moveLeft Toca ent…" at bounding box center [742, 314] width 288 height 146
type textarea "helper.moveLeft(1)"
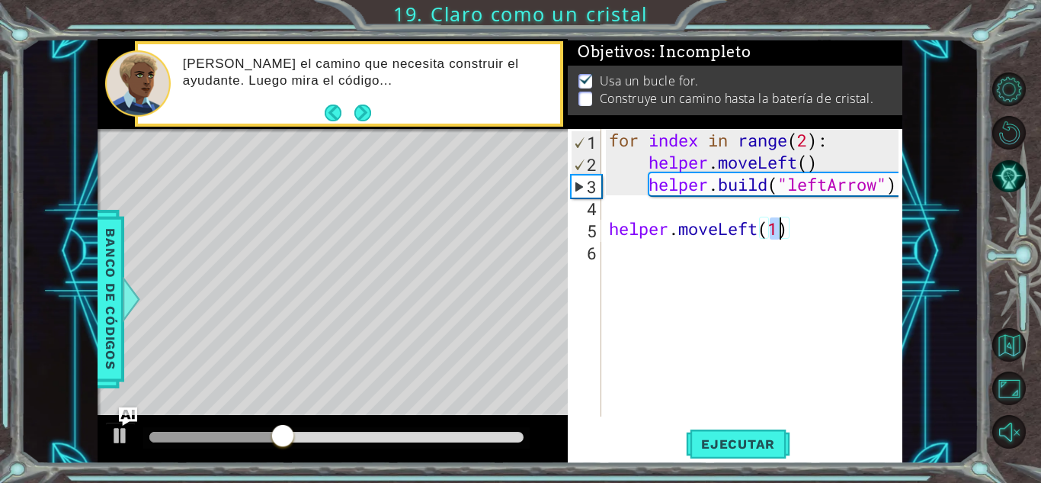
click at [704, 273] on div "for index in range ( 2 ) : helper . moveLeft ( ) helper . build ( "leftArrow" )…" at bounding box center [756, 295] width 300 height 332
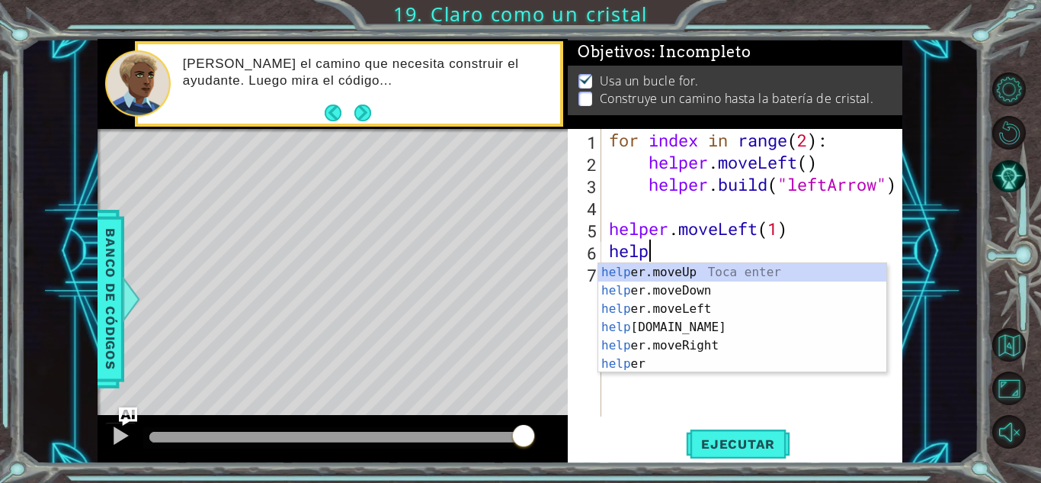
scroll to position [0, 2]
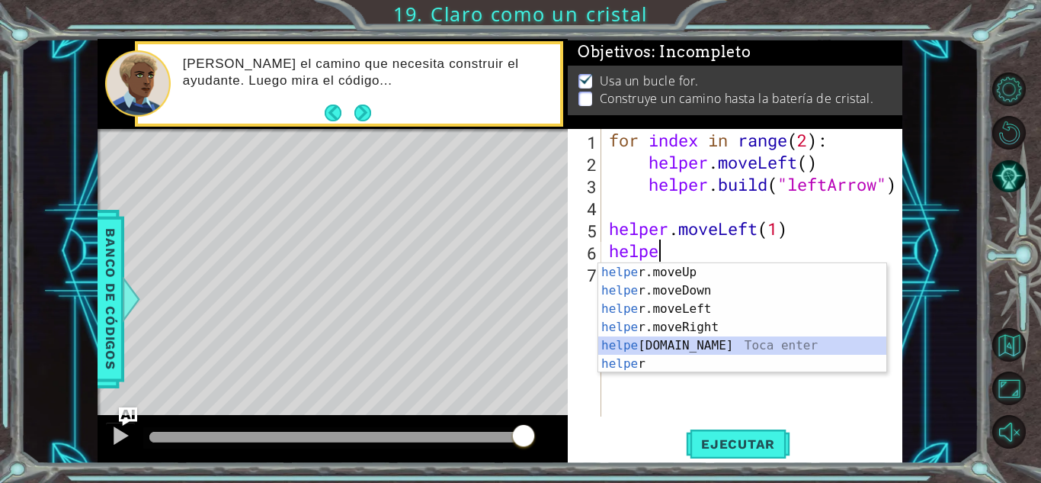
click at [672, 343] on div "helpe [PERSON_NAME]moveUp Toca enter helpe r.moveDown Toca enter helpe r.moveLe…" at bounding box center [742, 336] width 288 height 146
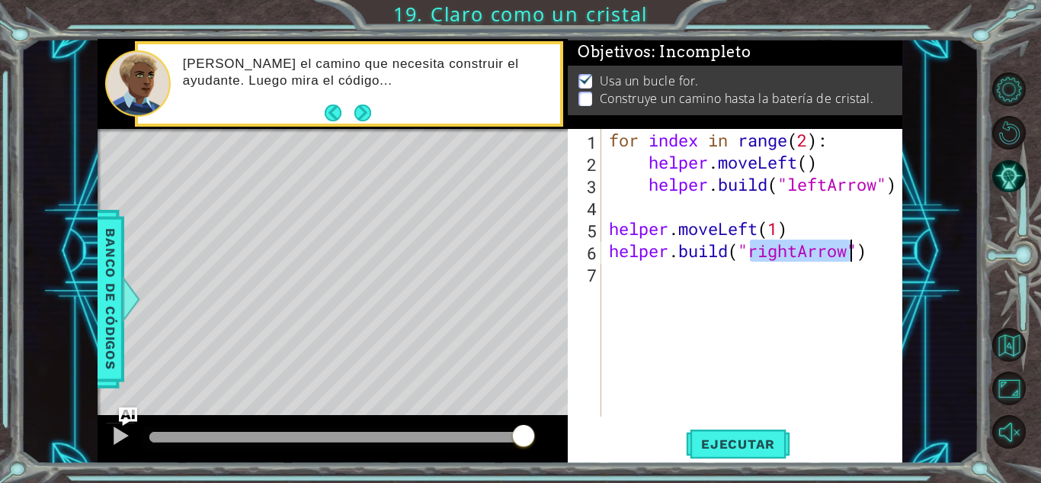
click at [797, 248] on div "for index in range ( 2 ) : helper . moveLeft ( ) helper . build ( "leftArrow" )…" at bounding box center [752, 272] width 293 height 287
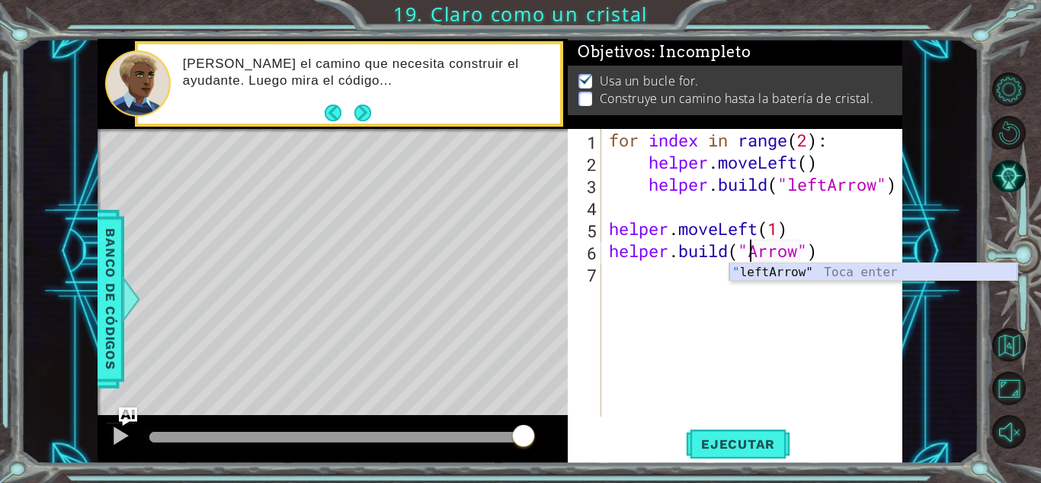
click at [794, 273] on div "" leftArrow" Toca enter" at bounding box center [874, 290] width 288 height 55
type textarea "[DOMAIN_NAME]("leftArrow")"
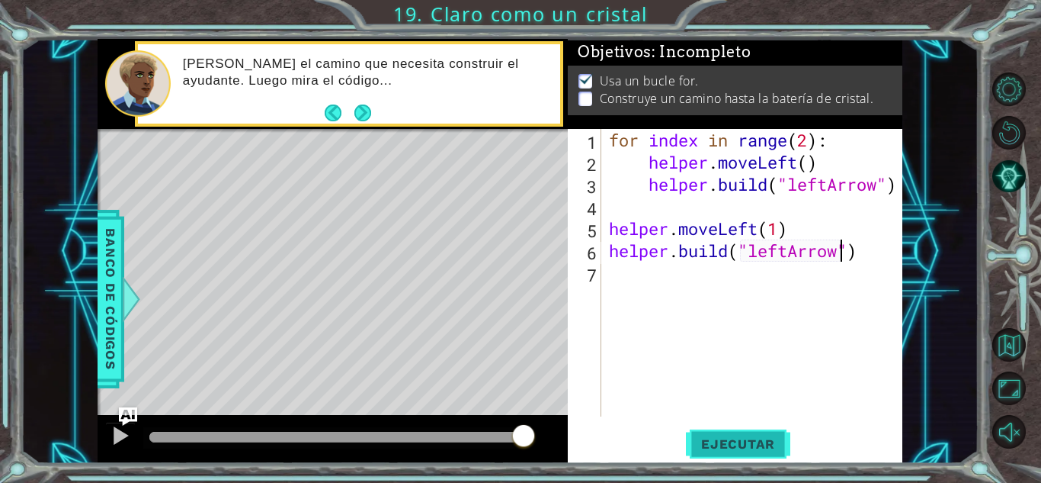
click at [748, 441] on span "Ejecutar" at bounding box center [738, 443] width 104 height 15
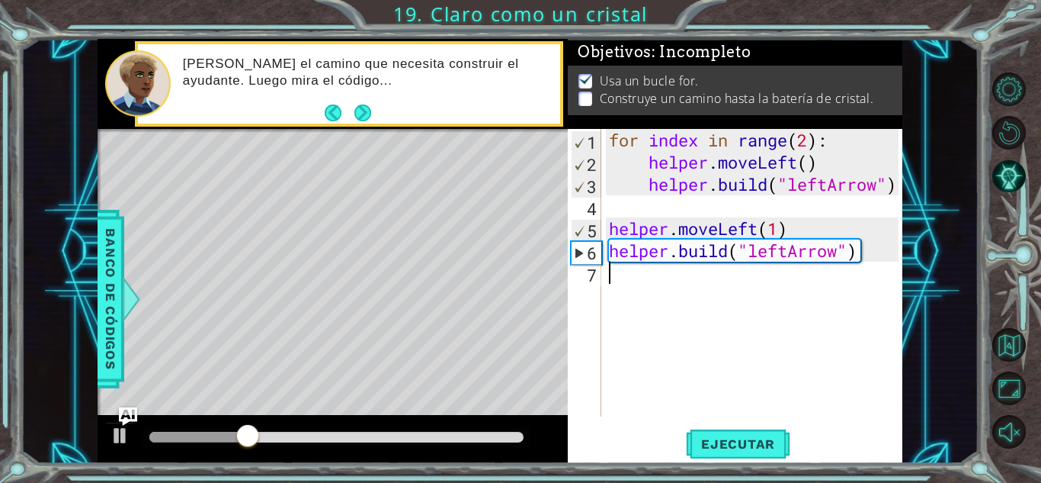
click at [706, 276] on div "for index in range ( 2 ) : helper . moveLeft ( ) helper . build ( "leftArrow" )…" at bounding box center [756, 295] width 300 height 332
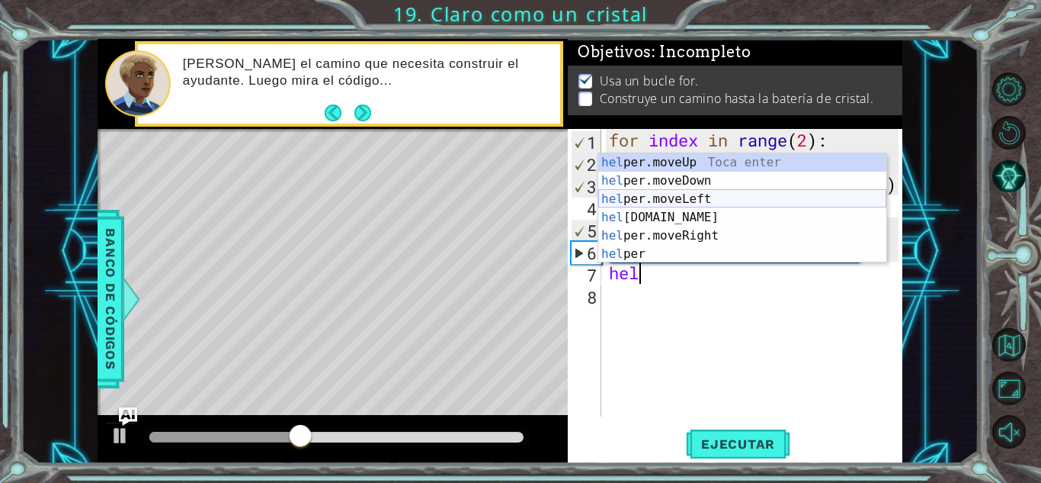
click at [691, 202] on div "hel per.moveUp Toca enter hel per.moveDown Toca enter hel per.moveLeft Toca ent…" at bounding box center [742, 226] width 288 height 146
type textarea "helper.moveLeft(1)"
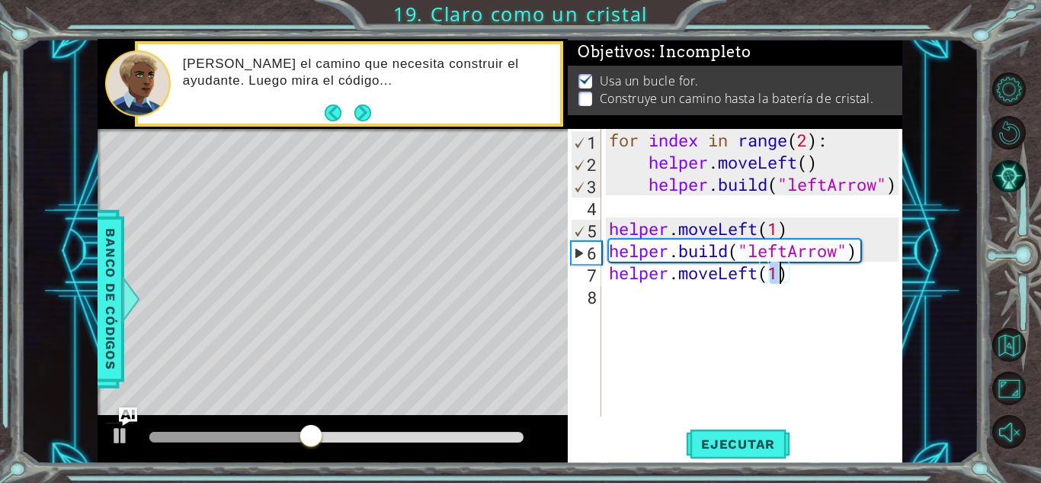
click at [676, 306] on div "for index in range ( 2 ) : helper . moveLeft ( ) helper . build ( "leftArrow" )…" at bounding box center [756, 295] width 300 height 332
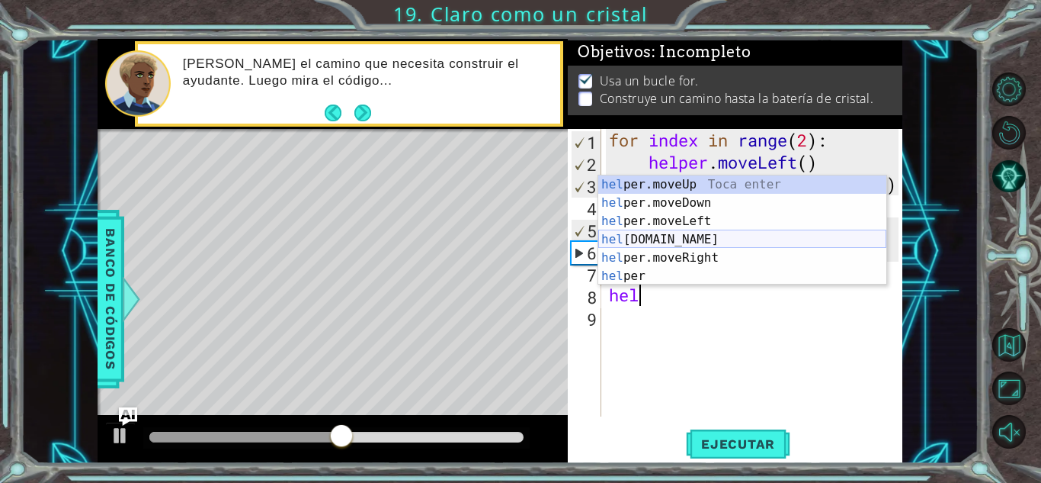
click at [704, 237] on div "hel per.moveUp Toca enter hel per.moveDown Toca enter hel per.moveLeft Toca ent…" at bounding box center [742, 248] width 288 height 146
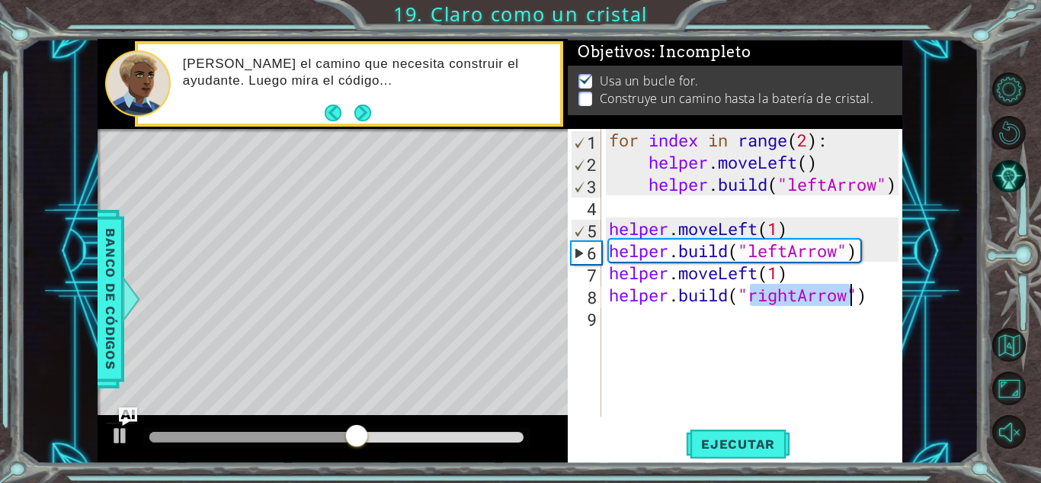
click at [790, 294] on div "for index in range ( 2 ) : helper . moveLeft ( ) helper . build ( "leftArrow" )…" at bounding box center [752, 272] width 293 height 287
click at [795, 295] on div "for index in range ( 2 ) : helper . moveLeft ( ) helper . build ( "leftArrow" )…" at bounding box center [756, 295] width 300 height 332
click at [797, 295] on div "for index in range ( 2 ) : helper . moveLeft ( ) helper . build ( "leftArrow" )…" at bounding box center [756, 295] width 300 height 332
click at [798, 295] on div "for index in range ( 2 ) : helper . moveLeft ( ) helper . build ( "leftArrow" )…" at bounding box center [752, 272] width 293 height 287
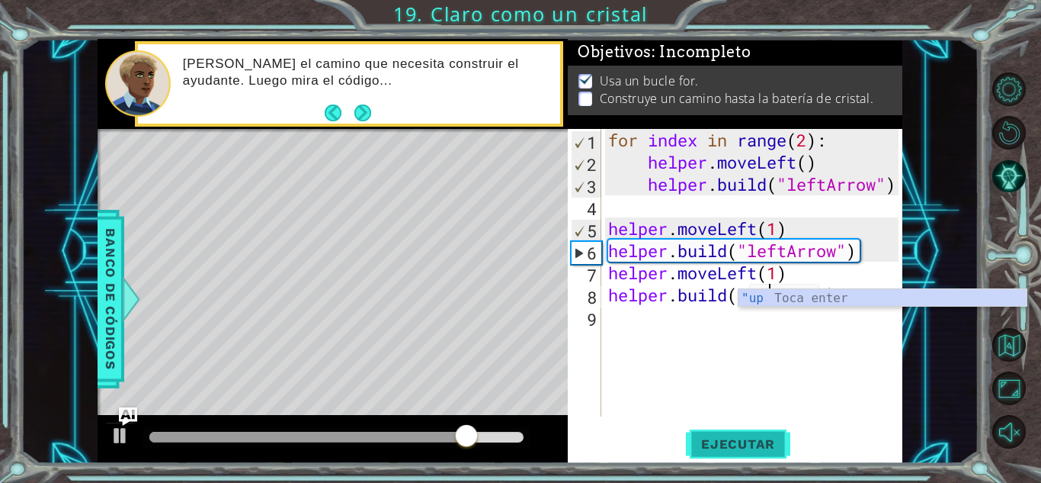
click at [709, 441] on span "Ejecutar" at bounding box center [738, 443] width 104 height 15
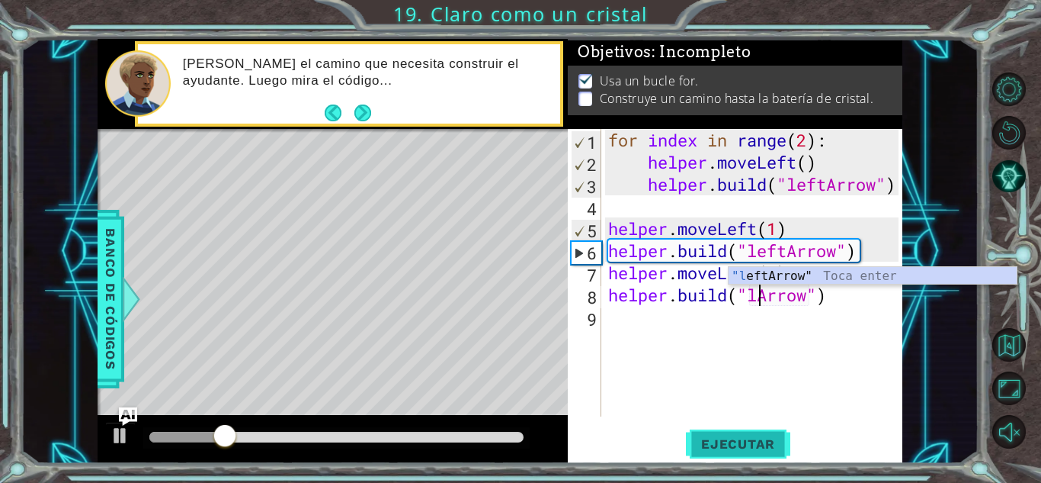
scroll to position [0, 7]
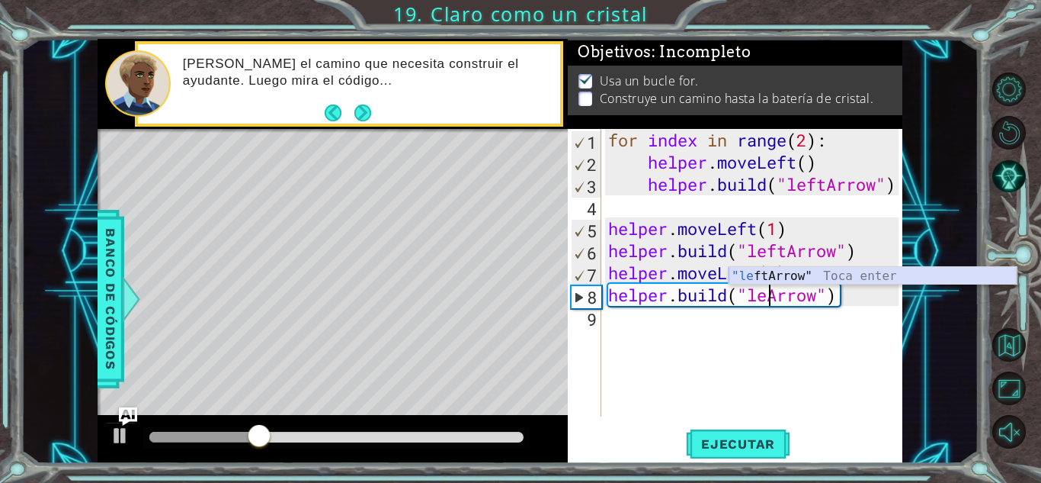
click at [819, 271] on div ""le ftArrow" Toca enter" at bounding box center [873, 294] width 288 height 55
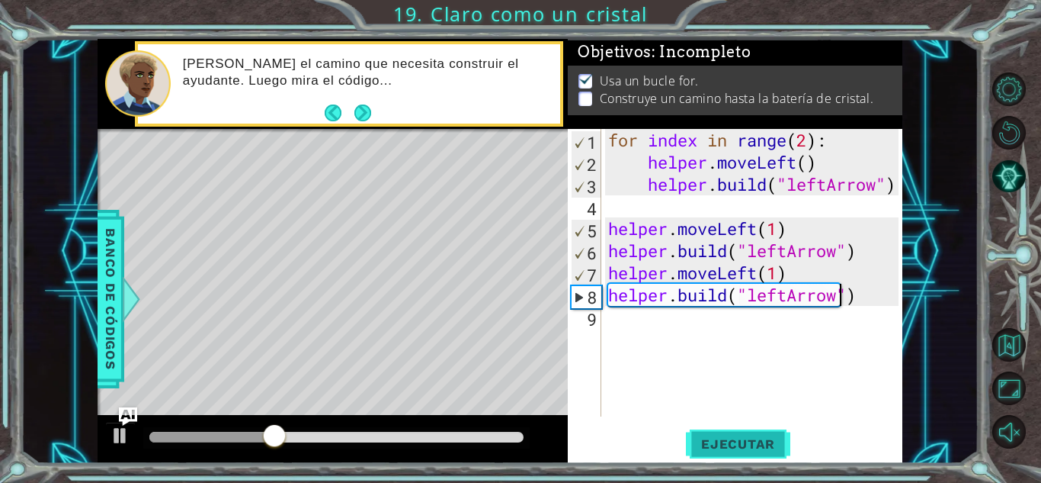
type textarea "[DOMAIN_NAME]("leftArrow")"
click at [746, 437] on span "Ejecutar" at bounding box center [738, 443] width 104 height 15
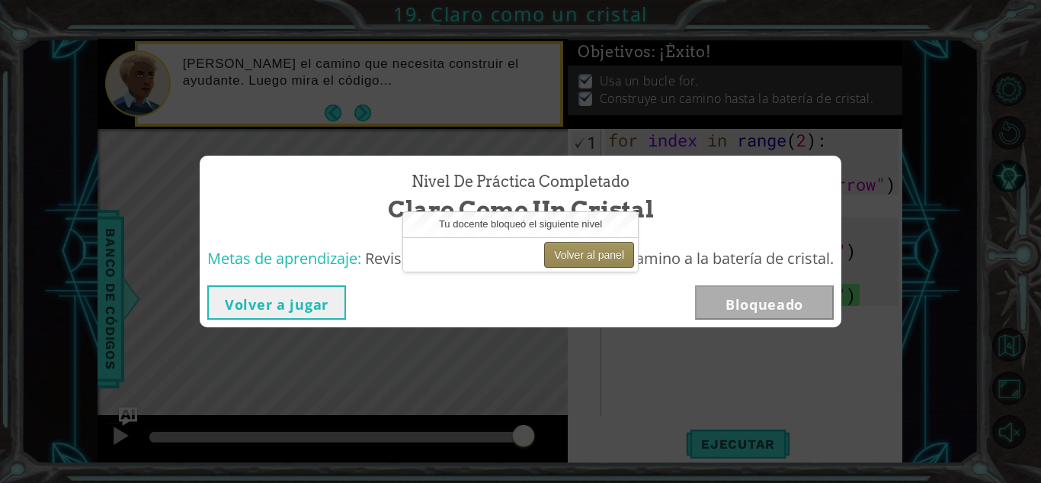
click at [591, 257] on button "Volver al panel" at bounding box center [589, 255] width 90 height 26
click at [309, 310] on button "Volver a jugar" at bounding box center [276, 302] width 139 height 34
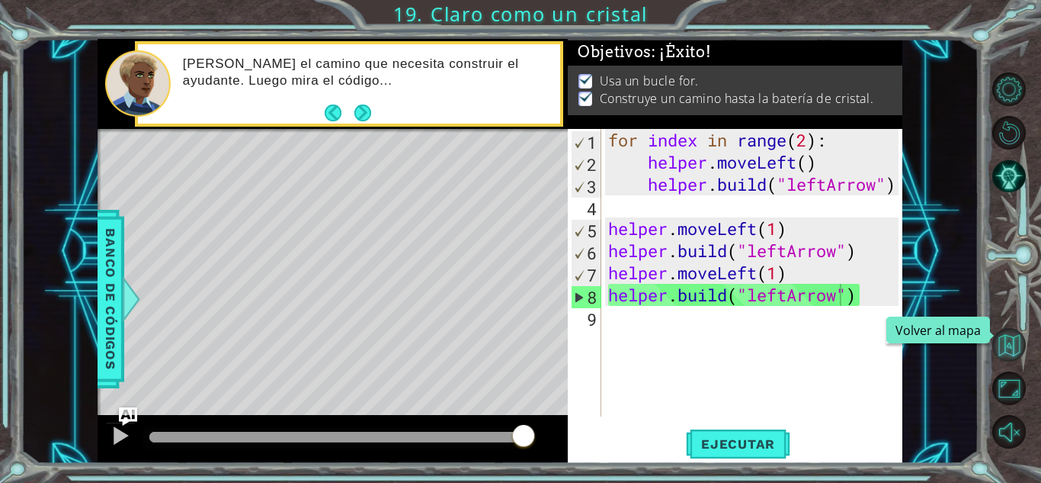
click at [1006, 337] on button "Volver al mapa" at bounding box center [1010, 345] width 34 height 34
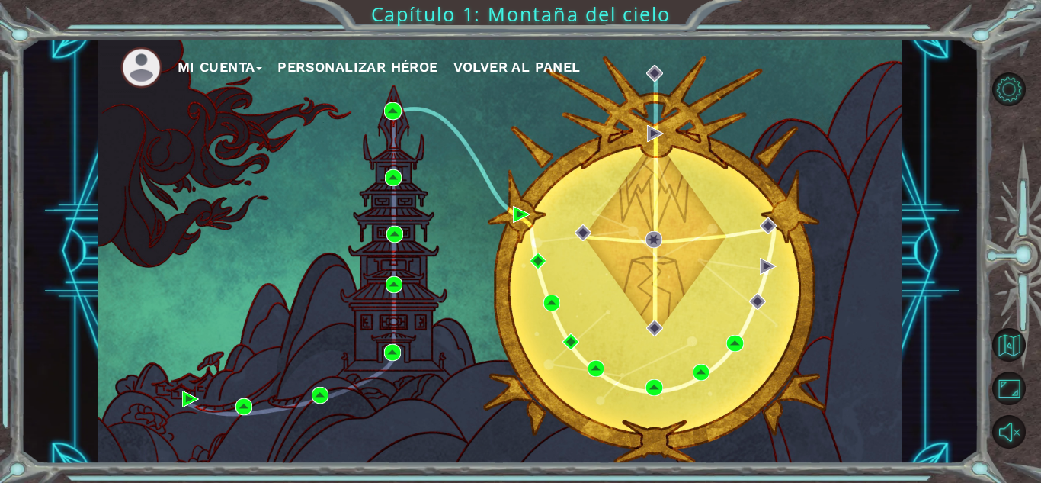
click at [641, 386] on div "Mi Cuenta Personalizar héroe Volver al panel" at bounding box center [500, 251] width 805 height 425
click at [649, 382] on img at bounding box center [654, 387] width 17 height 17
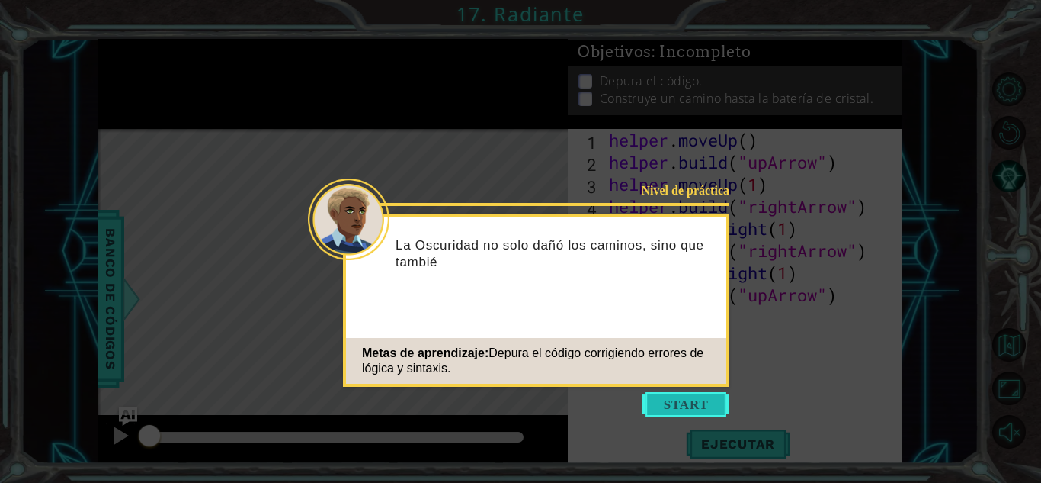
click at [694, 415] on button "Start" at bounding box center [686, 404] width 87 height 24
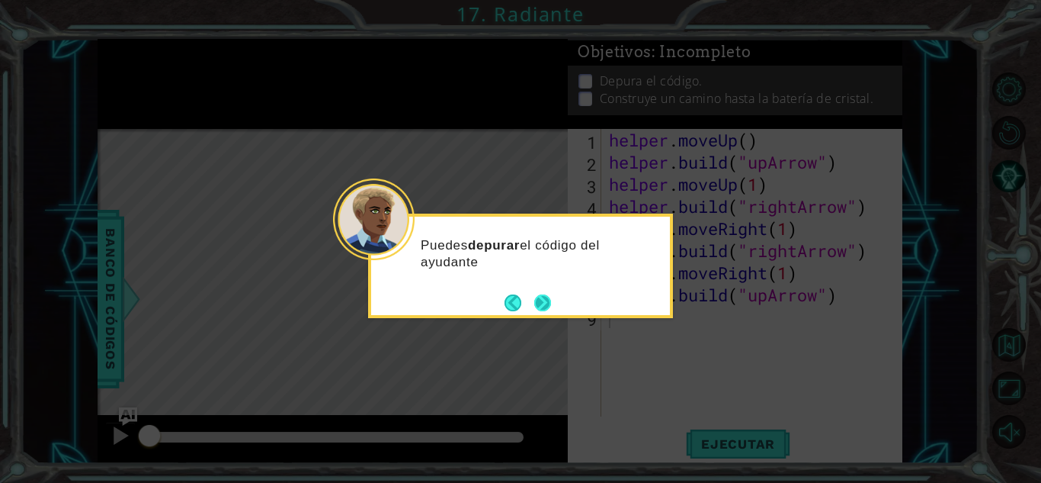
click at [534, 298] on button "Next" at bounding box center [542, 302] width 17 height 17
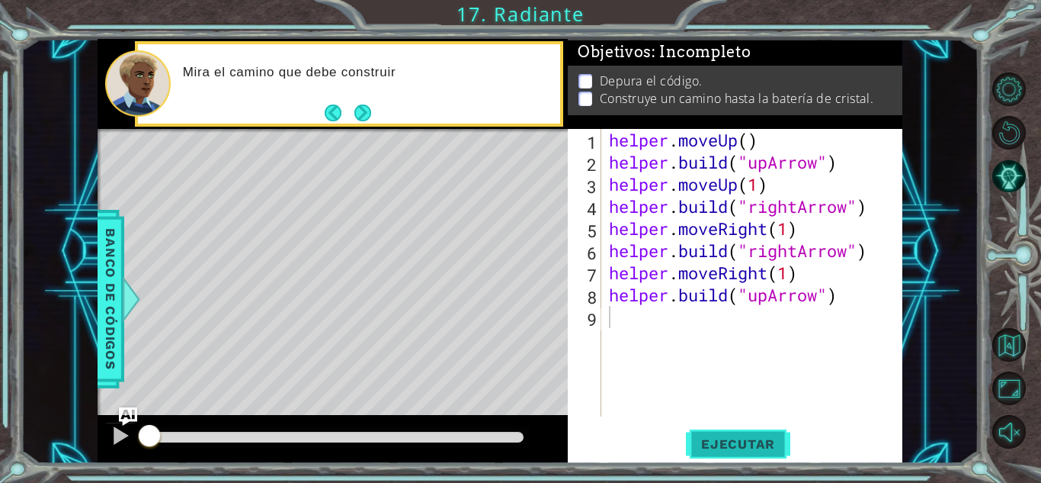
drag, startPoint x: 745, startPoint y: 435, endPoint x: 756, endPoint y: 440, distance: 12.6
click at [745, 435] on button "Ejecutar" at bounding box center [738, 444] width 104 height 34
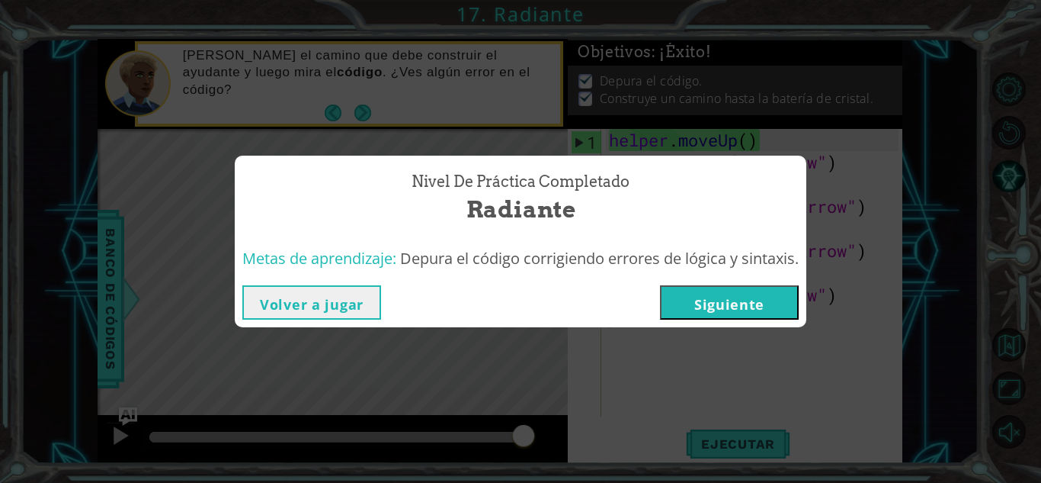
click at [276, 298] on button "Volver a jugar" at bounding box center [311, 302] width 139 height 34
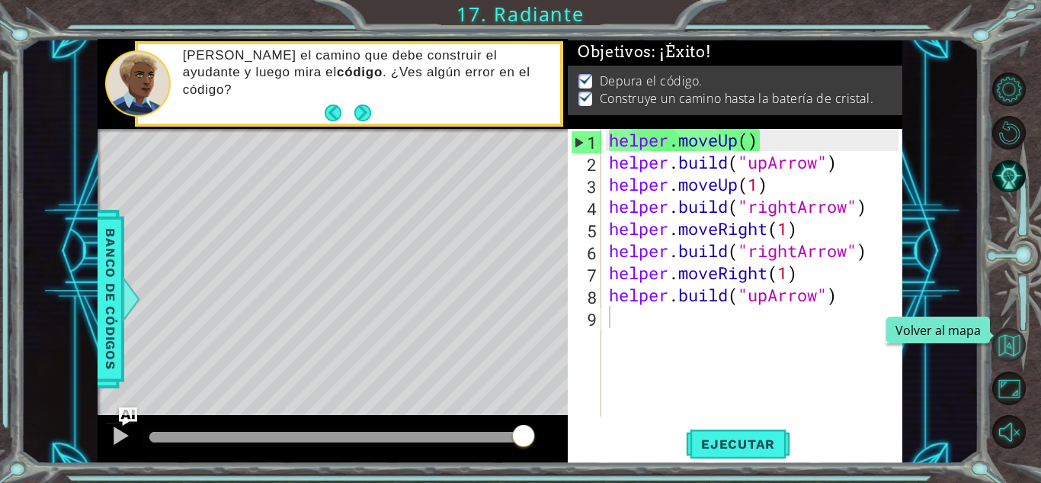
click at [1021, 344] on button "Volver al mapa" at bounding box center [1010, 345] width 34 height 34
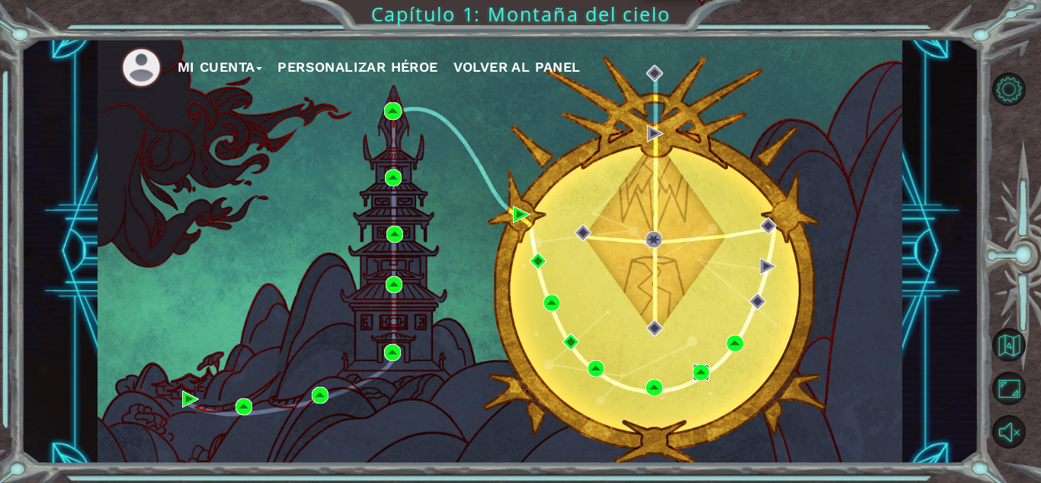
click at [701, 370] on img at bounding box center [701, 372] width 17 height 17
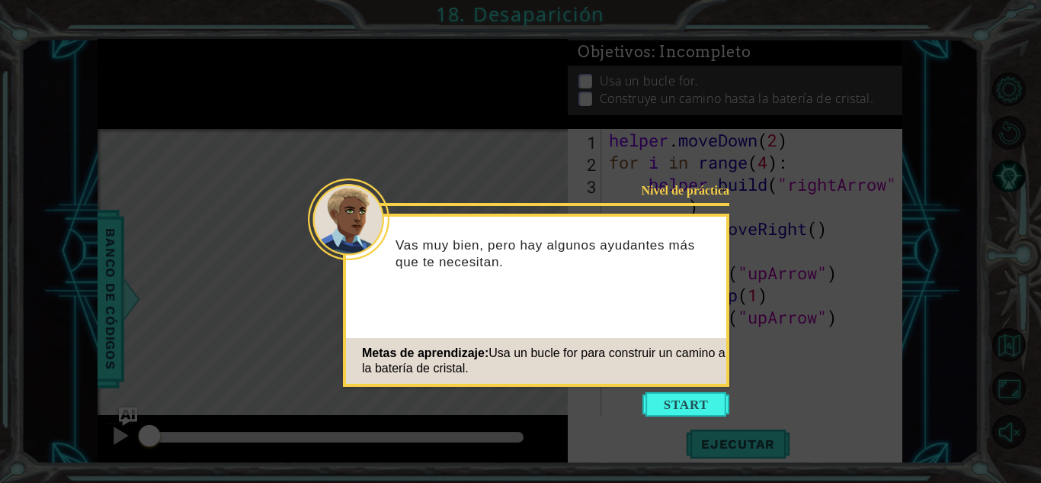
click at [674, 398] on button "Start" at bounding box center [686, 404] width 87 height 24
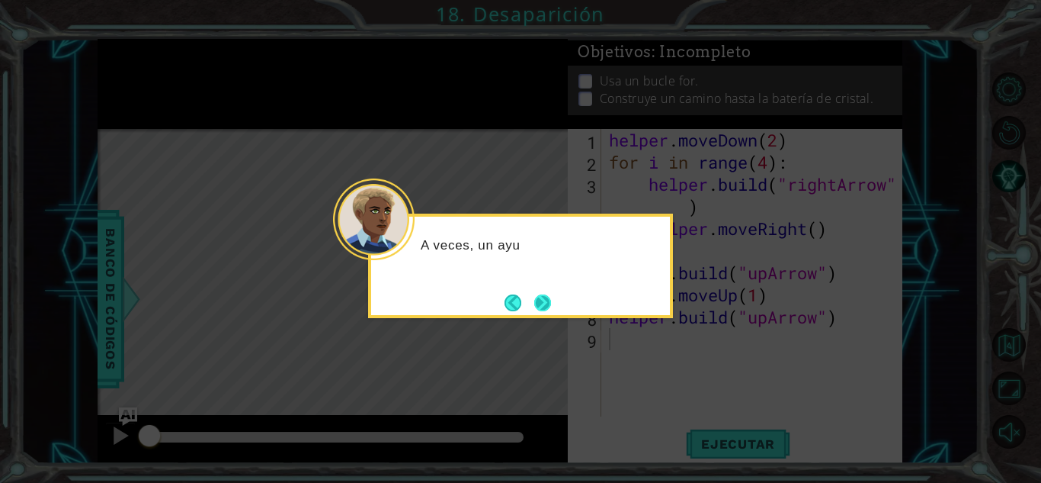
click at [534, 308] on button "Next" at bounding box center [542, 302] width 17 height 17
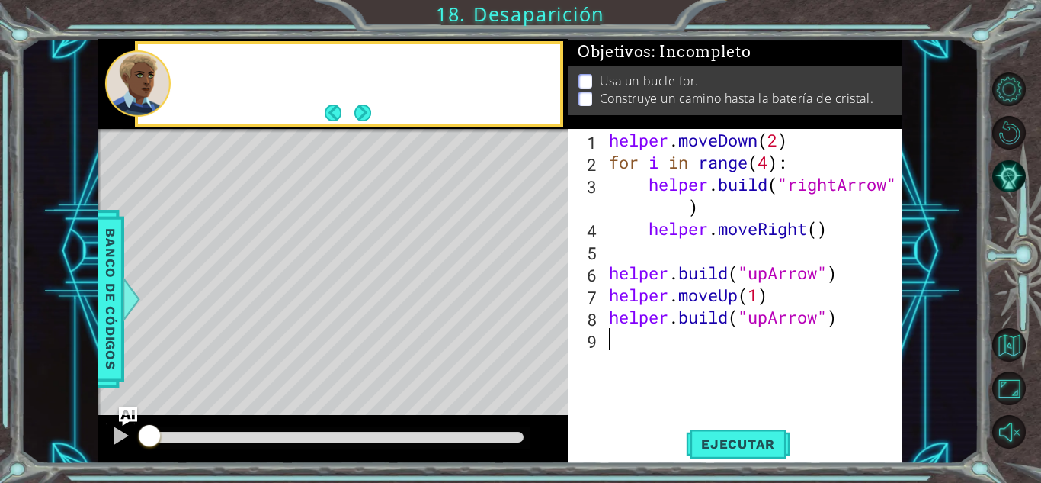
click at [533, 308] on div "Level Map" at bounding box center [450, 353] width 704 height 449
click at [717, 452] on button "Ejecutar" at bounding box center [738, 444] width 104 height 34
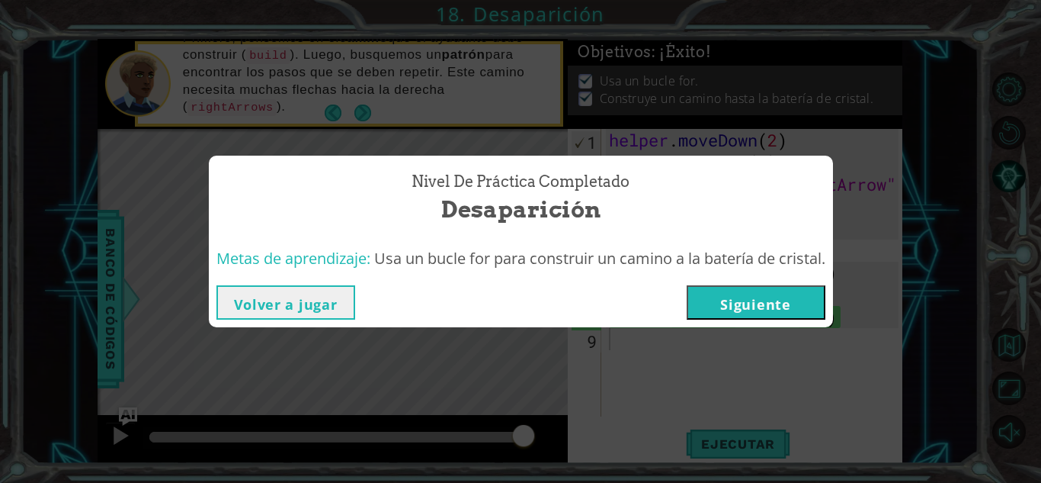
click at [271, 290] on button "Volver a jugar" at bounding box center [285, 302] width 139 height 34
